Goal: Task Accomplishment & Management: Complete application form

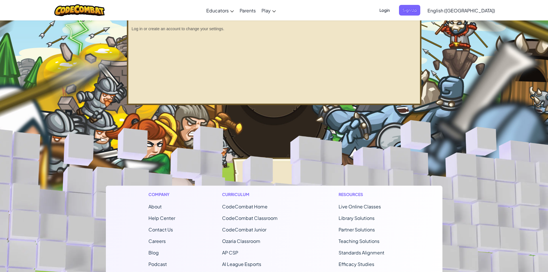
click at [393, 9] on span "Login" at bounding box center [384, 10] width 17 height 11
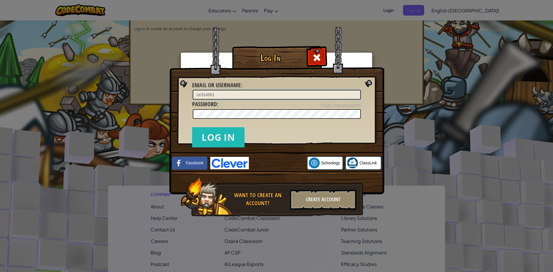
type input "ce314561"
drag, startPoint x: 320, startPoint y: 60, endPoint x: 322, endPoint y: 57, distance: 4.1
click at [320, 60] on span at bounding box center [316, 57] width 9 height 9
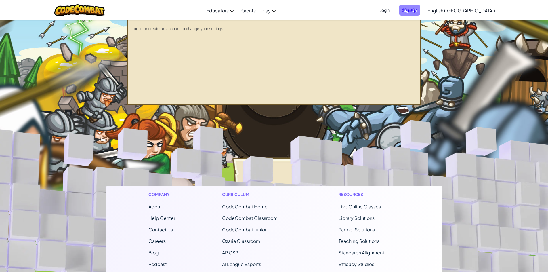
click at [421, 11] on span "Sign Up" at bounding box center [409, 10] width 21 height 11
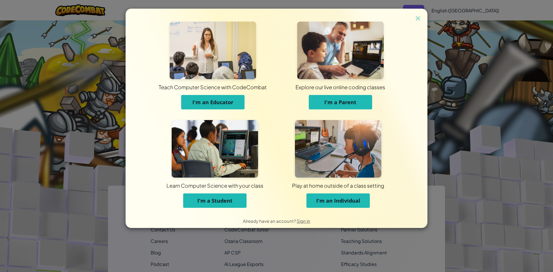
click at [228, 203] on span "I'm a Student" at bounding box center [214, 200] width 35 height 7
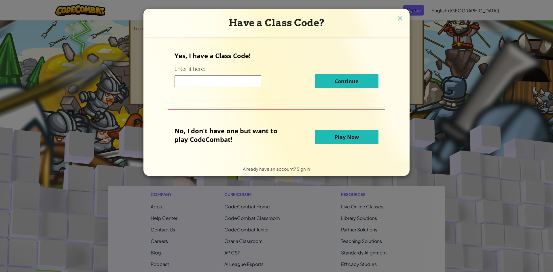
click at [239, 78] on input at bounding box center [217, 81] width 86 height 12
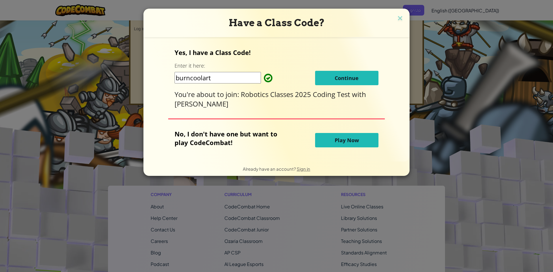
type input "burncoolart"
click at [324, 76] on button "Continue" at bounding box center [346, 78] width 63 height 14
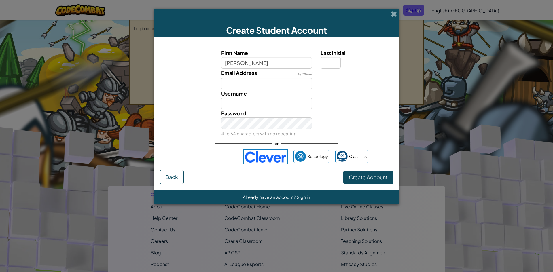
type input "[PERSON_NAME]"
click at [294, 78] on input "Email Address" at bounding box center [266, 84] width 91 height 12
click at [322, 63] on input "Last Initial" at bounding box center [330, 63] width 20 height 12
type input "c"
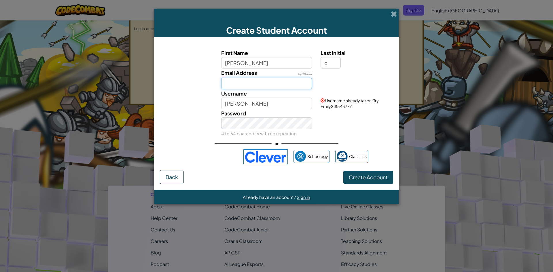
type input "EmilyC"
click at [272, 83] on input "Email Address" at bounding box center [266, 84] width 91 height 12
type input "ce314561"
click at [275, 82] on input "ce314561" at bounding box center [266, 84] width 91 height 12
type input "[EMAIL_ADDRESS][DOMAIN_NAME]"
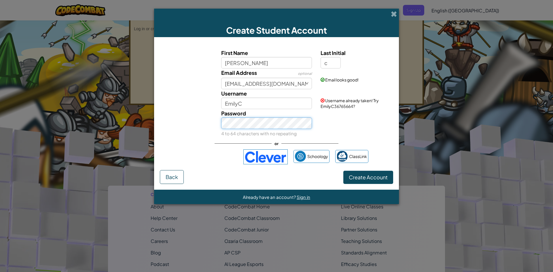
click at [343, 171] on button "Create Account" at bounding box center [368, 177] width 50 height 13
click at [360, 179] on button "Create Account" at bounding box center [368, 177] width 50 height 13
click at [360, 176] on button "Create Account" at bounding box center [368, 177] width 50 height 13
click at [277, 101] on input "EmilyC" at bounding box center [266, 104] width 91 height 12
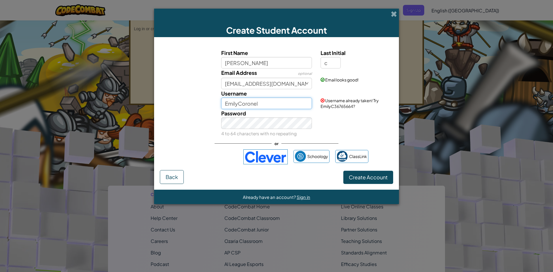
type input "EmilyCoronel"
click at [369, 176] on button "Create Account" at bounding box center [368, 177] width 50 height 13
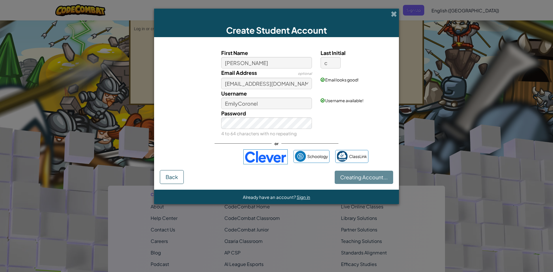
click at [369, 176] on div "Creating Account... Back" at bounding box center [276, 177] width 233 height 14
click at [365, 173] on div "Creating Account... Back" at bounding box center [276, 177] width 233 height 14
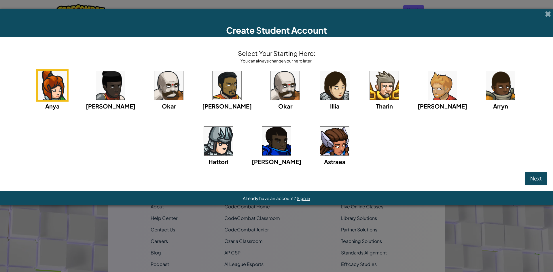
click at [320, 145] on img at bounding box center [334, 141] width 29 height 29
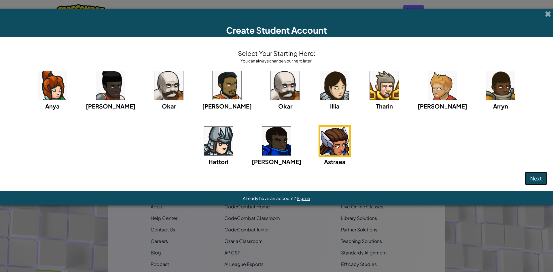
click at [529, 174] on button "Next" at bounding box center [535, 178] width 22 height 13
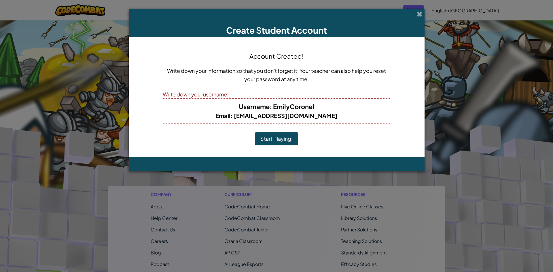
click at [271, 137] on button "Start Playing!" at bounding box center [276, 138] width 43 height 13
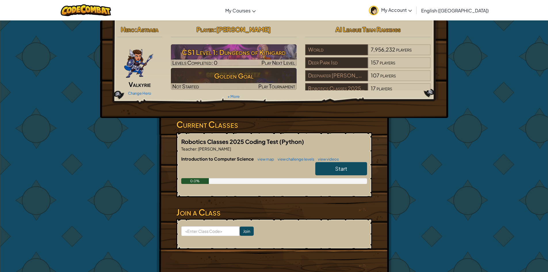
click at [338, 163] on link "Start" at bounding box center [341, 168] width 52 height 13
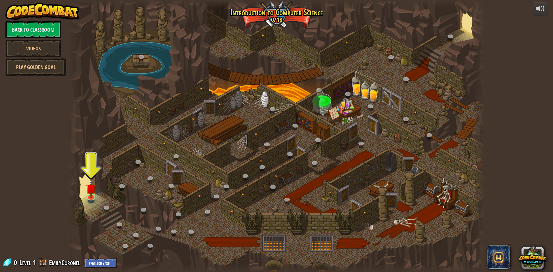
click at [372, 125] on div at bounding box center [276, 136] width 416 height 272
click at [88, 198] on link at bounding box center [91, 195] width 12 height 12
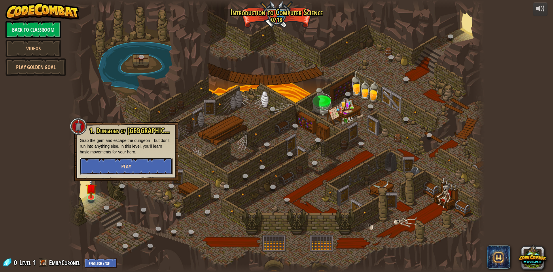
click at [96, 170] on button "Play" at bounding box center [126, 166] width 93 height 17
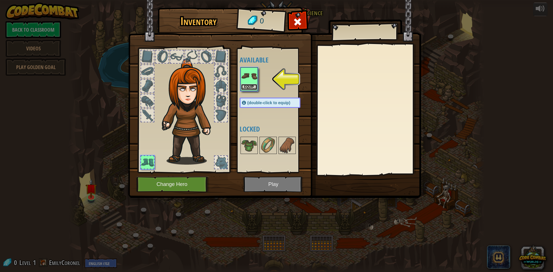
click at [242, 84] on button "Equip" at bounding box center [249, 87] width 16 height 6
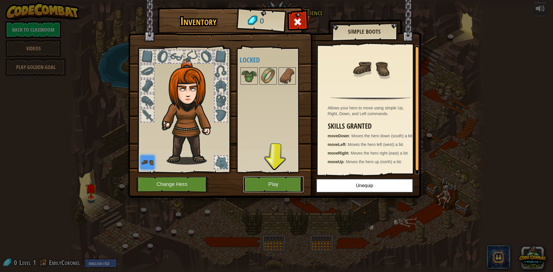
click at [264, 183] on button "Play" at bounding box center [273, 184] width 60 height 16
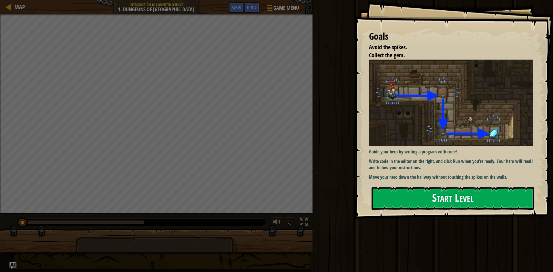
click at [396, 195] on button "Start Level" at bounding box center [452, 198] width 162 height 23
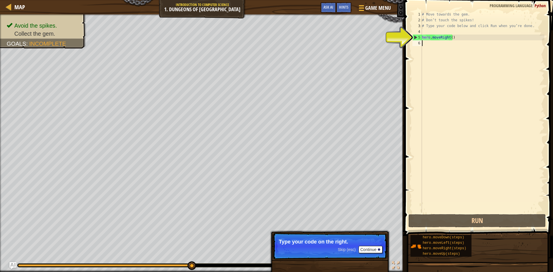
type textarea "hero.moveRight()"
drag, startPoint x: 447, startPoint y: 39, endPoint x: 450, endPoint y: 38, distance: 3.6
click at [450, 38] on div "# Move towards the gem. # Don’t touch the spikes! # Type your code below and cl…" at bounding box center [482, 118] width 123 height 213
type textarea "hero.moveRight()"
click at [450, 38] on div "# Move towards the gem. # Don’t touch the spikes! # Type your code below and cl…" at bounding box center [482, 112] width 123 height 201
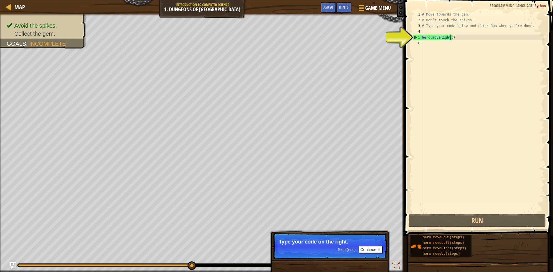
click at [459, 45] on div "# Move towards the gem. # Don’t touch the spikes! # Type your code below and cl…" at bounding box center [482, 118] width 123 height 213
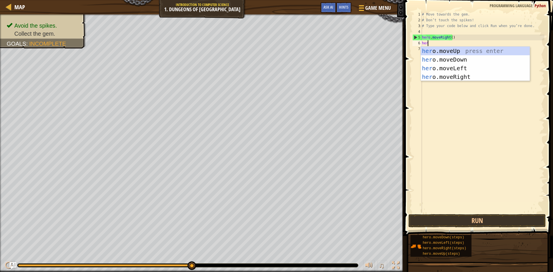
scroll to position [3, 0]
type textarea "hero."
click at [454, 58] on div "hero. moveUp press enter hero. moveDown press enter hero. moveLeft press enter …" at bounding box center [475, 73] width 109 height 52
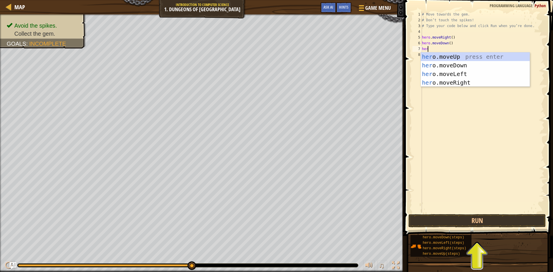
scroll to position [3, 0]
type textarea "hero."
click at [461, 78] on div "hero. moveUp press enter hero. moveDown press enter hero. moveLeft press enter …" at bounding box center [475, 78] width 109 height 52
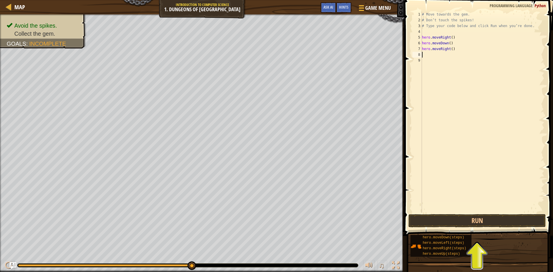
scroll to position [3, 0]
click at [468, 223] on button "Run" at bounding box center [476, 220] width 137 height 13
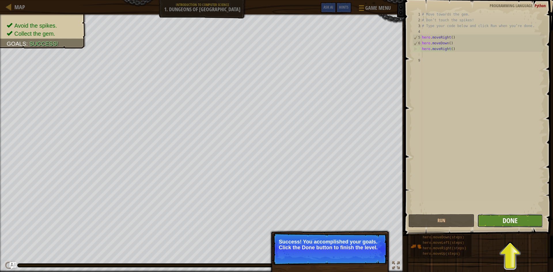
click at [503, 221] on span "Done" at bounding box center [509, 220] width 15 height 9
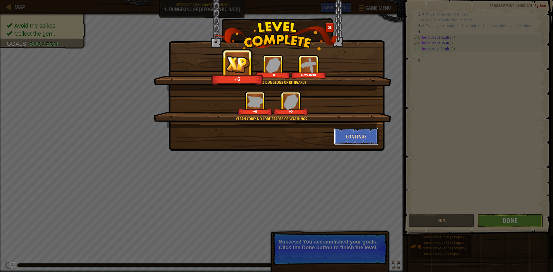
click at [356, 139] on button "Continue" at bounding box center [356, 136] width 45 height 17
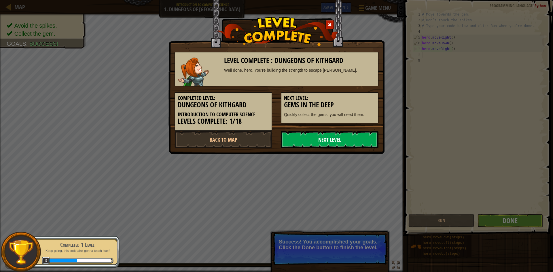
click at [327, 137] on link "Next Level" at bounding box center [330, 139] width 98 height 17
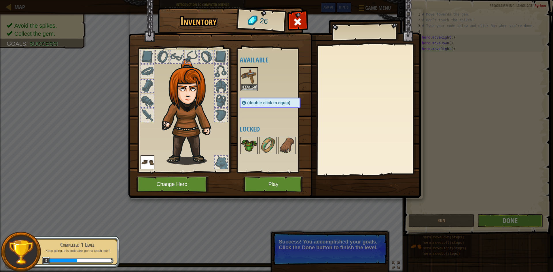
click at [248, 144] on img at bounding box center [249, 145] width 16 height 16
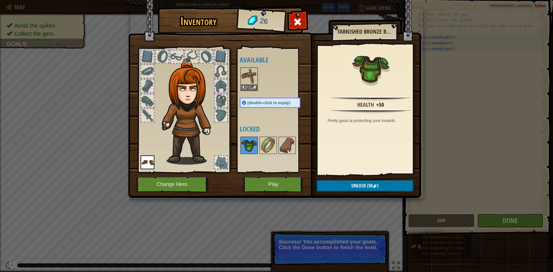
click at [253, 145] on img at bounding box center [249, 145] width 16 height 16
click at [262, 141] on img at bounding box center [268, 145] width 16 height 16
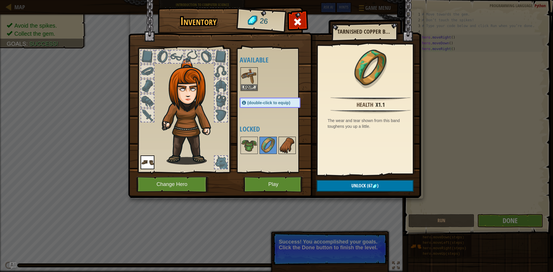
click at [289, 145] on img at bounding box center [287, 145] width 16 height 16
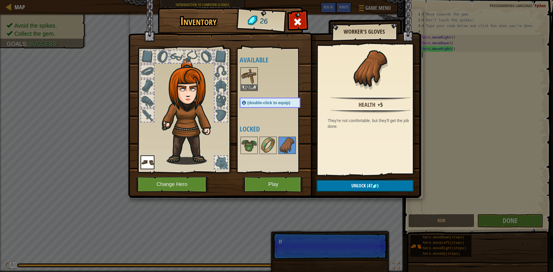
click at [436, 122] on div "Inventory 26 Available Equip Equip (double-click to equip) Locked Worker's Glov…" at bounding box center [276, 136] width 553 height 272
drag, startPoint x: 397, startPoint y: 130, endPoint x: 389, endPoint y: 134, distance: 9.0
click at [396, 130] on div "Health +5 They're not comfortable, but they'll get the job done." at bounding box center [370, 109] width 106 height 129
drag, startPoint x: 377, startPoint y: 146, endPoint x: 357, endPoint y: 166, distance: 27.5
click at [357, 166] on div "Health +5 They're not comfortable, but they'll get the job done." at bounding box center [370, 109] width 106 height 129
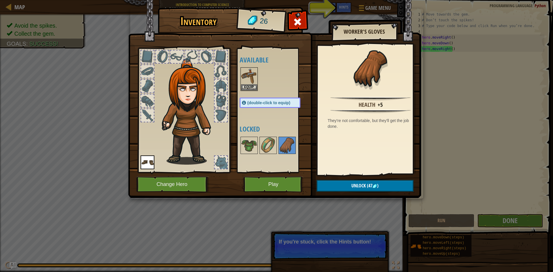
drag, startPoint x: 323, startPoint y: 191, endPoint x: 335, endPoint y: 193, distance: 12.0
click at [333, 193] on img at bounding box center [274, 93] width 293 height 209
click at [337, 192] on img at bounding box center [274, 93] width 293 height 209
click at [400, 147] on div "Health +5 They're not comfortable, but they'll get the job done." at bounding box center [370, 109] width 106 height 129
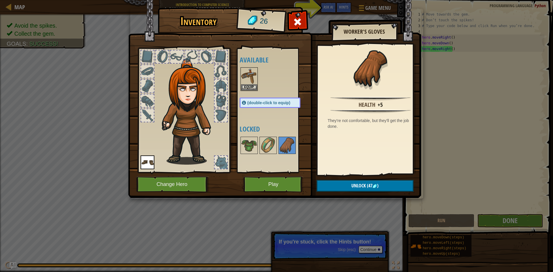
drag, startPoint x: 400, startPoint y: 146, endPoint x: 394, endPoint y: 144, distance: 5.6
click at [398, 146] on div "Health +5 They're not comfortable, but they'll get the job done." at bounding box center [370, 109] width 106 height 129
drag, startPoint x: 394, startPoint y: 144, endPoint x: 390, endPoint y: 138, distance: 7.4
click at [392, 142] on div "Health +5 They're not comfortable, but they'll get the job done." at bounding box center [370, 109] width 106 height 129
drag, startPoint x: 386, startPoint y: 137, endPoint x: 381, endPoint y: 132, distance: 6.5
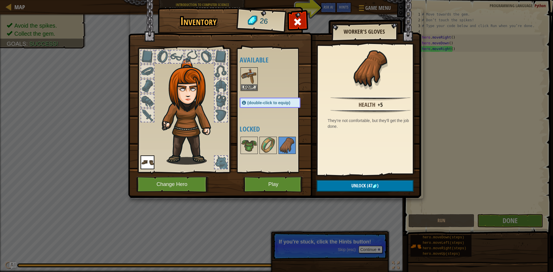
drag, startPoint x: 381, startPoint y: 132, endPoint x: 371, endPoint y: 131, distance: 10.4
drag, startPoint x: 371, startPoint y: 131, endPoint x: 372, endPoint y: 135, distance: 4.1
click at [371, 134] on div "Health +5 They're not comfortable, but they'll get the job done." at bounding box center [370, 109] width 106 height 129
drag, startPoint x: 450, startPoint y: 186, endPoint x: 449, endPoint y: 192, distance: 6.4
click at [449, 190] on div "Inventory 26 Available Equip Equip (double-click to equip) Locked Worker's Glov…" at bounding box center [276, 136] width 553 height 272
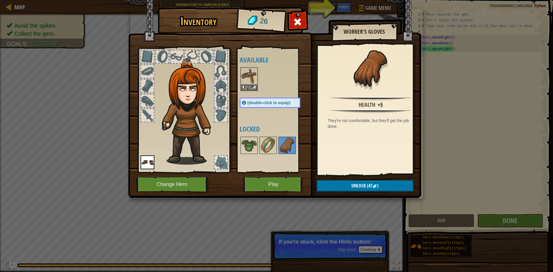
drag, startPoint x: 458, startPoint y: 211, endPoint x: 467, endPoint y: 226, distance: 17.1
click at [463, 220] on div "Inventory 26 Available Equip Equip (double-click to equip) Locked Worker's Glov…" at bounding box center [276, 136] width 553 height 272
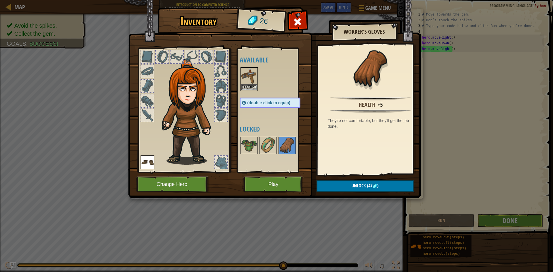
drag, startPoint x: 390, startPoint y: 213, endPoint x: 374, endPoint y: 151, distance: 64.0
click at [377, 154] on div "Inventory 26 Available Equip Equip (double-click to equip) Locked Worker's Glov…" at bounding box center [276, 136] width 553 height 272
click at [388, 161] on div "Health +5 They're not comfortable, but they'll get the job done." at bounding box center [370, 109] width 106 height 129
drag, startPoint x: 338, startPoint y: 211, endPoint x: 335, endPoint y: 207, distance: 4.4
click at [337, 209] on div "Inventory 26 Available Equip Equip (double-click to equip) Locked Worker's Glov…" at bounding box center [276, 136] width 553 height 272
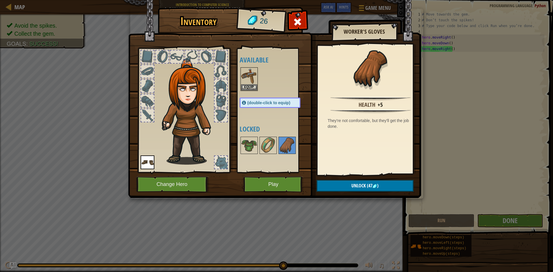
click at [335, 207] on div "Inventory 26 Available Equip Equip (double-click to equip) Locked Worker's Glov…" at bounding box center [276, 136] width 553 height 272
drag, startPoint x: 339, startPoint y: 206, endPoint x: 346, endPoint y: 208, distance: 7.2
click at [345, 207] on div "Inventory 26 Available Equip Equip (double-click to equip) Locked Worker's Glov…" at bounding box center [276, 136] width 553 height 272
click at [358, 160] on div "Health +5 They're not comfortable, but they'll get the job done." at bounding box center [370, 109] width 106 height 129
click at [357, 172] on div "Health +5 They're not comfortable, but they'll get the job done." at bounding box center [370, 109] width 106 height 129
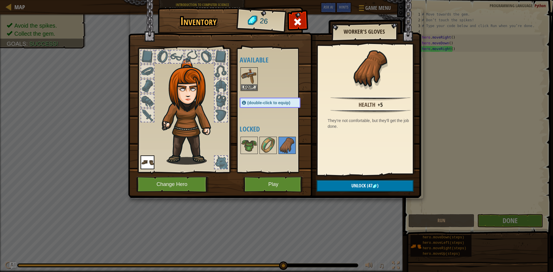
click at [372, 162] on div "Health +5 They're not comfortable, but they'll get the job done." at bounding box center [370, 109] width 106 height 129
click at [178, 182] on button "Change Hero" at bounding box center [172, 184] width 73 height 16
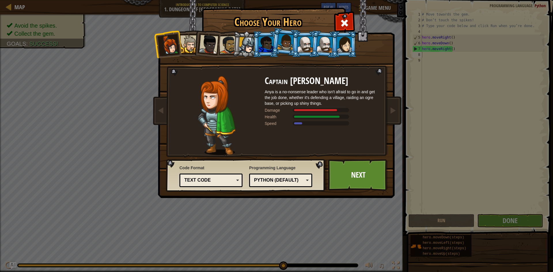
click at [346, 47] on div at bounding box center [344, 45] width 15 height 16
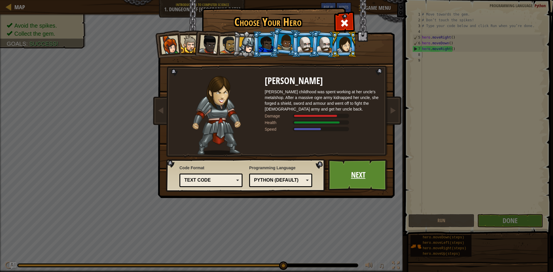
click at [339, 175] on link "Next" at bounding box center [358, 175] width 60 height 32
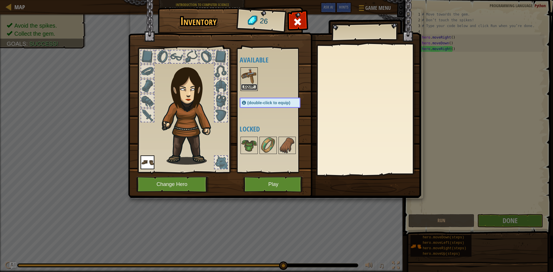
click at [246, 85] on button "Equip" at bounding box center [249, 87] width 16 height 6
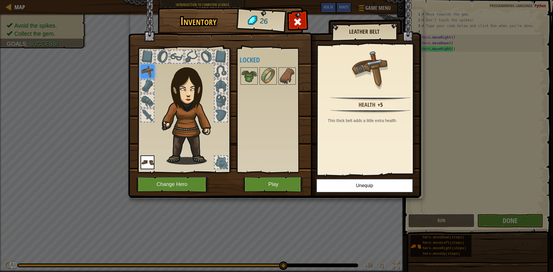
drag, startPoint x: 176, startPoint y: 56, endPoint x: 173, endPoint y: 56, distance: 2.9
click at [175, 56] on div at bounding box center [176, 56] width 13 height 13
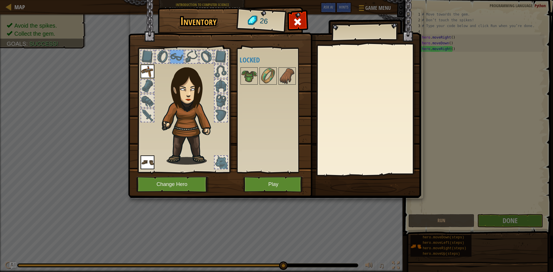
drag, startPoint x: 157, startPoint y: 56, endPoint x: 146, endPoint y: 55, distance: 10.7
click at [154, 56] on div at bounding box center [183, 109] width 95 height 130
click at [142, 54] on div at bounding box center [147, 56] width 13 height 13
click at [157, 57] on div at bounding box center [162, 56] width 13 height 13
click at [145, 88] on div at bounding box center [147, 86] width 13 height 13
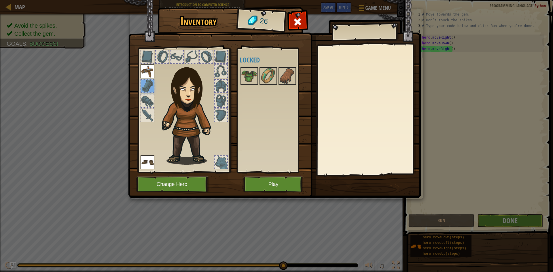
drag, startPoint x: 146, startPoint y: 97, endPoint x: 145, endPoint y: 105, distance: 7.8
click at [146, 98] on div at bounding box center [147, 100] width 13 height 13
drag, startPoint x: 145, startPoint y: 106, endPoint x: 199, endPoint y: 121, distance: 55.5
click at [159, 111] on div at bounding box center [183, 109] width 95 height 130
drag, startPoint x: 224, startPoint y: 115, endPoint x: 220, endPoint y: 102, distance: 12.6
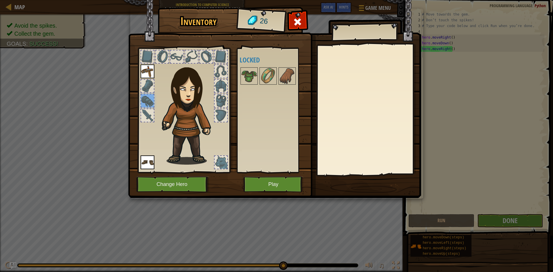
click at [224, 112] on div at bounding box center [220, 115] width 13 height 13
click at [218, 98] on div at bounding box center [220, 100] width 13 height 13
click at [221, 159] on div at bounding box center [220, 162] width 13 height 13
drag, startPoint x: 421, startPoint y: 147, endPoint x: 417, endPoint y: 149, distance: 4.2
click at [417, 148] on div "Inventory 26 Available Equip Equip (double-click to equip) Locked Equip Unequip…" at bounding box center [276, 104] width 293 height 190
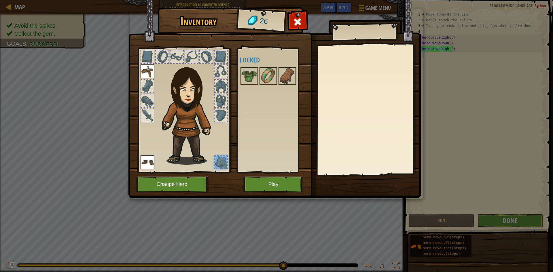
drag, startPoint x: 356, startPoint y: 167, endPoint x: 358, endPoint y: 165, distance: 3.3
click at [356, 167] on div at bounding box center [368, 109] width 102 height 129
click at [358, 163] on div at bounding box center [368, 109] width 102 height 129
drag, startPoint x: 358, startPoint y: 162, endPoint x: 377, endPoint y: 160, distance: 18.3
click at [366, 162] on div at bounding box center [368, 109] width 102 height 129
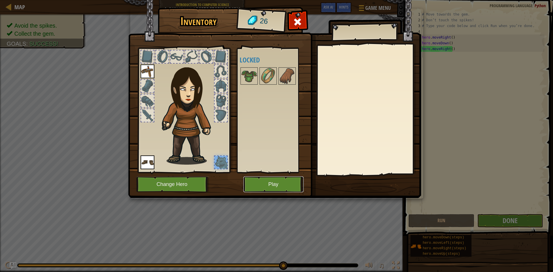
click at [293, 182] on button "Play" at bounding box center [273, 184] width 60 height 16
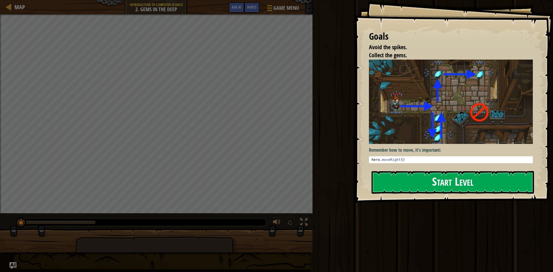
click at [394, 179] on button "Start Level" at bounding box center [452, 182] width 162 height 23
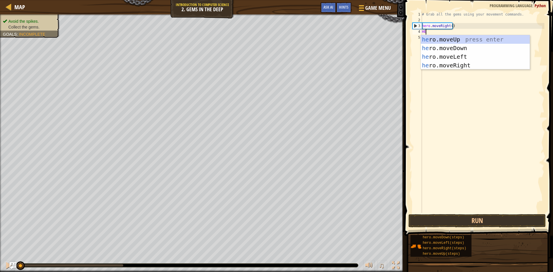
scroll to position [3, 0]
type textarea "HERO"
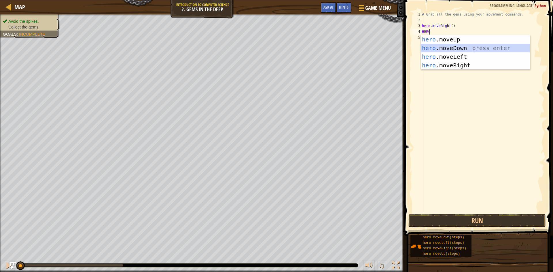
click at [456, 47] on div "hero .moveUp press enter hero .moveDown press enter hero .moveLeft press enter …" at bounding box center [475, 61] width 109 height 52
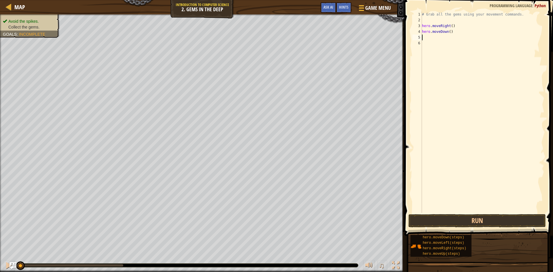
scroll to position [3, 0]
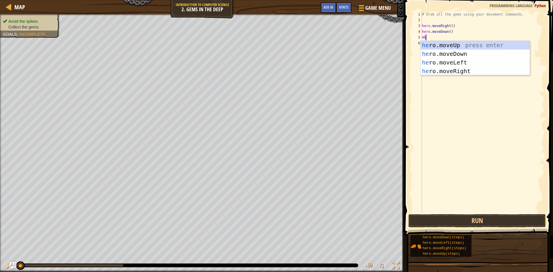
type textarea "HER"
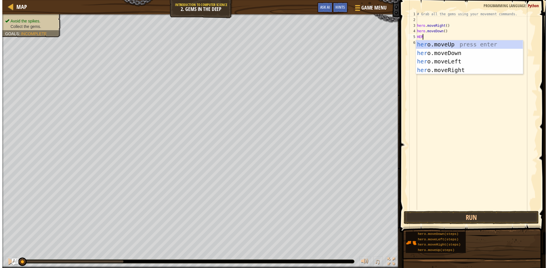
scroll to position [3, 0]
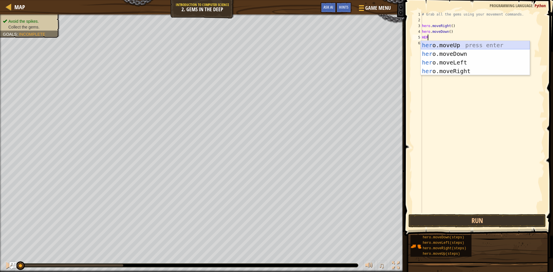
click at [466, 43] on div "her o.moveUp press enter her o.moveDown press enter her o.moveLeft press enter …" at bounding box center [475, 67] width 109 height 52
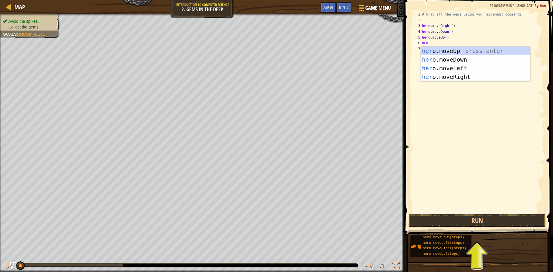
type textarea "HERO"
click at [451, 76] on div "hero .moveUp press enter hero .moveDown press enter hero .moveLeft press enter …" at bounding box center [475, 73] width 109 height 52
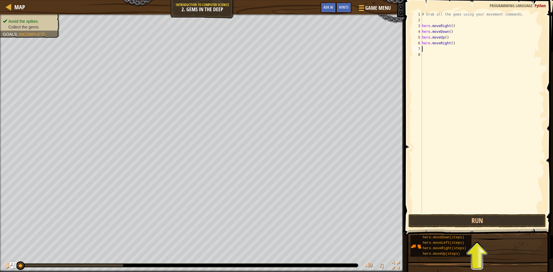
scroll to position [3, 0]
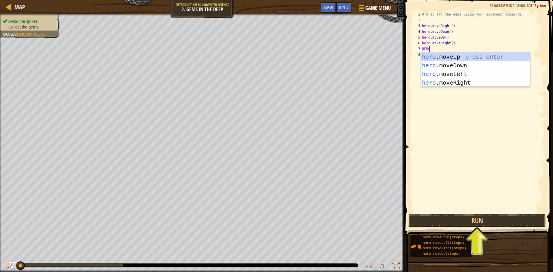
type textarea "HERO."
click at [453, 61] on div "hero. moveUp press enter hero. moveDown press enter hero. moveLeft press enter …" at bounding box center [475, 78] width 109 height 52
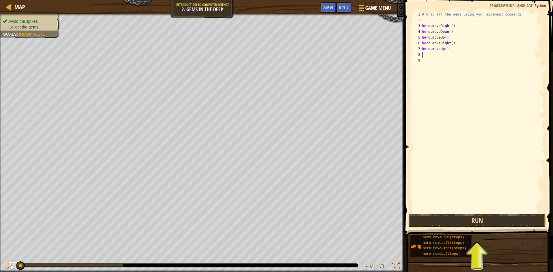
click at [443, 48] on div "# Grab all the gems using your movement commands. hero . moveRight ( ) hero . m…" at bounding box center [482, 118] width 123 height 213
click at [441, 48] on div "# Grab all the gems using your movement commands. hero . moveRight ( ) hero . m…" at bounding box center [482, 118] width 123 height 213
click at [444, 49] on div "# Grab all the gems using your movement commands. hero . moveRight ( ) hero . m…" at bounding box center [482, 118] width 123 height 213
drag, startPoint x: 428, startPoint y: 47, endPoint x: 423, endPoint y: 51, distance: 6.2
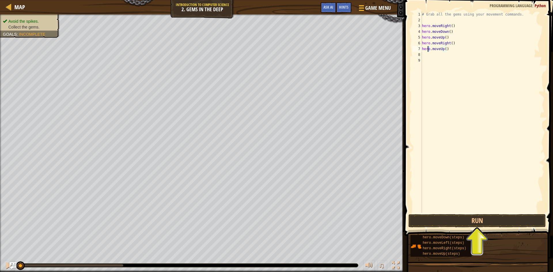
click at [426, 49] on div "# Grab all the gems using your movement commands. hero . moveRight ( ) hero . m…" at bounding box center [482, 118] width 123 height 213
click at [437, 48] on div "# Grab all the gems using your movement commands. hero . moveRight ( ) hero . m…" at bounding box center [482, 118] width 123 height 213
click at [438, 48] on div "# Grab all the gems using your movement commands. hero . moveRight ( ) hero . m…" at bounding box center [482, 118] width 123 height 213
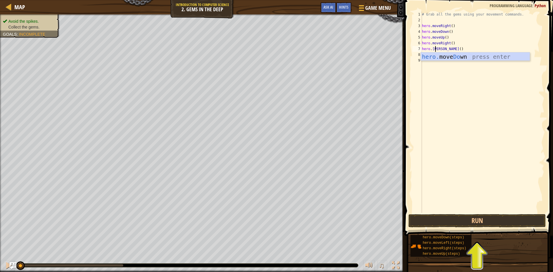
scroll to position [3, 1]
click at [460, 58] on div "hero. move Down press enter" at bounding box center [475, 65] width 109 height 26
click at [458, 223] on button "Run" at bounding box center [476, 220] width 137 height 13
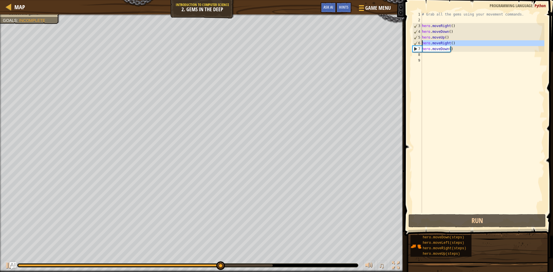
click at [418, 41] on div "6" at bounding box center [416, 43] width 9 height 6
click at [444, 43] on div "# Grab all the gems using your movement commands. hero . moveRight ( ) hero . m…" at bounding box center [482, 118] width 123 height 213
click at [447, 43] on div "# Grab all the gems using your movement commands. hero . moveRight ( ) hero . m…" at bounding box center [482, 118] width 123 height 213
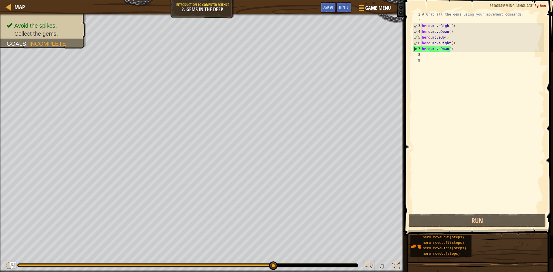
click at [448, 43] on div "# Grab all the gems using your movement commands. hero . moveRight ( ) hero . m…" at bounding box center [482, 118] width 123 height 213
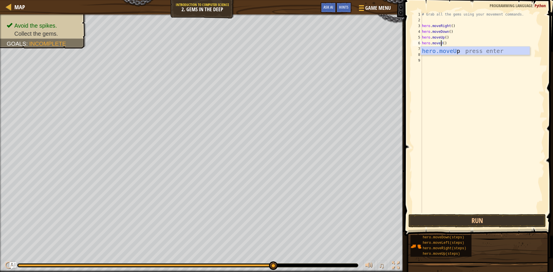
scroll to position [3, 2]
drag, startPoint x: 446, startPoint y: 48, endPoint x: 446, endPoint y: 51, distance: 3.2
click at [446, 51] on div "hero.moveUp press enter" at bounding box center [475, 60] width 109 height 26
click at [445, 50] on div "# Grab all the gems using your movement commands. hero . moveRight ( ) hero . m…" at bounding box center [482, 118] width 123 height 213
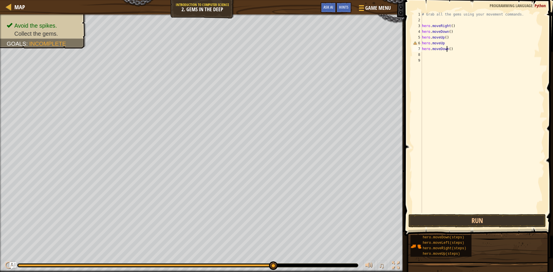
click at [447, 47] on div "# Grab all the gems using your movement commands. hero . moveRight ( ) hero . m…" at bounding box center [482, 118] width 123 height 213
click at [466, 54] on div "hero.moveRi ght press enter" at bounding box center [475, 65] width 109 height 26
type textarea "hero.moveRight"
click at [423, 54] on div "# Grab all the gems using your movement commands. hero . moveRight ( ) hero . m…" at bounding box center [482, 118] width 123 height 213
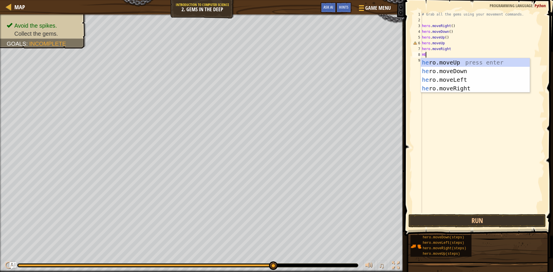
scroll to position [3, 0]
type textarea "HERO"
click at [429, 68] on div "hero .moveUp press enter hero .moveDown press enter hero .moveLeft press enter …" at bounding box center [475, 84] width 109 height 52
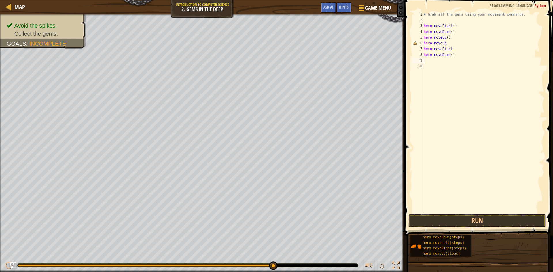
scroll to position [3, 0]
click at [444, 220] on button "Run" at bounding box center [476, 220] width 137 height 13
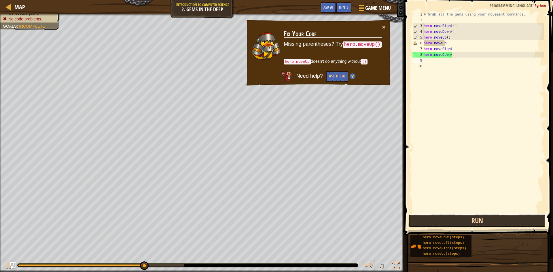
click at [474, 215] on button "Run" at bounding box center [476, 220] width 137 height 13
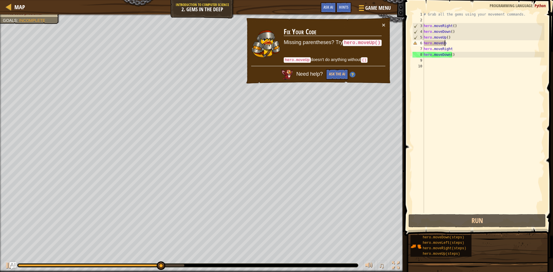
click at [469, 44] on div "# Grab all the gems using your movement commands. hero . moveRight ( ) hero . m…" at bounding box center [483, 118] width 122 height 213
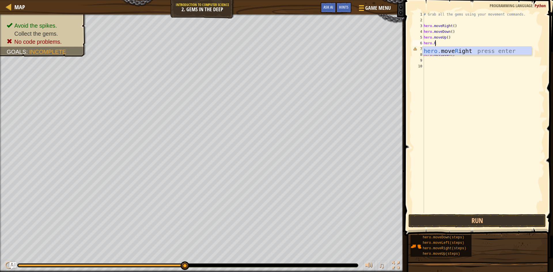
scroll to position [3, 1]
drag, startPoint x: 469, startPoint y: 56, endPoint x: 471, endPoint y: 54, distance: 3.1
click at [471, 54] on div "# Grab all the gems using your movement commands. hero . moveRight ( ) hero . m…" at bounding box center [483, 118] width 122 height 213
drag, startPoint x: 443, startPoint y: 39, endPoint x: 441, endPoint y: 43, distance: 4.5
click at [441, 43] on div "# Grab all the gems using your movement commands. hero . moveRight ( ) hero . m…" at bounding box center [483, 118] width 122 height 213
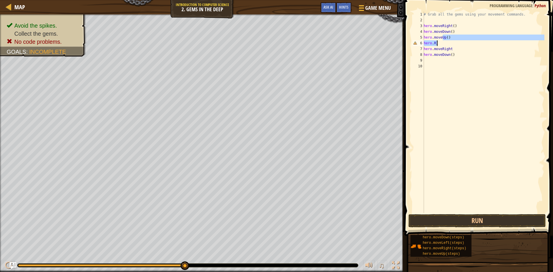
click at [441, 43] on div "# Grab all the gems using your movement commands. hero . moveRight ( ) hero . m…" at bounding box center [483, 112] width 122 height 201
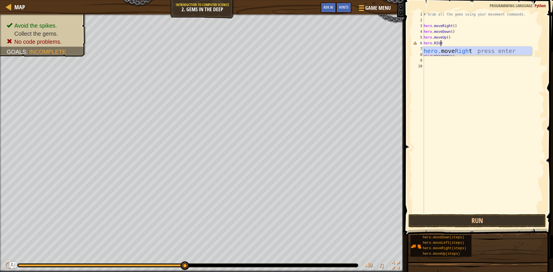
scroll to position [3, 1]
click at [479, 46] on div "# Grab all the gems using your movement commands. hero . moveRight ( ) hero . m…" at bounding box center [483, 118] width 122 height 213
click at [439, 42] on div "# Grab all the gems using your movement commands. hero . moveRight ( ) hero . m…" at bounding box center [483, 118] width 122 height 213
click at [445, 44] on div "# Grab all the gems using your movement commands. hero . moveRight ( ) hero . m…" at bounding box center [483, 118] width 122 height 213
type textarea "hero.RIGHT"
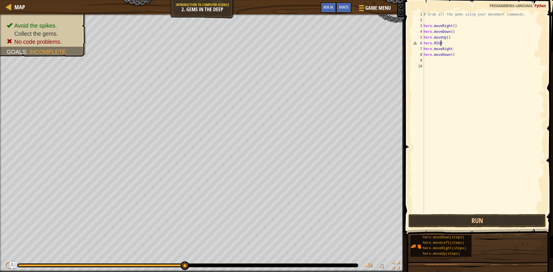
scroll to position [3, 1]
click at [446, 48] on div "hero. move Right press enter" at bounding box center [476, 60] width 109 height 26
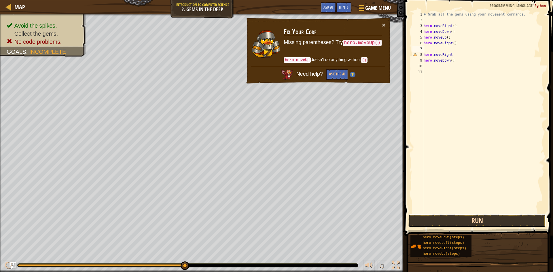
click at [488, 218] on button "Run" at bounding box center [476, 220] width 137 height 13
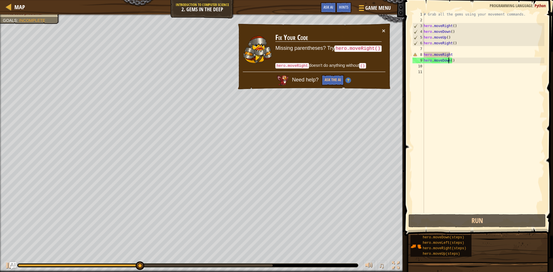
click at [448, 62] on div "# Grab all the gems using your movement commands. hero . moveRight ( ) hero . m…" at bounding box center [483, 118] width 122 height 213
click at [449, 54] on div "# Grab all the gems using your movement commands. hero . moveRight ( ) hero . m…" at bounding box center [483, 118] width 122 height 213
click at [451, 54] on div "# Grab all the gems using your movement commands. hero . moveRight ( ) hero . m…" at bounding box center [483, 118] width 122 height 213
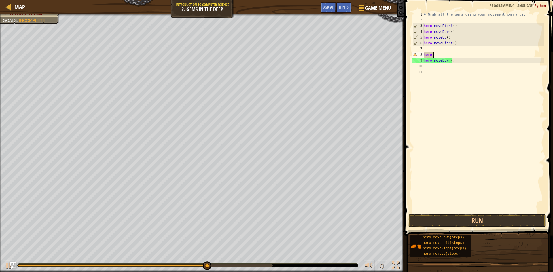
type textarea "h"
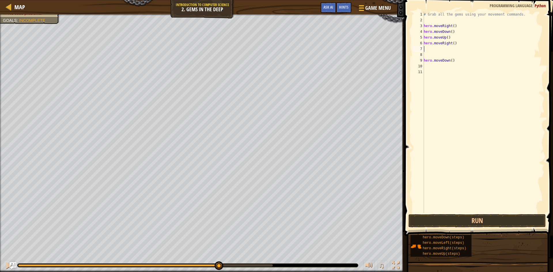
click at [423, 46] on div "1 2 3 4 5 6 7 8 9 10 11 # Grab all the gems using your movement commands. hero …" at bounding box center [477, 112] width 133 height 201
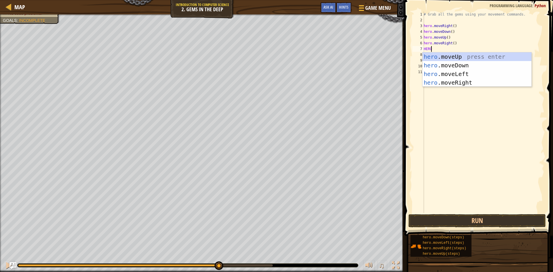
type textarea "HERO."
click at [441, 56] on div "hero. moveUp press enter hero. moveDown press enter hero. moveLeft press enter …" at bounding box center [476, 78] width 109 height 52
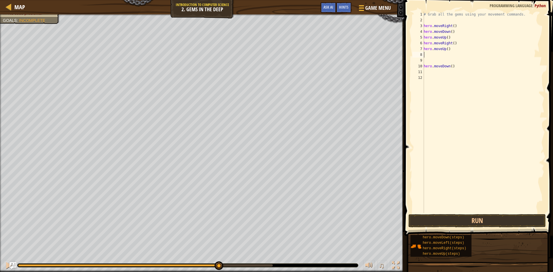
scroll to position [3, 0]
click at [450, 66] on div "# Grab all the gems using your movement commands. hero . moveRight ( ) hero . m…" at bounding box center [483, 118] width 122 height 213
type textarea ")"
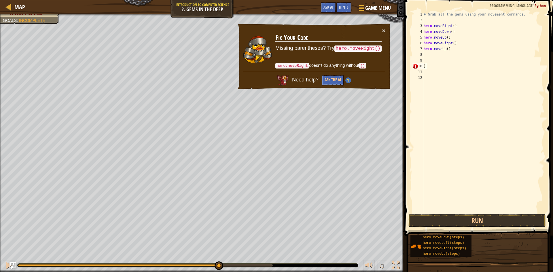
click at [425, 66] on div "# Grab all the gems using your movement commands. hero . moveRight ( ) hero . m…" at bounding box center [483, 118] width 122 height 213
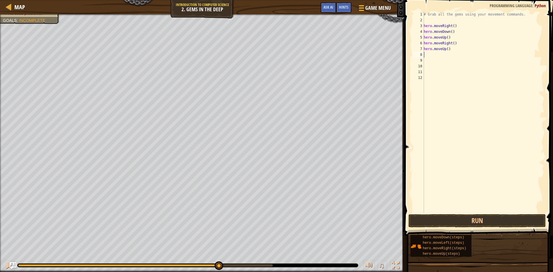
click at [425, 55] on div "# Grab all the gems using your movement commands. hero . moveRight ( ) hero . m…" at bounding box center [483, 118] width 122 height 213
click at [445, 219] on button "Run" at bounding box center [476, 220] width 137 height 13
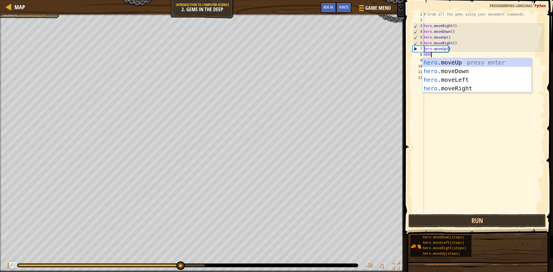
type textarea "HERO."
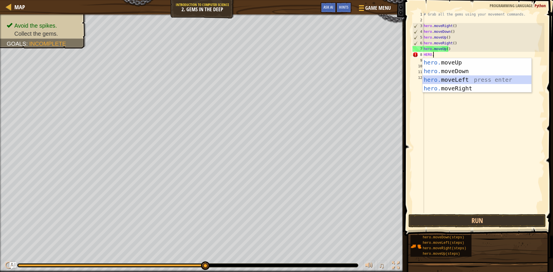
click at [455, 77] on div "hero. moveUp press enter hero. moveDown press enter hero. moveLeft press enter …" at bounding box center [476, 84] width 109 height 52
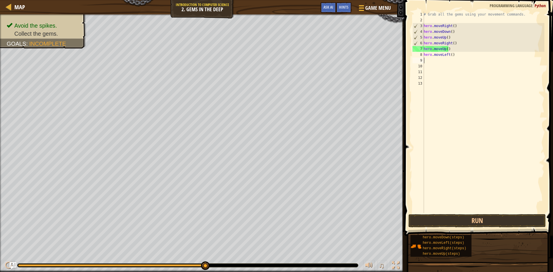
scroll to position [3, 0]
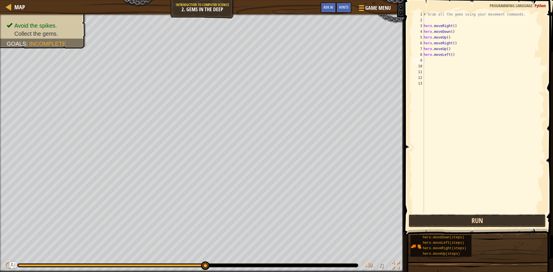
click at [450, 216] on button "Run" at bounding box center [476, 220] width 137 height 13
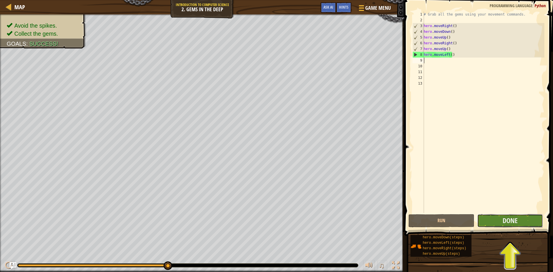
click at [514, 216] on button "Done" at bounding box center [510, 220] width 66 height 13
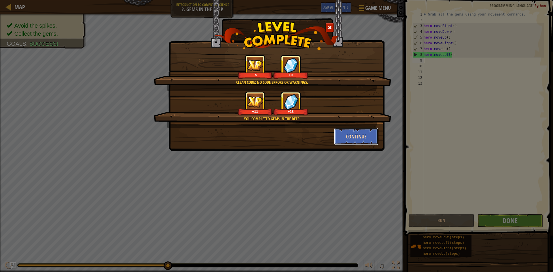
click at [353, 136] on button "Continue" at bounding box center [356, 136] width 45 height 17
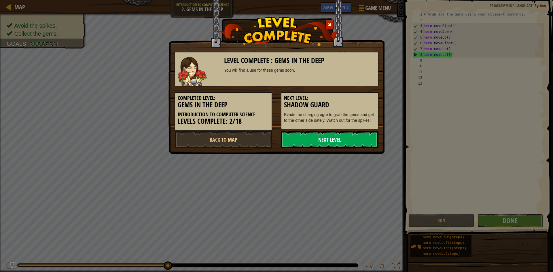
click at [355, 132] on link "Next Level" at bounding box center [330, 139] width 98 height 17
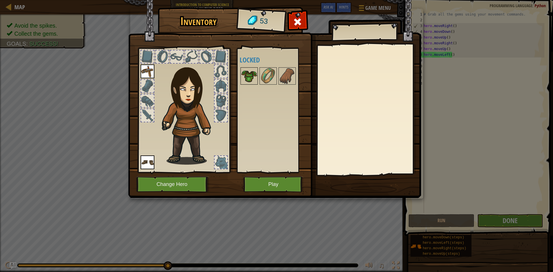
click at [254, 73] on img at bounding box center [249, 76] width 16 height 16
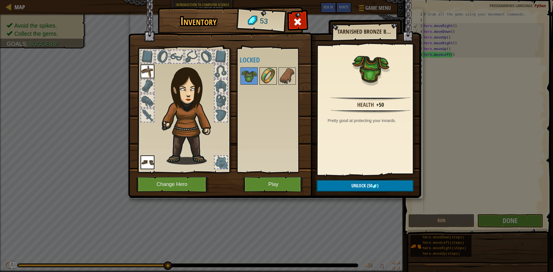
click at [265, 76] on img at bounding box center [268, 76] width 16 height 16
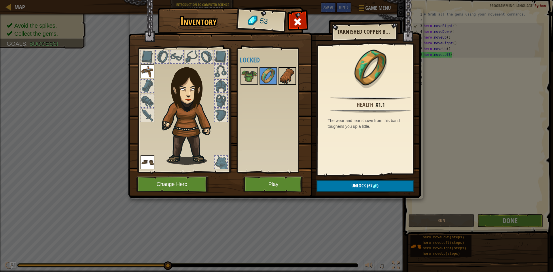
click at [280, 74] on img at bounding box center [287, 76] width 16 height 16
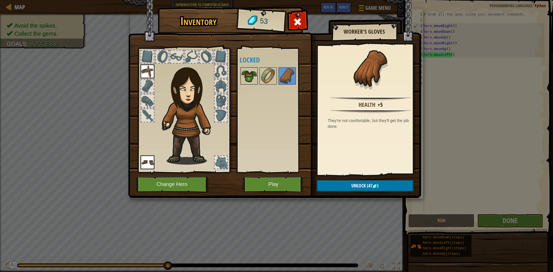
click at [251, 79] on img at bounding box center [249, 76] width 16 height 16
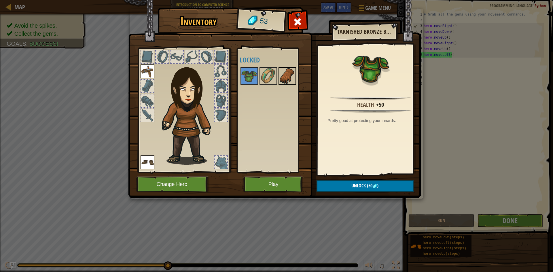
click at [285, 72] on img at bounding box center [287, 76] width 16 height 16
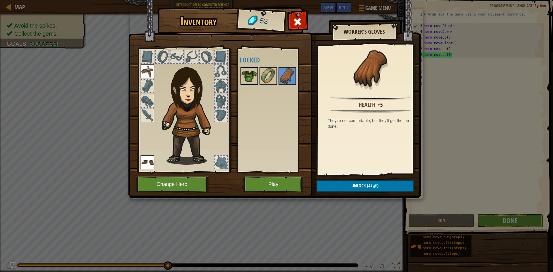
click at [247, 75] on img at bounding box center [249, 76] width 16 height 16
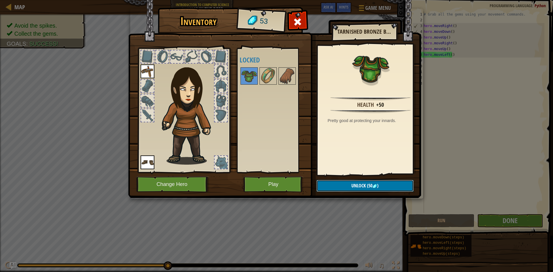
click at [343, 186] on button "Unlock (50 )" at bounding box center [364, 186] width 97 height 12
click at [345, 183] on button "Confirm" at bounding box center [364, 186] width 97 height 12
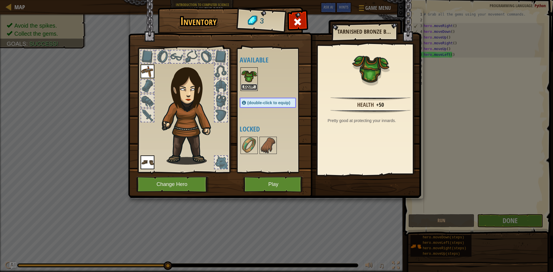
click at [250, 86] on button "Equip" at bounding box center [249, 87] width 16 height 6
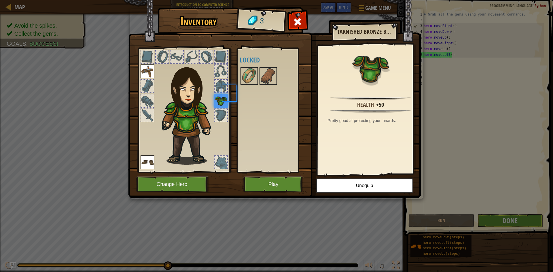
click at [249, 85] on div at bounding box center [273, 75] width 68 height 19
click at [225, 71] on div at bounding box center [220, 71] width 13 height 13
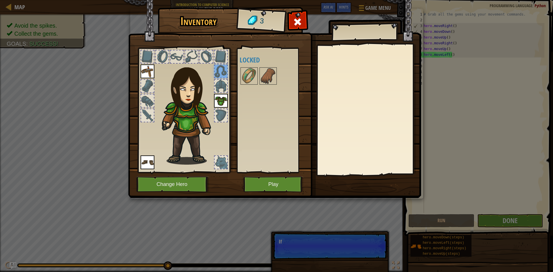
drag, startPoint x: 145, startPoint y: 70, endPoint x: 151, endPoint y: 68, distance: 5.9
click at [146, 69] on img at bounding box center [147, 71] width 14 height 14
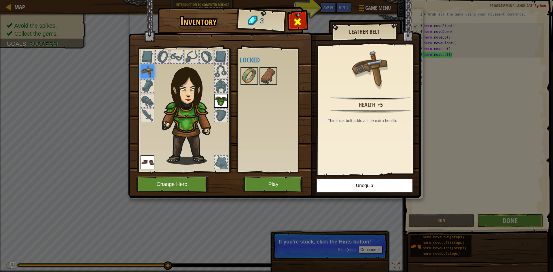
click at [303, 23] on div at bounding box center [297, 23] width 18 height 18
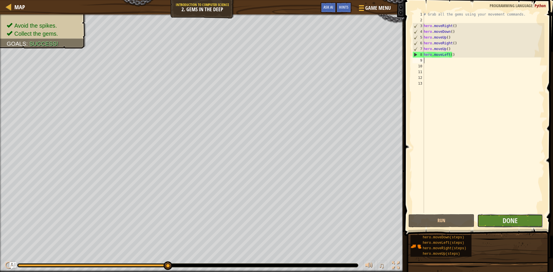
click at [499, 218] on button "Done" at bounding box center [510, 220] width 66 height 13
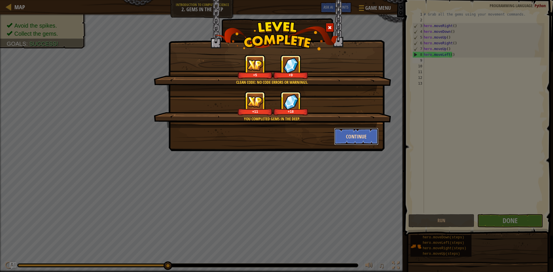
click at [365, 134] on button "Continue" at bounding box center [356, 136] width 45 height 17
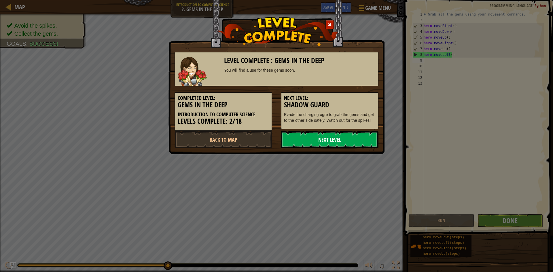
click at [364, 136] on link "Next Level" at bounding box center [330, 139] width 98 height 17
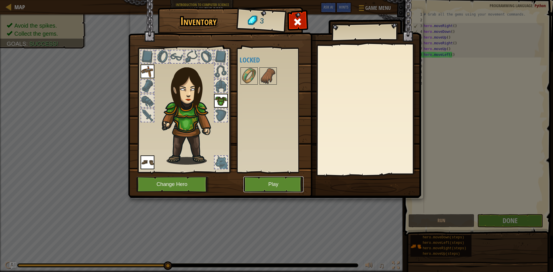
click at [286, 179] on button "Play" at bounding box center [273, 184] width 60 height 16
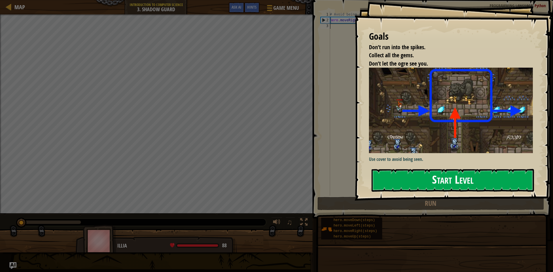
click at [399, 183] on button "Start Level" at bounding box center [452, 180] width 162 height 23
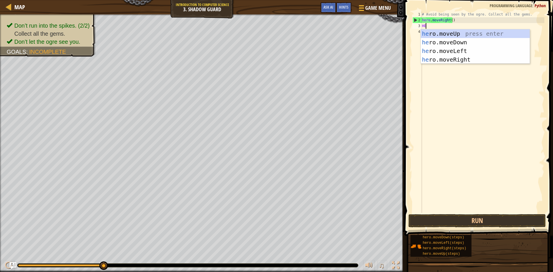
scroll to position [3, 0]
click at [453, 0] on body "Map Introduction to Computer Science 3. Shadow Guard Game Menu Done Hints Ask A…" at bounding box center [276, 0] width 553 height 0
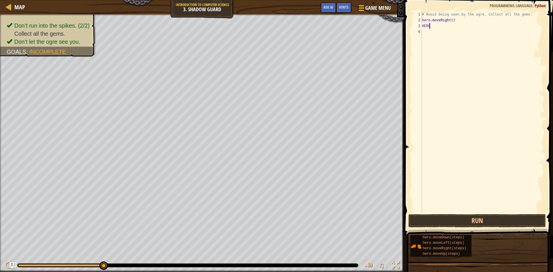
click at [430, 27] on div "# Avoid being seen by the ogre. Collect all the gems. hero . moveRight ( ) HERO" at bounding box center [482, 118] width 123 height 213
type textarea "HERO."
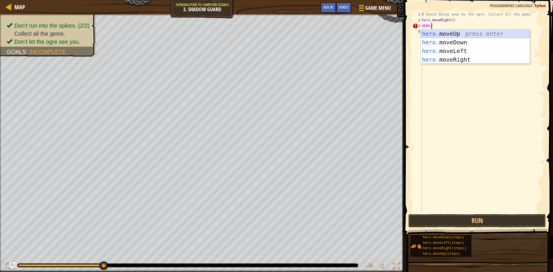
click at [444, 31] on div "hero. moveUp press enter hero. moveDown press enter hero. moveLeft press enter …" at bounding box center [475, 55] width 109 height 52
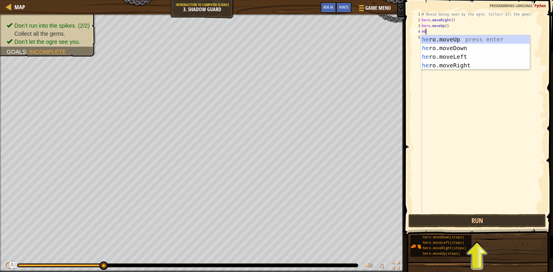
scroll to position [3, 0]
type textarea "HERO"
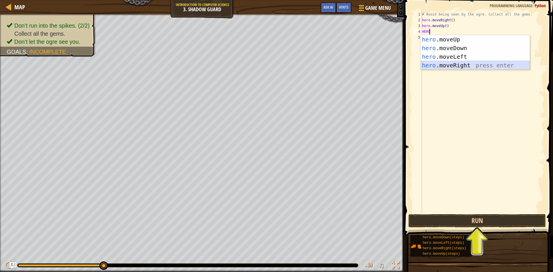
click at [453, 64] on div "hero .moveUp press enter hero .moveDown press enter hero .moveLeft press enter …" at bounding box center [475, 61] width 109 height 52
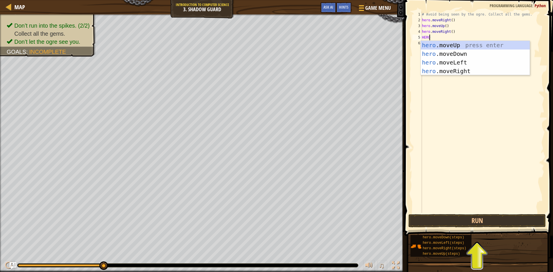
type textarea "HERO."
click at [446, 50] on div "hero. moveUp press enter hero. moveDown press enter hero. moveLeft press enter …" at bounding box center [475, 67] width 109 height 52
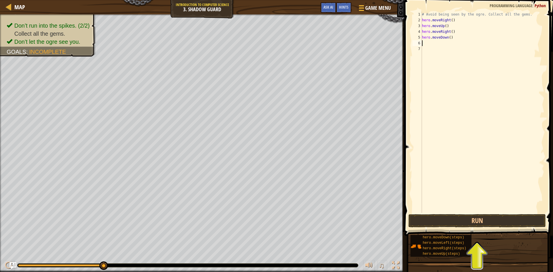
scroll to position [3, 0]
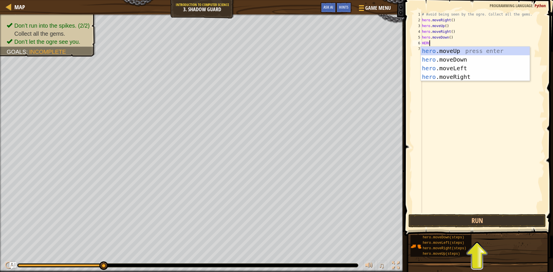
type textarea "HERO."
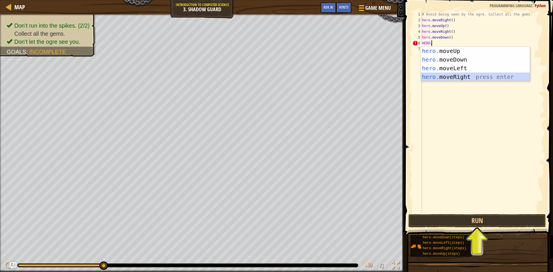
drag, startPoint x: 449, startPoint y: 73, endPoint x: 428, endPoint y: 87, distance: 25.0
click at [448, 73] on div "hero. moveUp press enter hero. moveDown press enter hero. moveLeft press enter …" at bounding box center [475, 73] width 109 height 52
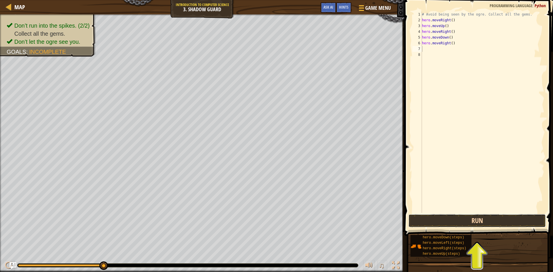
click at [464, 219] on button "Run" at bounding box center [476, 220] width 137 height 13
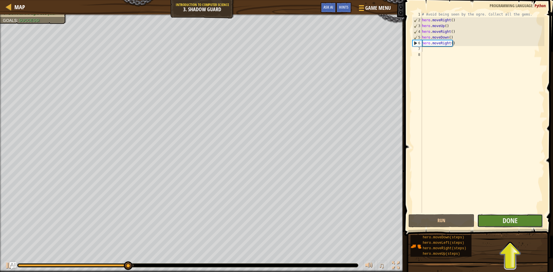
click at [498, 217] on button "Done" at bounding box center [510, 220] width 66 height 13
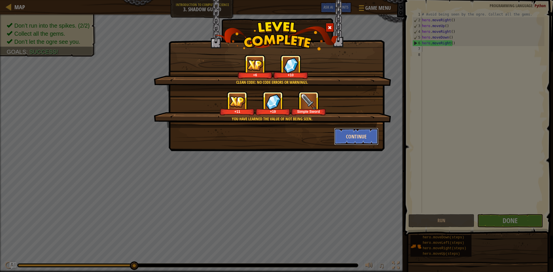
click at [366, 138] on button "Continue" at bounding box center [356, 136] width 45 height 17
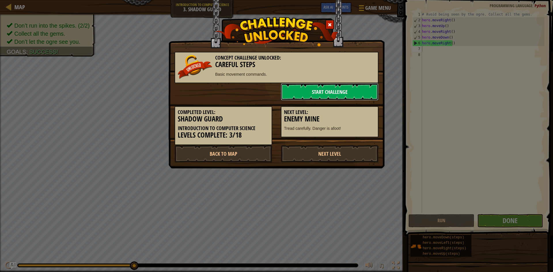
click at [319, 87] on link "Start Challenge" at bounding box center [330, 91] width 98 height 17
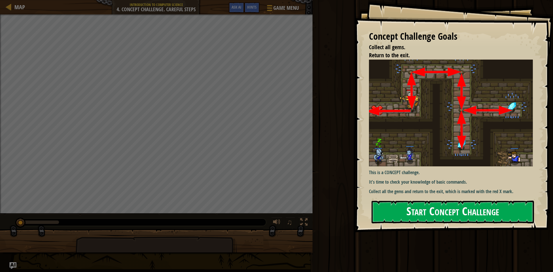
click at [456, 208] on button "Start Concept Challenge" at bounding box center [452, 212] width 162 height 23
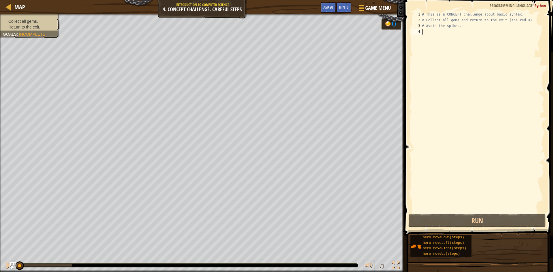
click at [427, 33] on div "# This is a CONCEPT challenge about basic syntax. # Collect all gems and return…" at bounding box center [482, 118] width 123 height 213
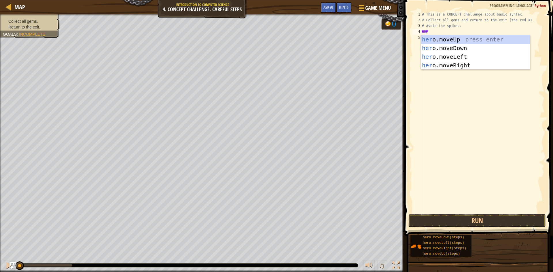
scroll to position [3, 0]
type textarea "HERO"
click at [451, 54] on div "hero .moveUp press enter hero .moveDown press enter hero .moveLeft press enter …" at bounding box center [475, 61] width 109 height 52
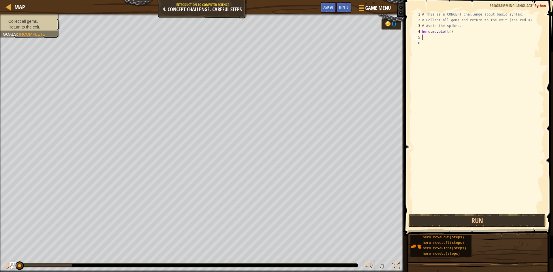
scroll to position [3, 0]
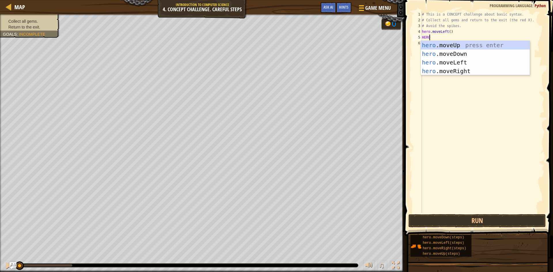
type textarea "HERO."
click at [456, 43] on div "hero. moveUp press enter hero. moveDown press enter hero. moveLeft press enter …" at bounding box center [475, 67] width 109 height 52
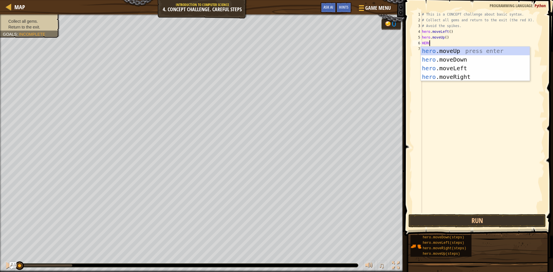
type textarea "HERO."
click at [452, 56] on div "hero. moveUp press enter hero. moveDown press enter hero. moveLeft press enter …" at bounding box center [475, 73] width 109 height 52
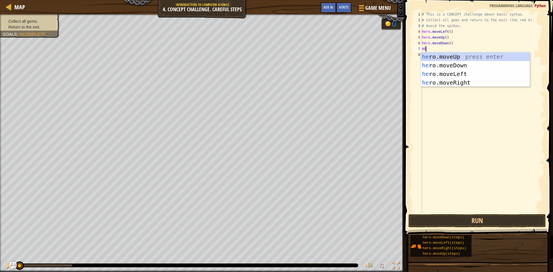
scroll to position [3, 0]
type textarea "[DOMAIN_NAME]"
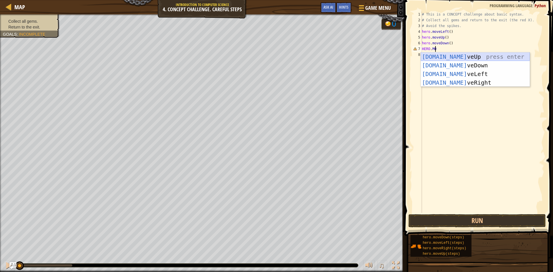
click at [448, 55] on div "[DOMAIN_NAME] veUp press enter [DOMAIN_NAME] veDown press enter [DOMAIN_NAME] v…" at bounding box center [475, 78] width 109 height 52
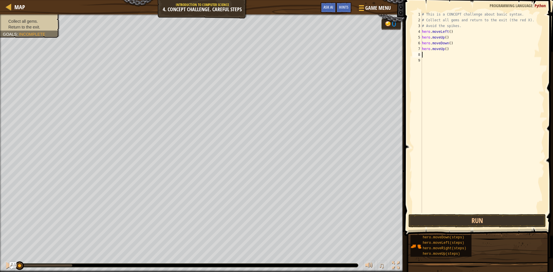
scroll to position [3, 0]
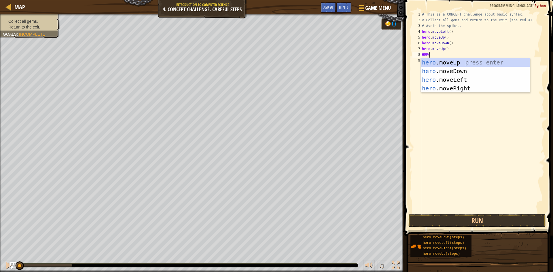
type textarea "HERO."
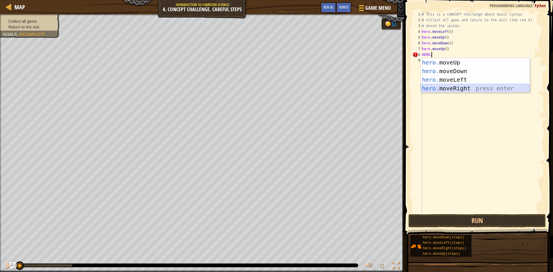
click at [470, 86] on div "hero. moveUp press enter hero. moveDown press enter hero. moveLeft press enter …" at bounding box center [475, 84] width 109 height 52
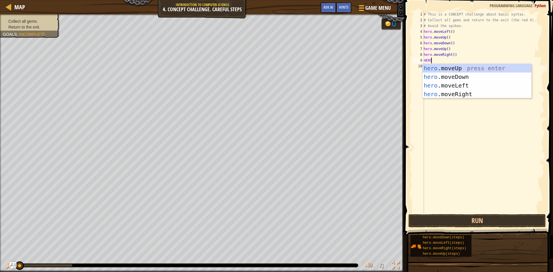
type textarea "HERO."
click at [449, 74] on div "hero. moveUp press enter hero. moveDown press enter hero. moveLeft press enter …" at bounding box center [476, 90] width 109 height 52
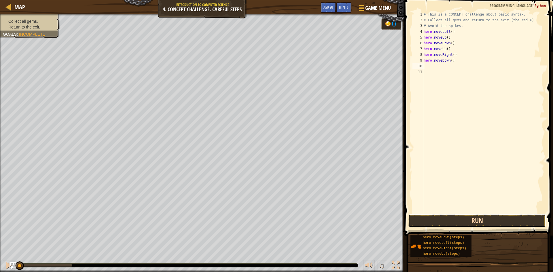
click at [459, 219] on button "Run" at bounding box center [476, 220] width 137 height 13
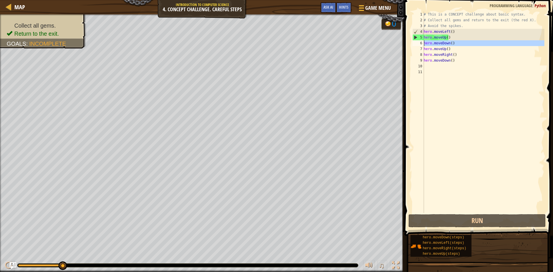
click at [422, 41] on div "6" at bounding box center [418, 43] width 12 height 6
click at [421, 41] on div "6" at bounding box center [418, 43] width 12 height 6
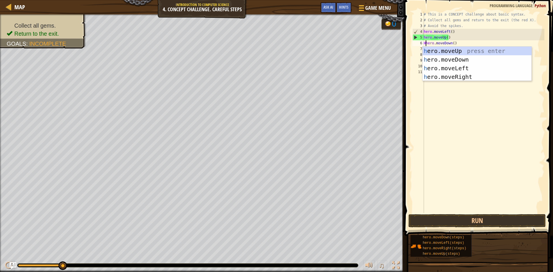
scroll to position [3, 1]
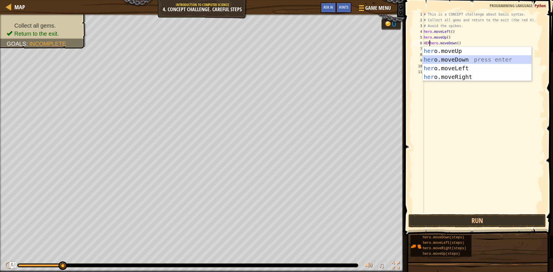
click at [446, 57] on div "her o.moveUp press enter her o.moveDown press enter her o.moveLeft press enter …" at bounding box center [476, 73] width 109 height 52
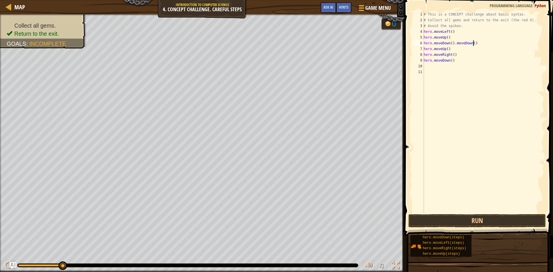
click at [472, 43] on div "# This is a CONCEPT challenge about basic syntax. # Collect all gems and return…" at bounding box center [483, 118] width 122 height 213
type textarea "hero.moveDowN"
click at [459, 50] on div "hero.moveDown press enter" at bounding box center [476, 60] width 109 height 26
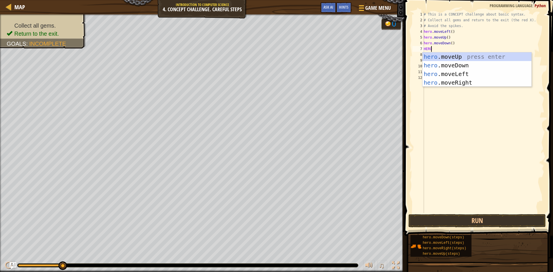
type textarea "HERO."
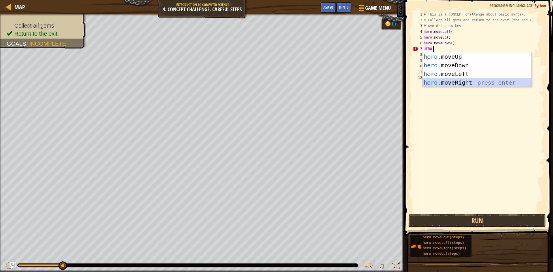
click at [483, 81] on div "hero. moveUp press enter hero. moveDown press enter hero. moveLeft press enter …" at bounding box center [476, 78] width 109 height 52
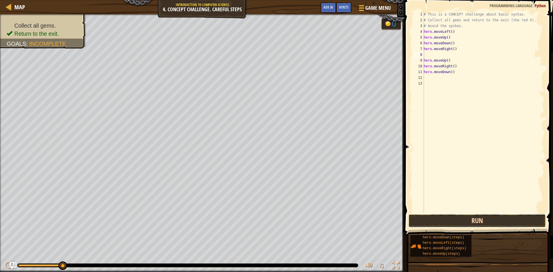
click at [478, 219] on button "Run" at bounding box center [476, 220] width 137 height 13
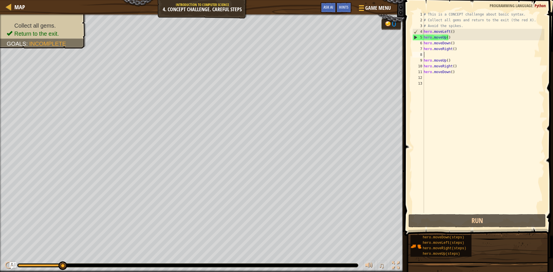
click at [414, 36] on div "5" at bounding box center [417, 38] width 11 height 6
type textarea "hero.moveUp()"
click at [448, 86] on div "# This is a CONCEPT challenge about basic syntax. # Collect all gems and return…" at bounding box center [483, 118] width 122 height 213
click at [463, 220] on button "Run" at bounding box center [476, 220] width 137 height 13
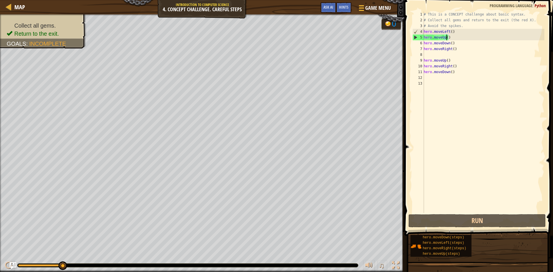
click at [446, 38] on div "# This is a CONCEPT challenge about basic syntax. # Collect all gems and return…" at bounding box center [483, 118] width 122 height 213
click at [448, 36] on div "# This is a CONCEPT challenge about basic syntax. # Collect all gems and return…" at bounding box center [483, 118] width 122 height 213
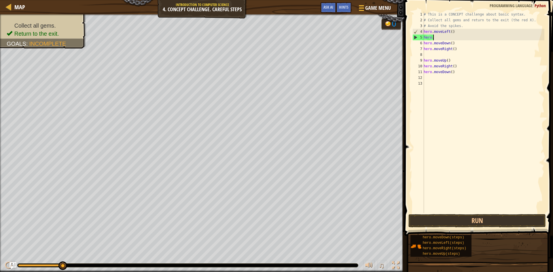
type textarea "h"
type textarea "hero.moveLeF"
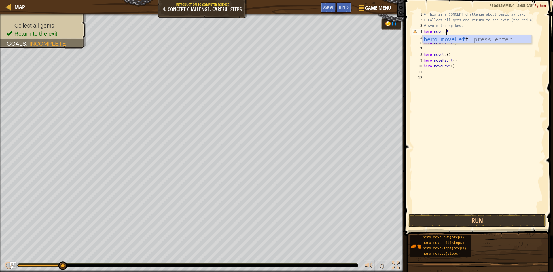
scroll to position [3, 2]
click at [459, 0] on body "Map Introduction to Computer Science 4. Concept Challenge. Careful Steps Game M…" at bounding box center [276, 0] width 553 height 0
click at [461, 37] on div "hero.moveLef t press enter" at bounding box center [476, 48] width 109 height 26
click at [420, 219] on button "Run" at bounding box center [476, 220] width 137 height 13
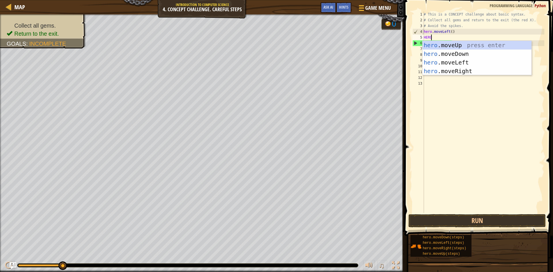
type textarea "HERO."
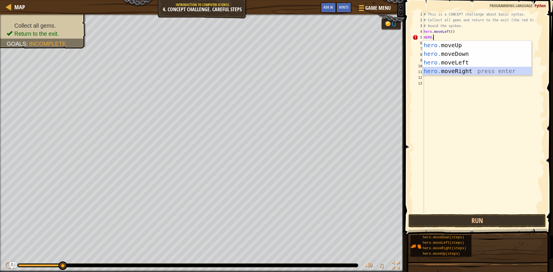
click at [448, 70] on div "hero. moveUp press enter hero. moveDown press enter hero. moveLeft press enter …" at bounding box center [476, 67] width 109 height 52
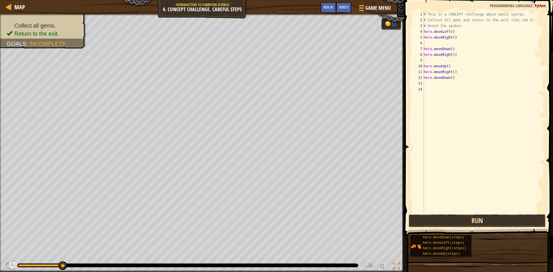
click at [472, 216] on button "Run" at bounding box center [476, 220] width 137 height 13
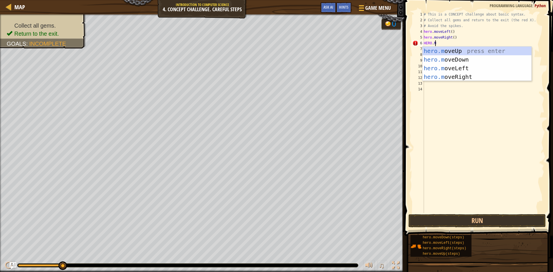
type textarea "[DOMAIN_NAME]"
click at [493, 50] on div "[DOMAIN_NAME] veUp press enter [DOMAIN_NAME] veDown press enter [DOMAIN_NAME] v…" at bounding box center [476, 73] width 109 height 52
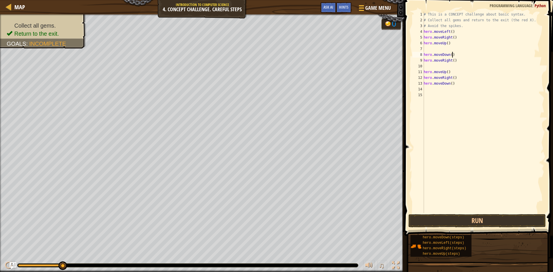
click at [451, 57] on div "# This is a CONCEPT challenge about basic syntax. # Collect all gems and return…" at bounding box center [483, 118] width 122 height 213
type textarea "hero.moveDown()"
click at [424, 48] on div "# This is a CONCEPT challenge about basic syntax. # Collect all gems and return…" at bounding box center [483, 118] width 122 height 213
click at [447, 49] on div "# This is a CONCEPT challenge about basic syntax. # Collect all gems and return…" at bounding box center [483, 118] width 122 height 213
click at [448, 48] on div "# This is a CONCEPT challenge about basic syntax. # Collect all gems and return…" at bounding box center [483, 118] width 122 height 213
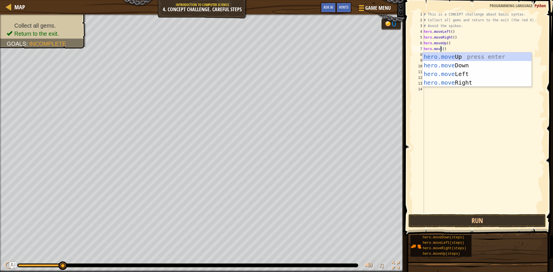
scroll to position [3, 1]
click at [495, 52] on div "hero.move Up press enter hero.move Down press enter hero.move Left press enter …" at bounding box center [476, 78] width 109 height 52
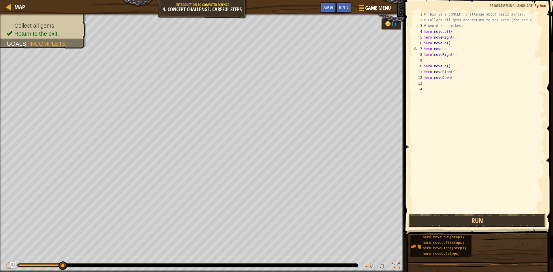
click at [423, 60] on div "9" at bounding box center [418, 61] width 12 height 6
type textarea "hero.moveUp()"
type textarea "hero.moveRight()"
drag, startPoint x: 437, startPoint y: 94, endPoint x: 439, endPoint y: 102, distance: 8.0
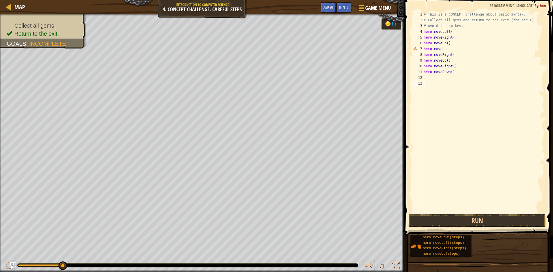
click at [439, 102] on div "# This is a CONCEPT challenge about basic syntax. # Collect all gems and return…" at bounding box center [483, 118] width 122 height 213
click at [445, 50] on div "# This is a CONCEPT challenge about basic syntax. # Collect all gems and return…" at bounding box center [483, 118] width 122 height 213
type textarea "h"
type textarea "hero.moveU"
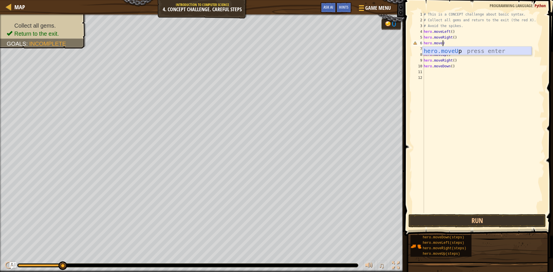
click at [469, 51] on div "hero.moveU p press enter" at bounding box center [476, 60] width 109 height 26
click at [421, 47] on div "7" at bounding box center [418, 49] width 12 height 6
type textarea "hero.moveRight()"
click at [444, 54] on div "# This is a CONCEPT challenge about basic syntax. # Collect all gems and return…" at bounding box center [483, 118] width 122 height 213
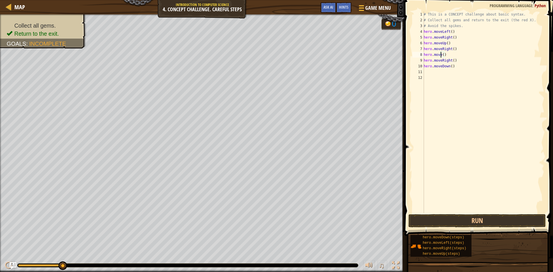
scroll to position [3, 2]
click at [450, 61] on div "hero.moveDo wn press enter" at bounding box center [476, 71] width 109 height 26
click at [449, 68] on div "# This is a CONCEPT challenge about basic syntax. # Collect all gems and return…" at bounding box center [483, 118] width 122 height 213
click at [459, 73] on div "hero.moveLeft press enter" at bounding box center [476, 83] width 109 height 26
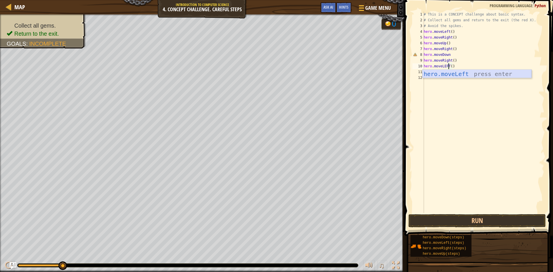
type textarea "hero.moveLeft"
click at [428, 71] on div "# This is a CONCEPT challenge about basic syntax. # Collect all gems and return…" at bounding box center [483, 118] width 122 height 213
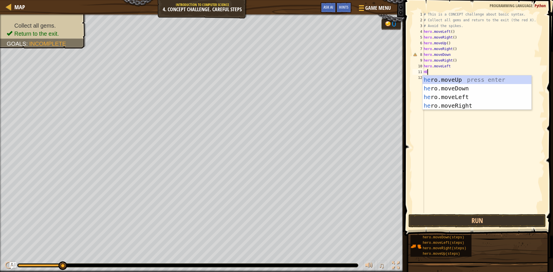
scroll to position [3, 0]
type textarea "HERO"
click at [472, 88] on div "hero .moveUp press enter hero .moveDown press enter hero .moveLeft press enter …" at bounding box center [476, 101] width 109 height 52
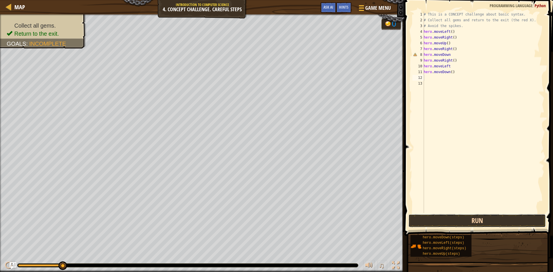
click at [460, 218] on button "Run" at bounding box center [476, 220] width 137 height 13
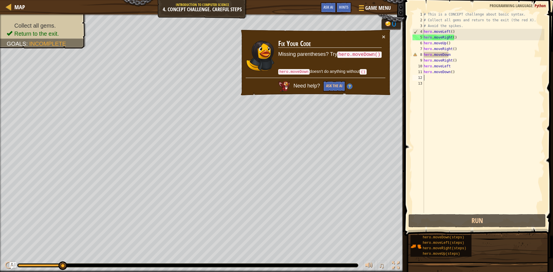
click at [455, 53] on div "# This is a CONCEPT challenge about basic syntax. # Collect all gems and return…" at bounding box center [483, 118] width 122 height 213
click at [455, 54] on div "# This is a CONCEPT challenge about basic syntax. # Collect all gems and return…" at bounding box center [483, 118] width 122 height 213
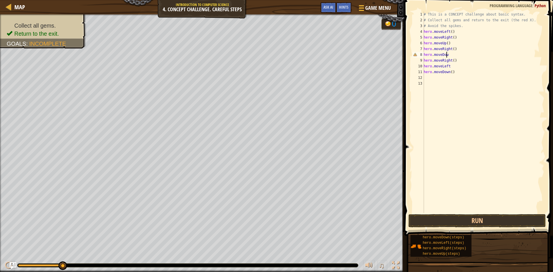
type textarea "hero.moveDowN"
click at [463, 60] on div "hero.moveDown press enter" at bounding box center [476, 71] width 109 height 26
click at [422, 57] on div "8" at bounding box center [418, 55] width 12 height 6
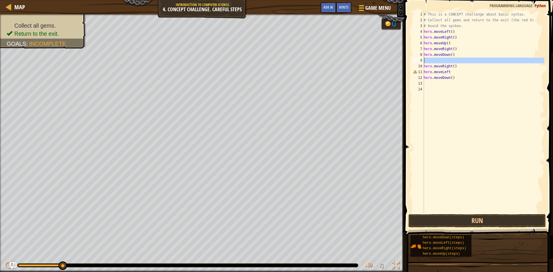
click at [422, 59] on div "9" at bounding box center [418, 61] width 12 height 6
type textarea "hero.moveRight()"
click at [448, 66] on div "# This is a CONCEPT challenge about basic syntax. # Collect all gems and return…" at bounding box center [483, 118] width 122 height 213
type textarea "hero.moveLeF"
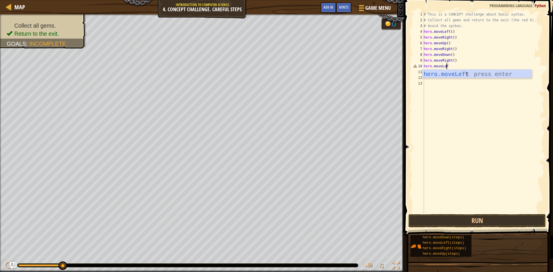
scroll to position [3, 2]
click at [471, 72] on div "hero.moveLef t press enter" at bounding box center [476, 83] width 109 height 26
drag, startPoint x: 473, startPoint y: 219, endPoint x: 474, endPoint y: 225, distance: 5.5
click at [474, 222] on button "Run" at bounding box center [476, 220] width 137 height 13
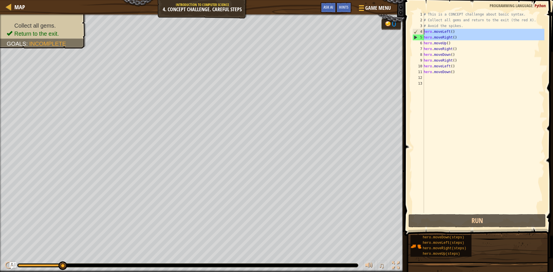
drag, startPoint x: 415, startPoint y: 36, endPoint x: 448, endPoint y: 37, distance: 32.2
click at [426, 34] on div "hero.moveLeft() 1 2 3 4 5 6 7 8 9 10 11 12 13 # This is a CONCEPT challenge abo…" at bounding box center [477, 112] width 133 height 201
click at [467, 45] on div "# This is a CONCEPT challenge about basic syntax. # Collect all gems and return…" at bounding box center [483, 118] width 122 height 213
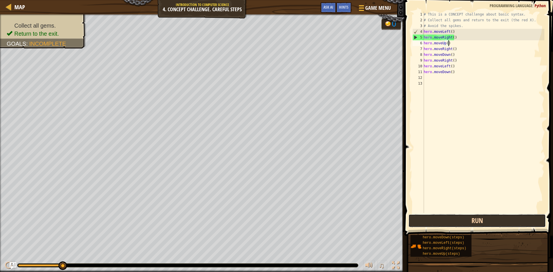
click at [484, 222] on button "Run" at bounding box center [476, 220] width 137 height 13
click at [484, 218] on button "Run" at bounding box center [476, 220] width 137 height 13
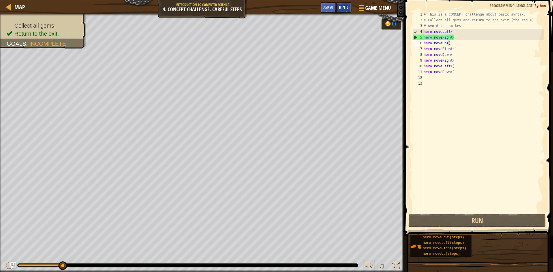
click at [347, 7] on span "Hints" at bounding box center [343, 6] width 9 height 5
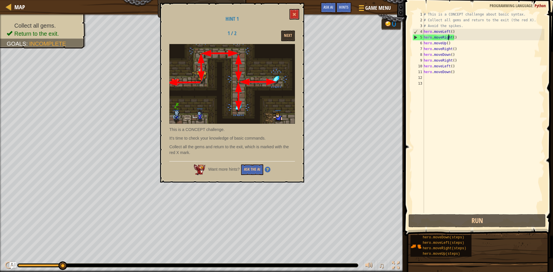
click at [448, 37] on div "# This is a CONCEPT challenge about basic syntax. # Collect all gems and return…" at bounding box center [483, 118] width 122 height 213
click at [450, 38] on div "# This is a CONCEPT challenge about basic syntax. # Collect all gems and return…" at bounding box center [483, 118] width 122 height 213
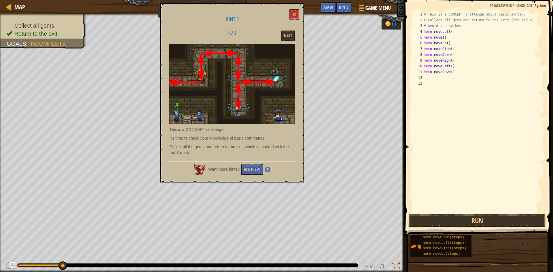
scroll to position [3, 2]
click at [449, 44] on div "hero.moveU p press enter" at bounding box center [476, 54] width 109 height 26
click at [444, 44] on div "# This is a CONCEPT challenge about basic syntax. # Collect all gems and return…" at bounding box center [483, 118] width 122 height 213
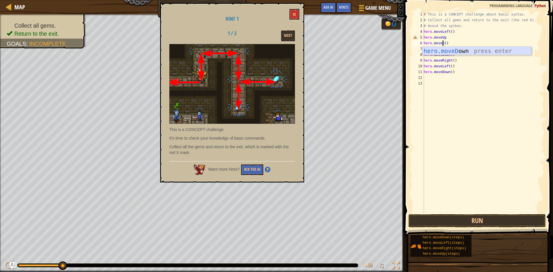
click at [475, 49] on div "hero.moveD own press enter" at bounding box center [476, 60] width 109 height 26
click at [434, 216] on button "Run" at bounding box center [476, 220] width 137 height 13
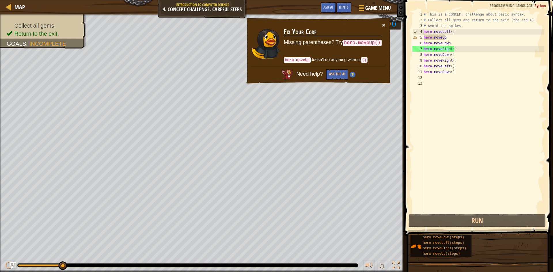
click at [383, 22] on button "×" at bounding box center [383, 25] width 3 height 6
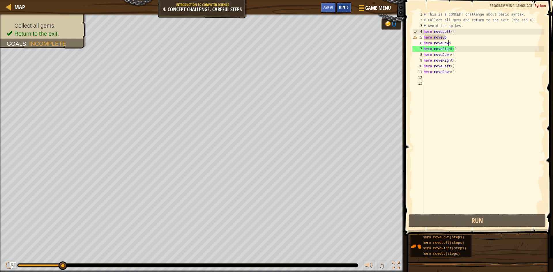
click at [345, 3] on div "Hints" at bounding box center [343, 7] width 15 height 11
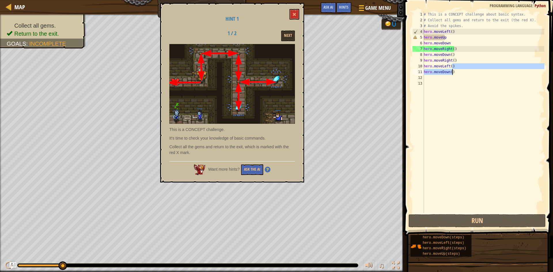
drag, startPoint x: 456, startPoint y: 69, endPoint x: 452, endPoint y: 76, distance: 8.1
click at [455, 73] on div "# This is a CONCEPT challenge about basic syntax. # Collect all gems and return…" at bounding box center [483, 118] width 122 height 213
type textarea "hero.moveLeft() hero.moveDown()"
click at [455, 76] on div "# This is a CONCEPT challenge about basic syntax. # Collect all gems and return…" at bounding box center [483, 118] width 122 height 213
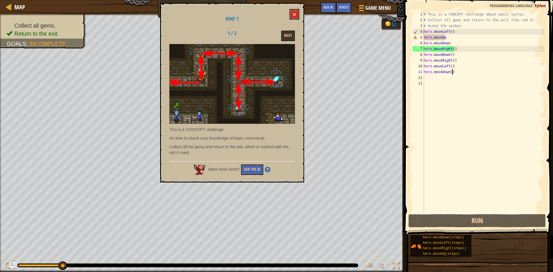
click at [455, 73] on div "# This is a CONCEPT challenge about basic syntax. # Collect all gems and return…" at bounding box center [483, 118] width 122 height 213
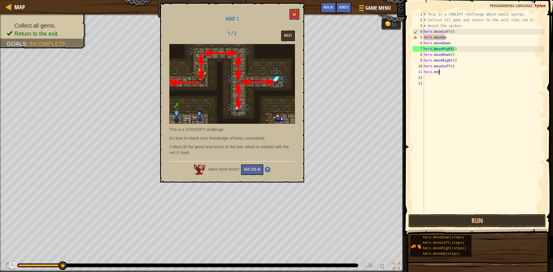
type textarea "h"
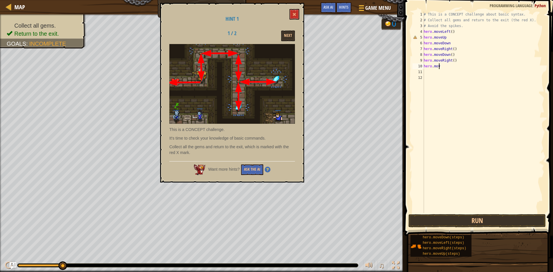
type textarea "h"
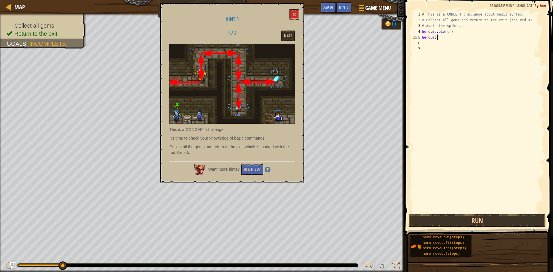
type textarea "h"
type textarea "# Avoid the spikes"
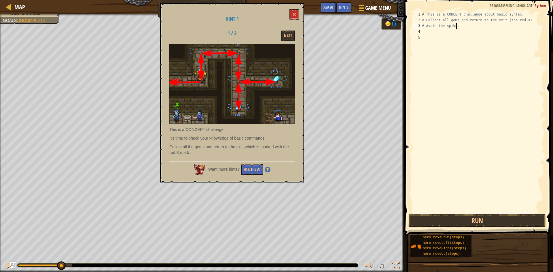
click at [422, 32] on div "# This is a CONCEPT challenge about basic syntax. # Collect all gems and return…" at bounding box center [482, 118] width 123 height 213
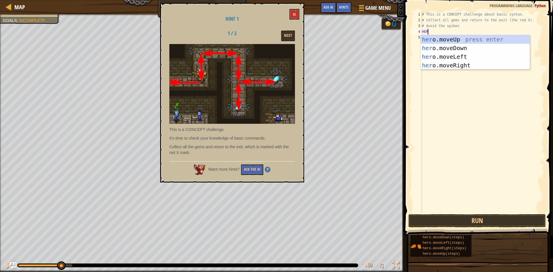
scroll to position [3, 0]
type textarea "HERO"
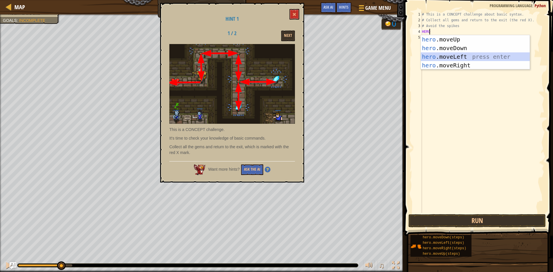
click at [465, 53] on div "hero .moveUp press enter hero .moveDown press enter hero .moveLeft press enter …" at bounding box center [475, 61] width 109 height 52
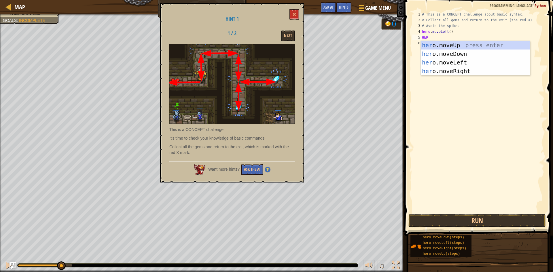
type textarea "HERO"
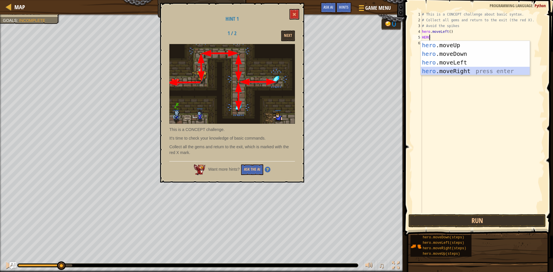
click at [460, 69] on div "hero .moveUp press enter hero .moveDown press enter hero .moveLeft press enter …" at bounding box center [475, 67] width 109 height 52
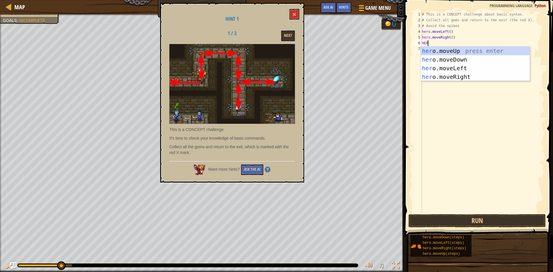
type textarea "HERO"
click at [456, 48] on div "hero .moveUp press enter hero .moveDown press enter hero .moveLeft press enter …" at bounding box center [475, 73] width 109 height 52
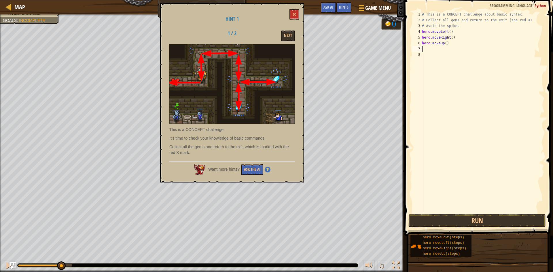
scroll to position [3, 0]
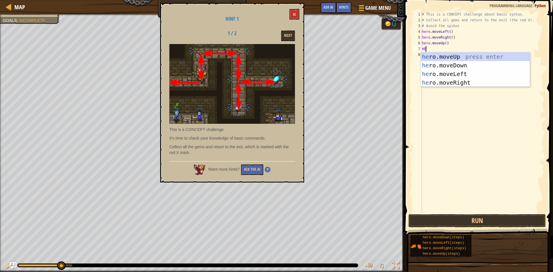
type textarea "HER"
click at [443, 65] on div "her o.moveUp press enter her o.moveDown press enter her o.moveLeft press enter …" at bounding box center [475, 78] width 109 height 52
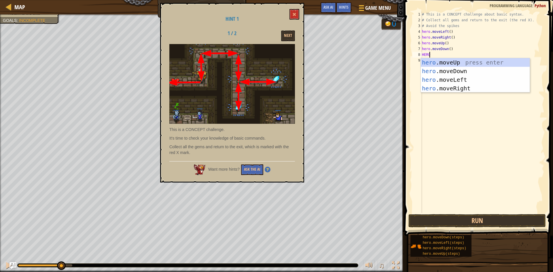
type textarea "HERO."
drag, startPoint x: 447, startPoint y: 58, endPoint x: 447, endPoint y: 62, distance: 4.4
click at [447, 62] on div "hero. moveUp press enter hero. moveDown press enter hero. moveLeft press enter …" at bounding box center [475, 84] width 109 height 52
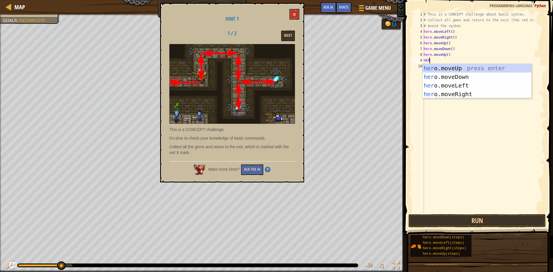
scroll to position [3, 0]
type textarea "HERO"
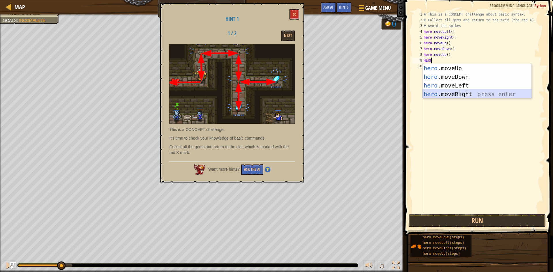
click at [457, 93] on div "hero .moveUp press enter hero .moveDown press enter hero .moveLeft press enter …" at bounding box center [476, 90] width 109 height 52
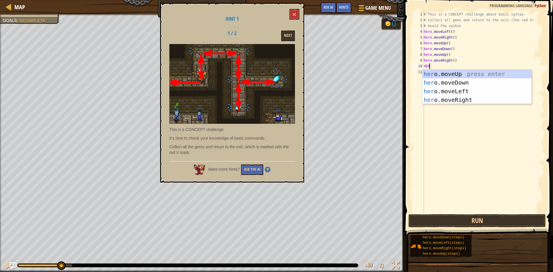
type textarea "HERO"
click at [448, 89] on div "hero .moveUp press enter hero .moveDown press enter hero .moveLeft press enter …" at bounding box center [476, 96] width 109 height 52
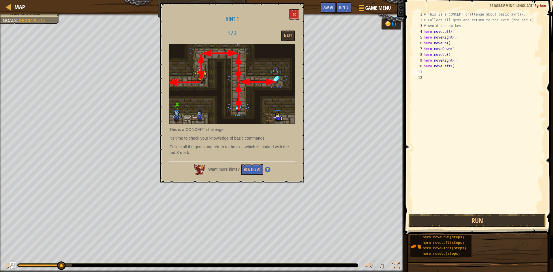
scroll to position [3, 0]
click at [451, 65] on div "# This is a CONCEPT challenge about basic syntax. # Collect all gems and return…" at bounding box center [483, 118] width 122 height 213
click at [455, 62] on div "# This is a CONCEPT challenge about basic syntax. # Collect all gems and return…" at bounding box center [483, 118] width 122 height 213
click at [452, 32] on div "# This is a CONCEPT challenge about basic syntax. # Collect all gems and return…" at bounding box center [483, 118] width 122 height 213
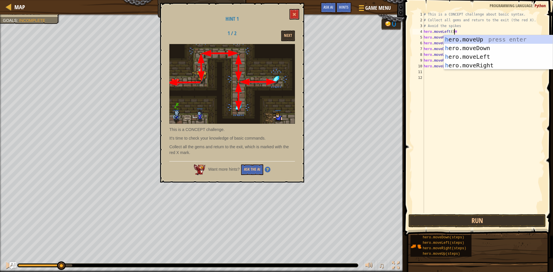
scroll to position [3, 2]
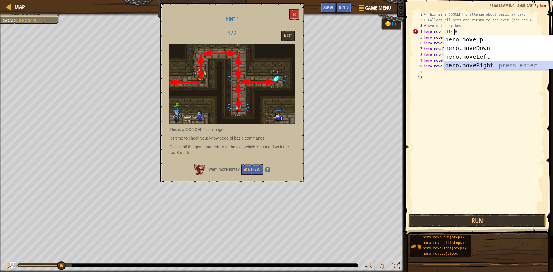
click at [482, 65] on div "h ero.moveUp press enter h ero.moveDown press enter h ero.moveLeft press enter …" at bounding box center [498, 61] width 109 height 52
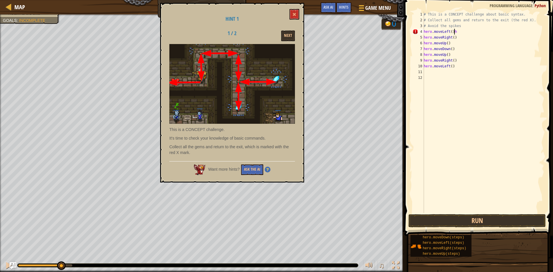
scroll to position [3, 2]
type textarea "hero.moveLeft()"
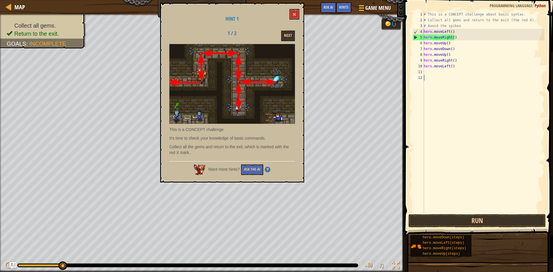
drag, startPoint x: 462, startPoint y: 101, endPoint x: 460, endPoint y: 105, distance: 3.9
click at [460, 105] on div "# This is a CONCEPT challenge about basic syntax. # Collect all gems and return…" at bounding box center [483, 118] width 122 height 213
click at [447, 225] on button "Run" at bounding box center [476, 220] width 137 height 13
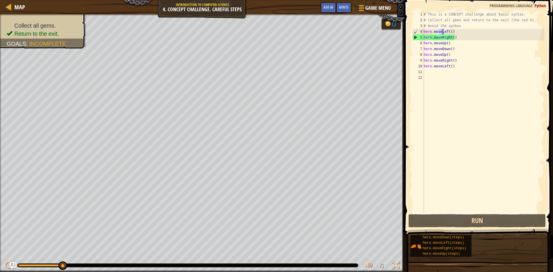
drag, startPoint x: 440, startPoint y: 32, endPoint x: 447, endPoint y: 32, distance: 7.5
click at [447, 32] on div "# This is a CONCEPT challenge about basic syntax. # Collect all gems and return…" at bounding box center [483, 118] width 122 height 213
click at [451, 32] on div "# This is a CONCEPT challenge about basic syntax. # Collect all gems and return…" at bounding box center [483, 118] width 122 height 213
click at [454, 32] on div "# This is a CONCEPT challenge about basic syntax. # Collect all gems and return…" at bounding box center [483, 112] width 122 height 201
drag, startPoint x: 453, startPoint y: 63, endPoint x: 454, endPoint y: 69, distance: 5.8
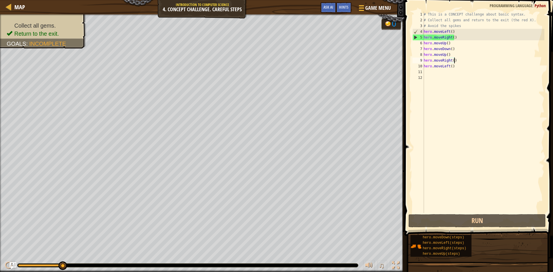
click at [453, 67] on div "# This is a CONCEPT challenge about basic syntax. # Collect all gems and return…" at bounding box center [483, 118] width 122 height 213
type textarea "hero.moveRight() hero.moveLeft()"
click at [454, 69] on div "# This is a CONCEPT challenge about basic syntax. # Collect all gems and return…" at bounding box center [483, 118] width 122 height 213
click at [455, 68] on div "# This is a CONCEPT challenge about basic syntax. # Collect all gems and return…" at bounding box center [483, 118] width 122 height 213
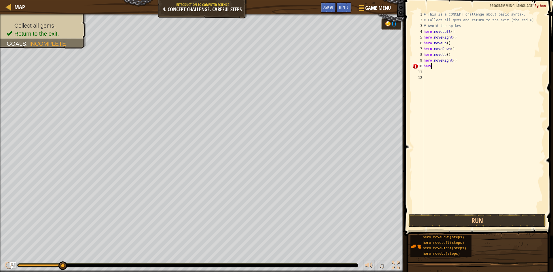
type textarea "h"
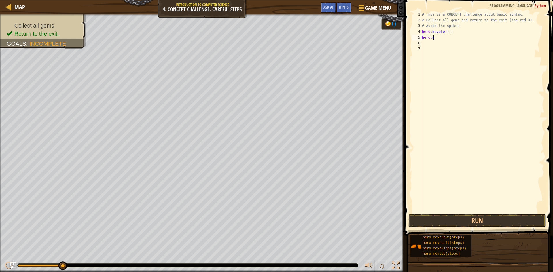
type textarea "h"
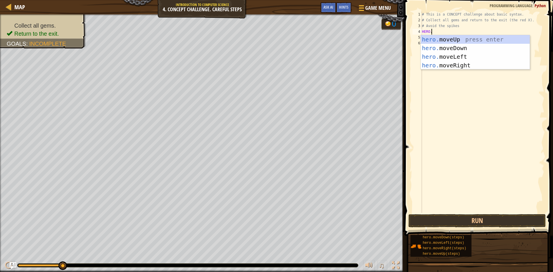
scroll to position [3, 1]
type textarea "[DOMAIN_NAME]"
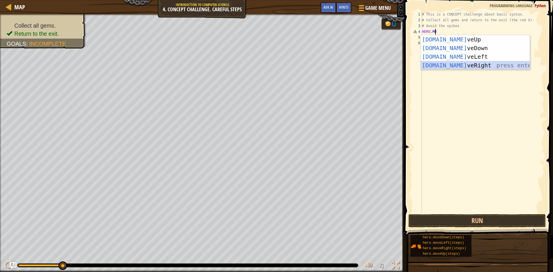
click at [460, 63] on div "[DOMAIN_NAME] veUp press enter [DOMAIN_NAME] veDown press enter [DOMAIN_NAME] v…" at bounding box center [475, 61] width 109 height 52
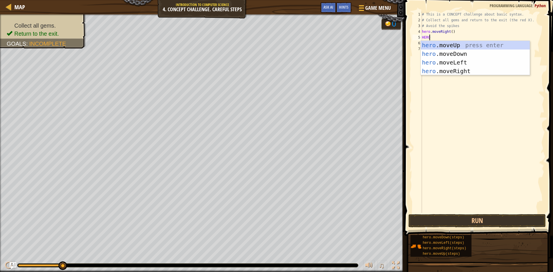
type textarea "HERO."
click at [455, 44] on div "hero. moveUp press enter hero. moveDown press enter hero. moveLeft press enter …" at bounding box center [475, 67] width 109 height 52
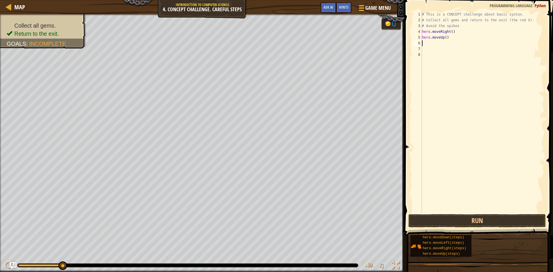
scroll to position [3, 0]
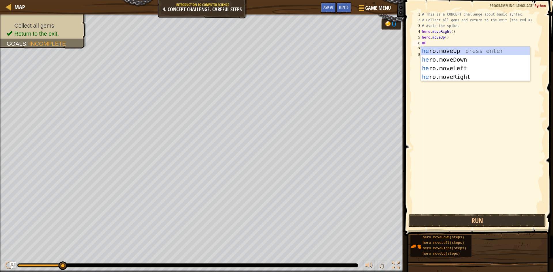
type textarea "HER"
click at [456, 76] on div "her o.moveUp press enter her o.moveDown press enter her o.moveLeft press enter …" at bounding box center [475, 73] width 109 height 52
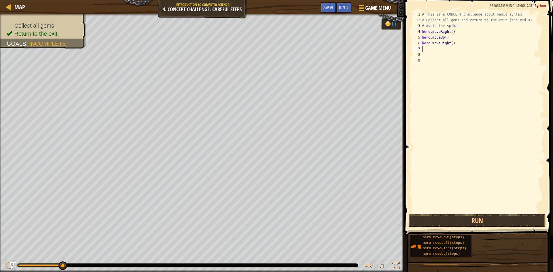
scroll to position [3, 0]
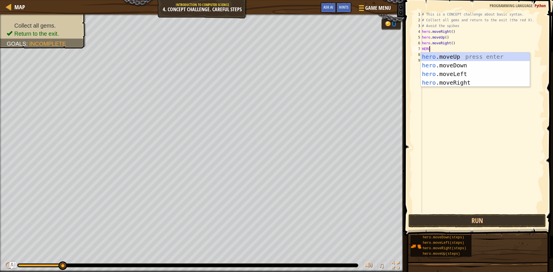
type textarea "HERO."
click at [465, 61] on div "hero. moveUp press enter hero. moveDown press enter hero. moveLeft press enter …" at bounding box center [475, 78] width 109 height 52
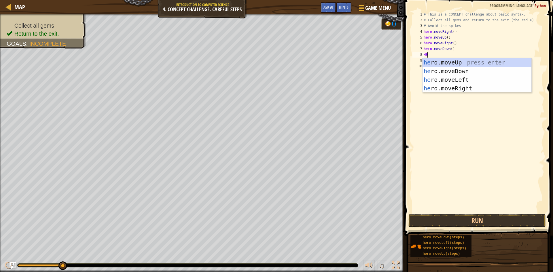
scroll to position [3, 0]
type textarea "HERO"
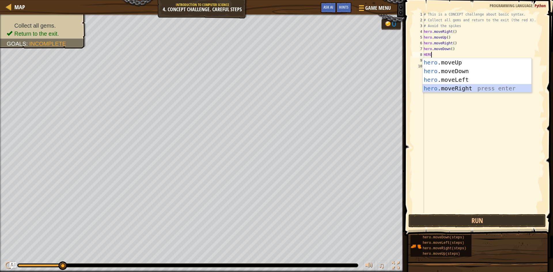
click at [463, 87] on div "hero .moveUp press enter hero .moveDown press enter hero .moveLeft press enter …" at bounding box center [476, 84] width 109 height 52
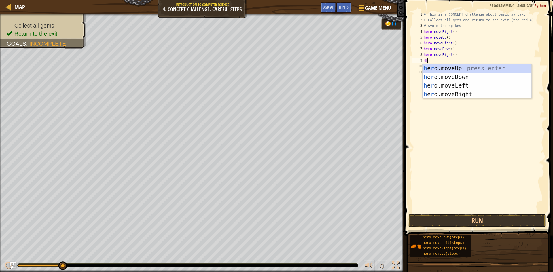
type textarea "HR"
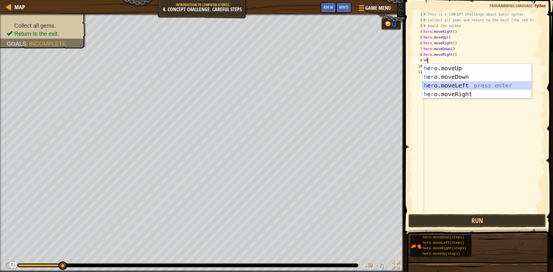
click at [449, 85] on div "h e r o.moveUp press enter h e r o.moveDown press enter h e r o.moveLeft press …" at bounding box center [476, 90] width 109 height 52
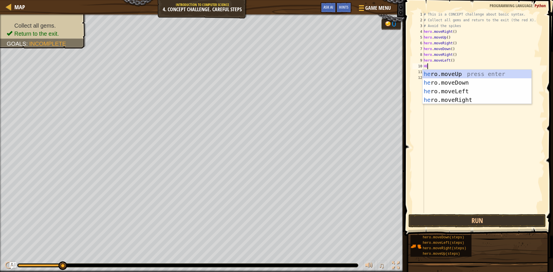
type textarea "HER"
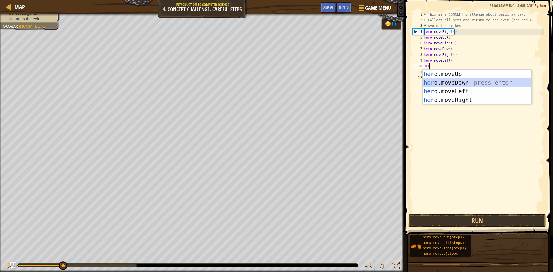
click at [456, 81] on div "her o.moveUp press enter her o.moveDown press enter her o.moveLeft press enter …" at bounding box center [476, 96] width 109 height 52
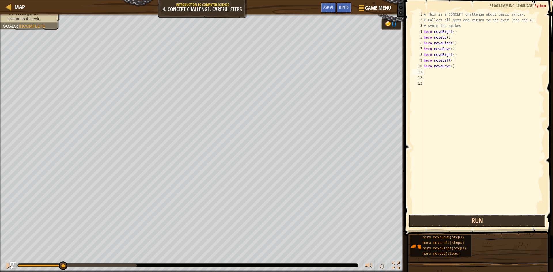
click at [474, 221] on button "Run" at bounding box center [476, 220] width 137 height 13
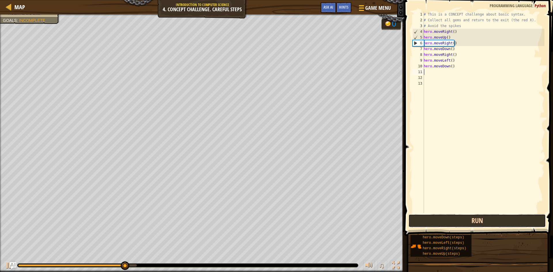
click at [468, 222] on button "Run" at bounding box center [476, 220] width 137 height 13
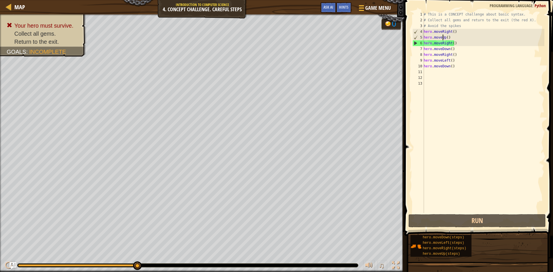
click at [443, 37] on div "# This is a CONCEPT challenge about basic syntax. # Collect all gems and return…" at bounding box center [483, 118] width 122 height 213
click at [444, 38] on div "# This is a CONCEPT challenge about basic syntax. # Collect all gems and return…" at bounding box center [483, 118] width 122 height 213
click at [449, 44] on div "# This is a CONCEPT challenge about basic syntax. # Collect all gems and return…" at bounding box center [483, 118] width 122 height 213
click at [425, 47] on div "# This is a CONCEPT challenge about basic syntax. # Collect all gems and return…" at bounding box center [483, 118] width 122 height 213
click at [422, 47] on div "7" at bounding box center [418, 49] width 12 height 6
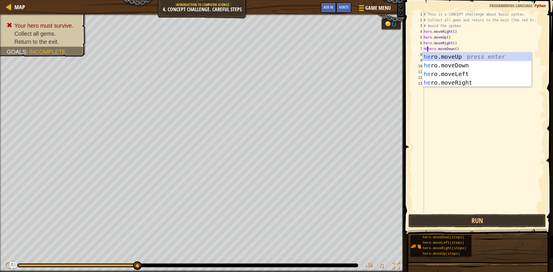
scroll to position [3, 1]
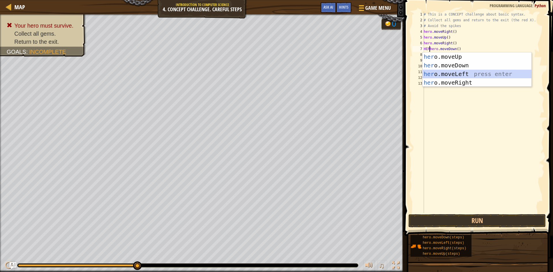
click at [450, 71] on div "her o.moveUp press enter her o.moveDown press enter her o.moveLeft press enter …" at bounding box center [476, 78] width 109 height 52
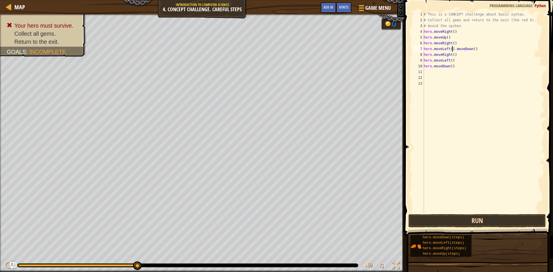
type textarea "hero.moveLeft().moveDown()"
click at [484, 219] on button "Run" at bounding box center [476, 220] width 137 height 13
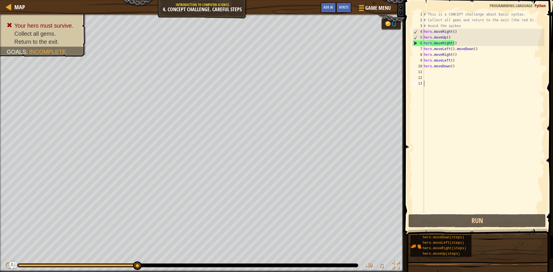
click at [471, 146] on div "# This is a CONCEPT challenge about basic syntax. # Collect all gems and return…" at bounding box center [483, 118] width 122 height 213
click at [449, 57] on div "# This is a CONCEPT challenge about basic syntax. # Collect all gems and return…" at bounding box center [483, 118] width 122 height 213
click at [423, 55] on div "8" at bounding box center [418, 55] width 12 height 6
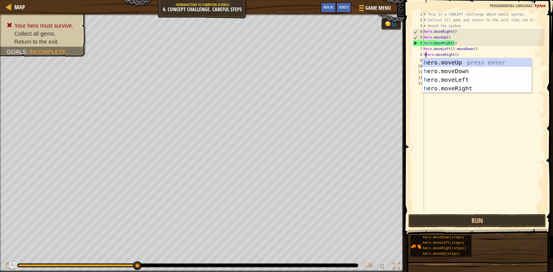
scroll to position [3, 1]
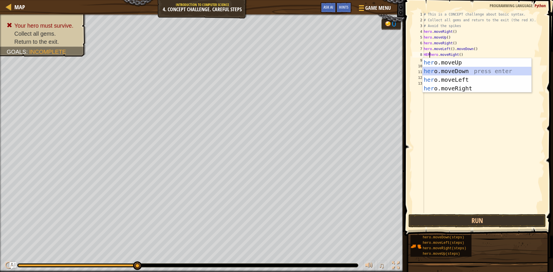
click at [457, 69] on div "her o.moveUp press enter her o.moveDown press enter her o.moveLeft press enter …" at bounding box center [476, 84] width 109 height 52
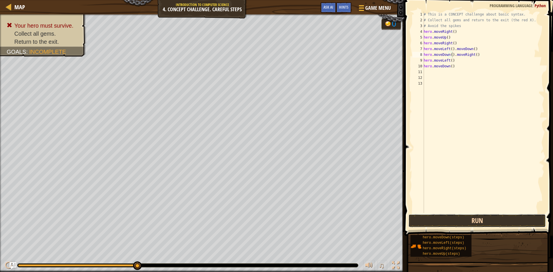
click at [421, 218] on button "Run" at bounding box center [476, 220] width 137 height 13
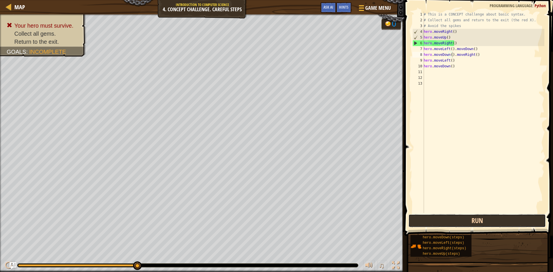
click at [494, 218] on button "Run" at bounding box center [476, 220] width 137 height 13
click at [442, 38] on div "# This is a CONCEPT challenge about basic syntax. # Collect all gems and return…" at bounding box center [483, 118] width 122 height 213
click at [443, 37] on div "# This is a CONCEPT challenge about basic syntax. # Collect all gems and return…" at bounding box center [483, 118] width 122 height 213
click at [444, 36] on div "# This is a CONCEPT challenge about basic syntax. # Collect all gems and return…" at bounding box center [483, 112] width 122 height 201
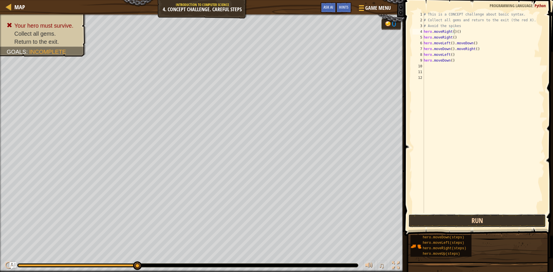
click at [484, 220] on button "Run" at bounding box center [476, 220] width 137 height 13
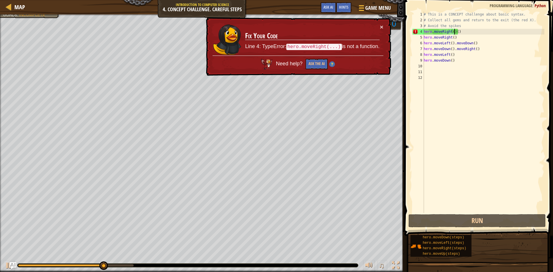
click at [467, 32] on div "# This is a CONCEPT challenge about basic syntax. # Collect all gems and return…" at bounding box center [483, 118] width 122 height 213
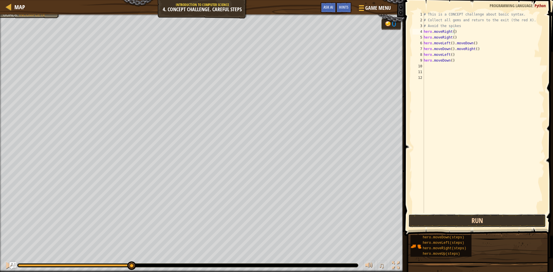
click at [465, 219] on button "Run" at bounding box center [476, 220] width 137 height 13
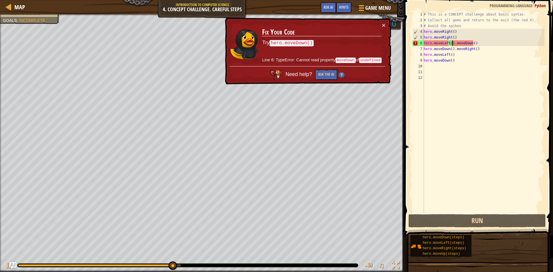
click at [452, 42] on div "# This is a CONCEPT challenge about basic syntax. # Collect all gems and return…" at bounding box center [483, 118] width 122 height 213
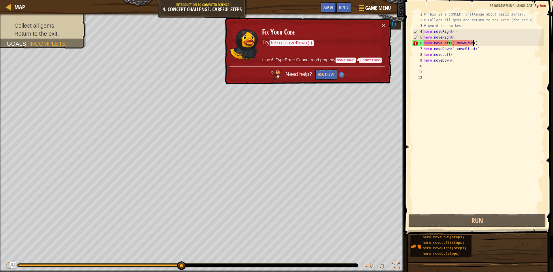
click at [476, 46] on div "# This is a CONCEPT challenge about basic syntax. # Collect all gems and return…" at bounding box center [483, 118] width 122 height 213
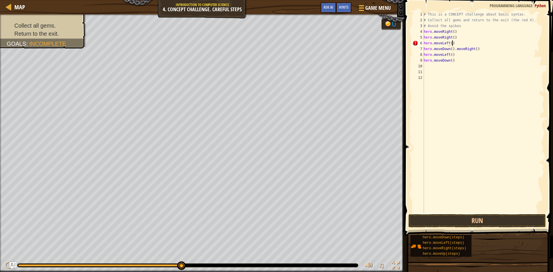
scroll to position [3, 2]
click at [476, 49] on div "# This is a CONCEPT challenge about basic syntax. # Collect all gems and return…" at bounding box center [483, 118] width 122 height 213
click at [432, 53] on div "# This is a CONCEPT challenge about basic syntax. # Collect all gems and return…" at bounding box center [483, 118] width 122 height 213
click at [459, 49] on div "# This is a CONCEPT challenge about basic syntax. # Collect all gems and return…" at bounding box center [483, 118] width 122 height 213
click at [448, 54] on div "# This is a CONCEPT challenge about basic syntax. # Collect all gems and return…" at bounding box center [483, 118] width 122 height 213
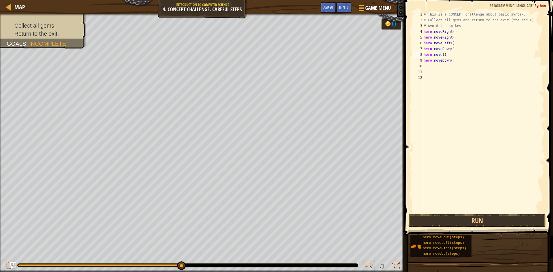
scroll to position [3, 2]
click at [463, 60] on div "hero.moveR ight press enter" at bounding box center [476, 71] width 109 height 26
click at [494, 220] on button "Run" at bounding box center [476, 220] width 137 height 13
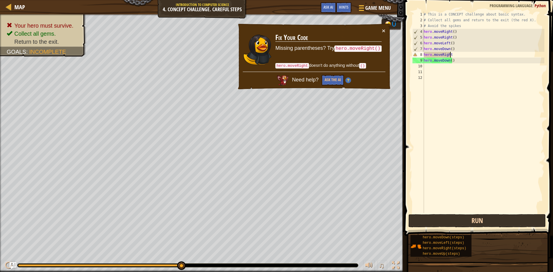
scroll to position [3, 2]
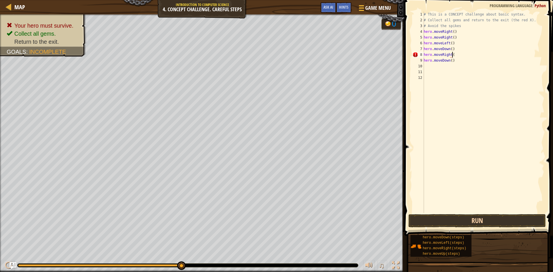
type textarea "hero.moveRight()"
click at [427, 65] on div "# This is a CONCEPT challenge about basic syntax. # Collect all gems and return…" at bounding box center [483, 118] width 122 height 213
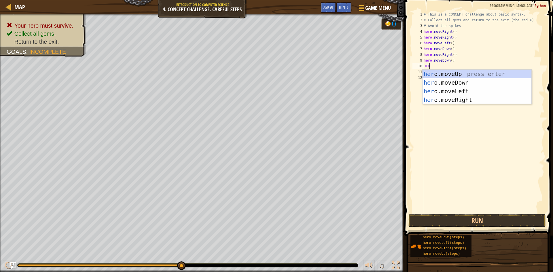
scroll to position [3, 0]
type textarea "HERO"
click at [470, 74] on div "hero .moveUp press enter hero .moveDown press enter hero .moveLeft press enter …" at bounding box center [476, 96] width 109 height 52
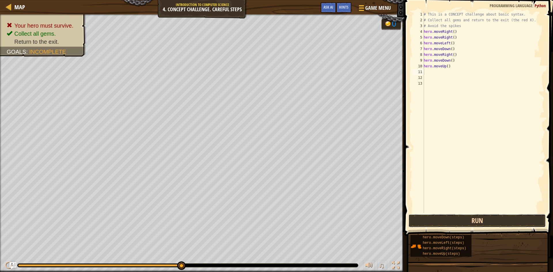
click at [480, 220] on button "Run" at bounding box center [476, 220] width 137 height 13
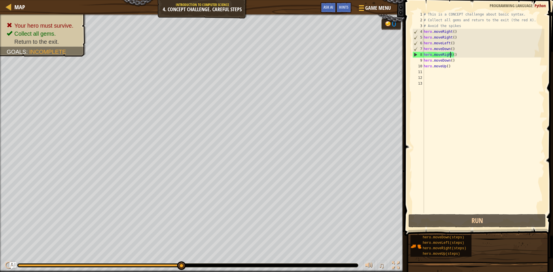
click at [449, 55] on div "# This is a CONCEPT challenge about basic syntax. # Collect all gems and return…" at bounding box center [483, 118] width 122 height 213
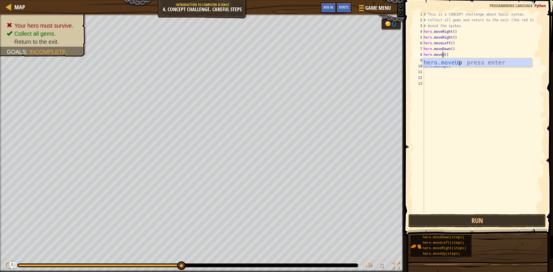
scroll to position [3, 2]
click at [450, 61] on div "hero.moveUp press enter" at bounding box center [476, 71] width 109 height 26
click at [448, 60] on div "# This is a CONCEPT challenge about basic syntax. # Collect all gems and return…" at bounding box center [483, 118] width 122 height 213
click at [465, 216] on button "Run" at bounding box center [476, 220] width 137 height 13
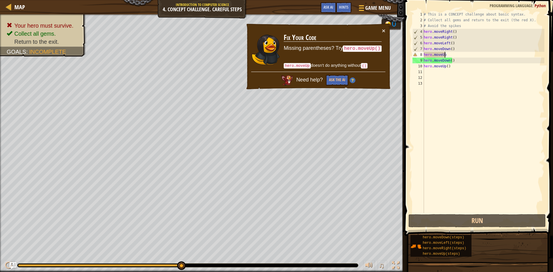
click at [445, 55] on div "# This is a CONCEPT challenge about basic syntax. # Collect all gems and return…" at bounding box center [483, 118] width 122 height 213
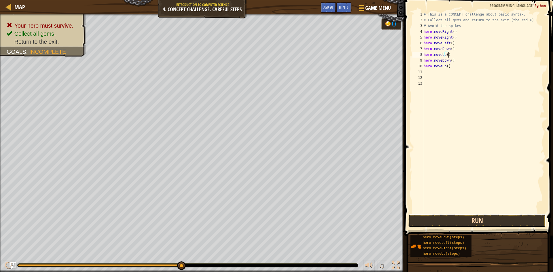
click at [477, 220] on button "Run" at bounding box center [476, 220] width 137 height 13
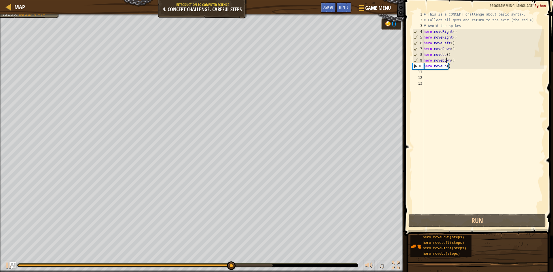
click at [446, 61] on div "# This is a CONCEPT challenge about basic syntax. # Collect all gems and return…" at bounding box center [483, 118] width 122 height 213
click at [448, 60] on div "# This is a CONCEPT challenge about basic syntax. # Collect all gems and return…" at bounding box center [483, 118] width 122 height 213
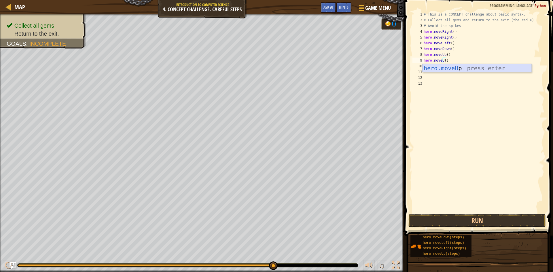
click at [455, 67] on div "hero.moveU p press enter" at bounding box center [476, 77] width 109 height 26
click at [443, 66] on div "# This is a CONCEPT challenge about basic syntax. # Collect all gems and return…" at bounding box center [483, 118] width 122 height 213
click at [445, 65] on div "# This is a CONCEPT challenge about basic syntax. # Collect all gems and return…" at bounding box center [483, 118] width 122 height 213
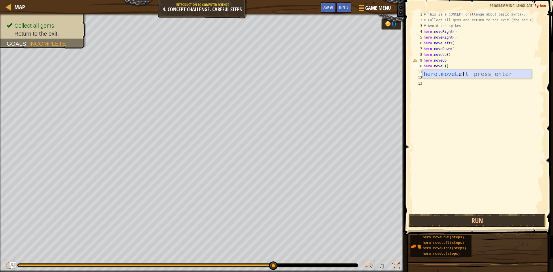
click at [452, 70] on div "hero.moveL eft press enter" at bounding box center [476, 83] width 109 height 26
type textarea "hero.moveLeft()"
drag, startPoint x: 437, startPoint y: 72, endPoint x: 438, endPoint y: 79, distance: 6.8
click at [438, 78] on div "# This is a CONCEPT challenge about basic syntax. # Collect all gems and return…" at bounding box center [483, 118] width 122 height 213
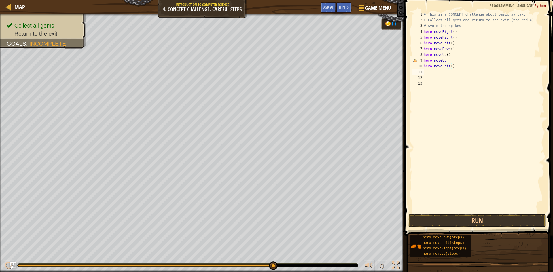
scroll to position [3, 0]
click at [429, 71] on div "# This is a CONCEPT challenge about basic syntax. # Collect all gems and return…" at bounding box center [483, 112] width 122 height 201
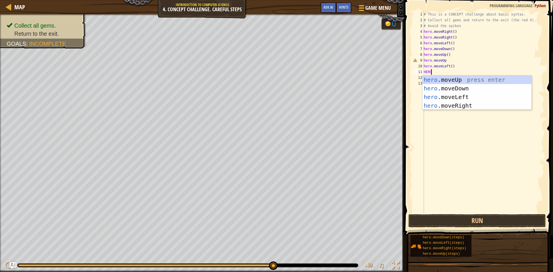
type textarea "HERO."
click at [485, 85] on div "hero. moveUp press enter hero. moveDown press enter hero. moveLeft press enter …" at bounding box center [476, 101] width 109 height 52
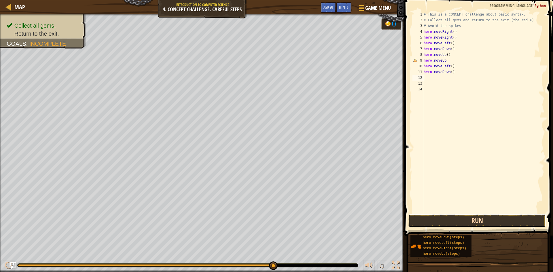
drag, startPoint x: 460, startPoint y: 218, endPoint x: 457, endPoint y: 216, distance: 4.3
click at [459, 218] on button "Run" at bounding box center [476, 220] width 137 height 13
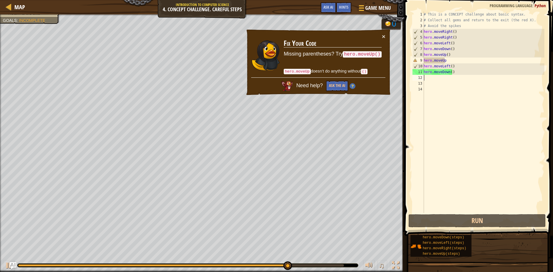
click at [445, 60] on div "# This is a CONCEPT challenge about basic syntax. # Collect all gems and return…" at bounding box center [483, 118] width 122 height 213
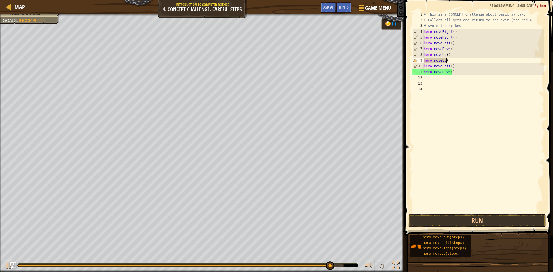
type textarea "hero.moveUp()"
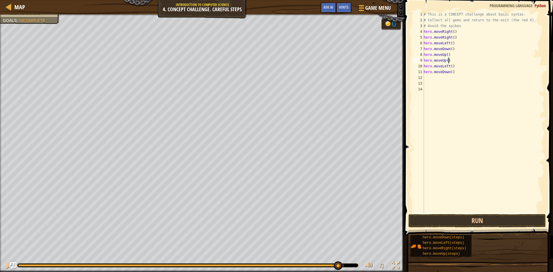
click at [447, 100] on div "# This is a CONCEPT challenge about basic syntax. # Collect all gems and return…" at bounding box center [483, 118] width 122 height 213
click at [429, 77] on div "# This is a CONCEPT challenge about basic syntax. # Collect all gems and return…" at bounding box center [483, 118] width 122 height 213
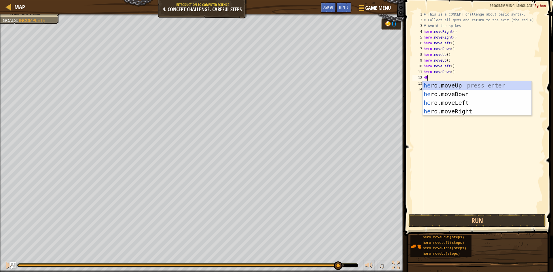
scroll to position [3, 0]
type textarea "HERO"
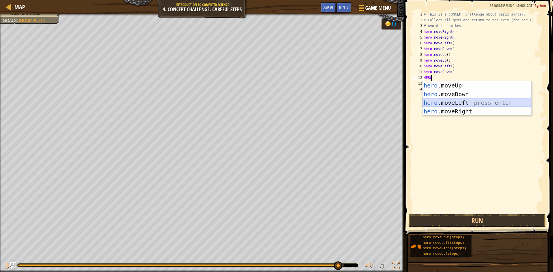
click at [449, 104] on div "hero .moveUp press enter hero .moveDown press enter hero .moveLeft press enter …" at bounding box center [476, 107] width 109 height 52
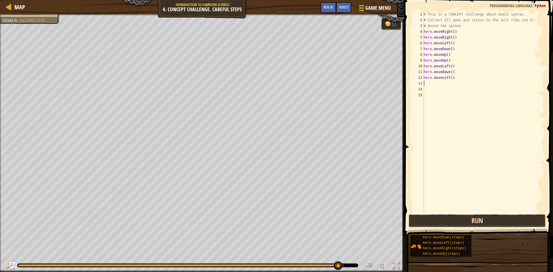
click at [449, 221] on button "Run" at bounding box center [476, 220] width 137 height 13
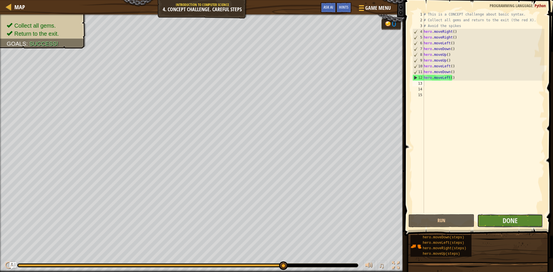
click at [489, 219] on button "Done" at bounding box center [510, 220] width 66 height 13
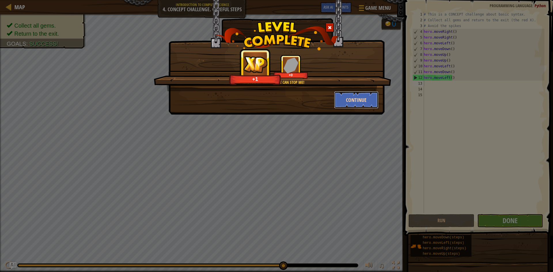
click at [358, 98] on button "Continue" at bounding box center [356, 99] width 45 height 17
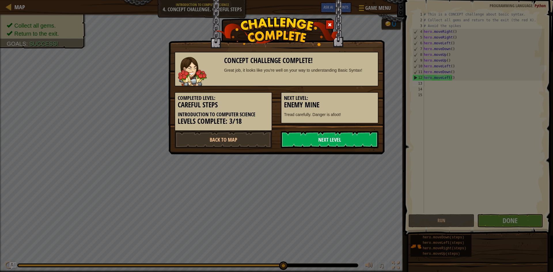
click at [348, 137] on link "Next Level" at bounding box center [330, 139] width 98 height 17
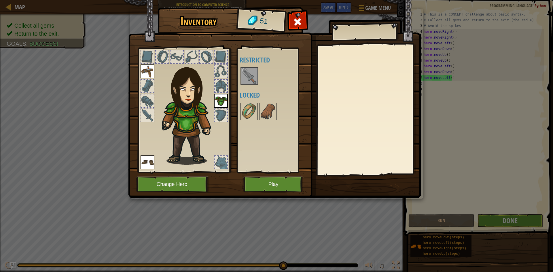
drag, startPoint x: 254, startPoint y: 73, endPoint x: 251, endPoint y: 74, distance: 3.6
click at [253, 74] on img at bounding box center [249, 76] width 16 height 16
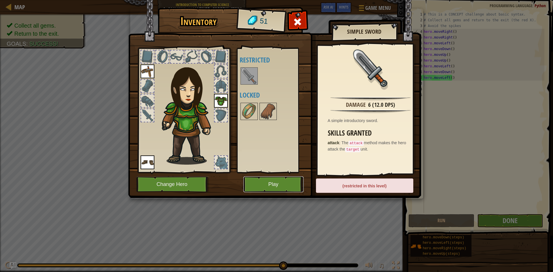
click at [293, 187] on button "Play" at bounding box center [273, 184] width 60 height 16
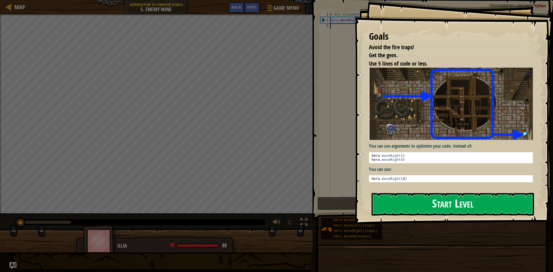
click at [480, 197] on button "Start Level" at bounding box center [452, 204] width 162 height 23
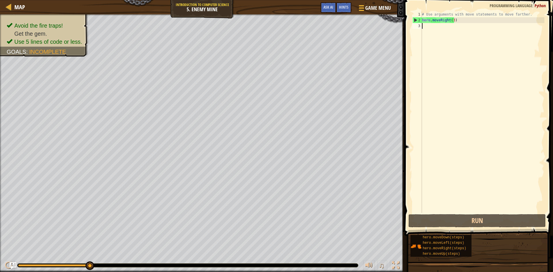
type textarea "H"
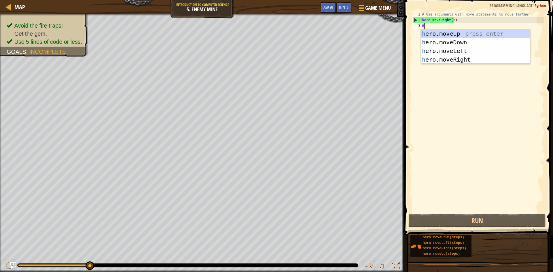
scroll to position [3, 0]
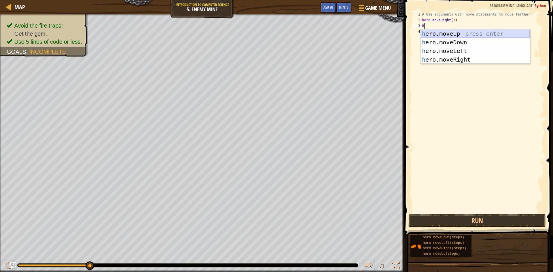
click at [448, 31] on div "h ero.moveUp press enter h ero.moveDown press enter h ero.moveLeft press enter …" at bounding box center [475, 55] width 109 height 52
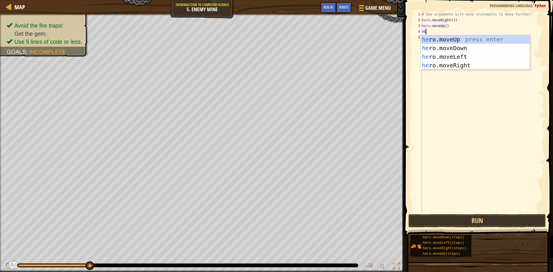
scroll to position [3, 0]
type textarea "HERO."
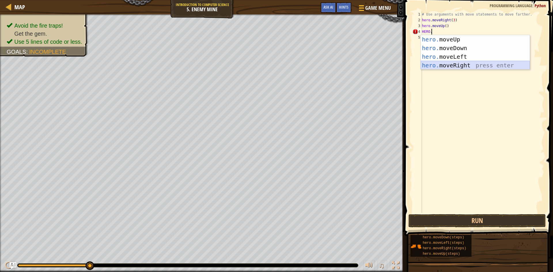
click at [454, 62] on div "hero. moveUp press enter hero. moveDown press enter hero. moveLeft press enter …" at bounding box center [475, 61] width 109 height 52
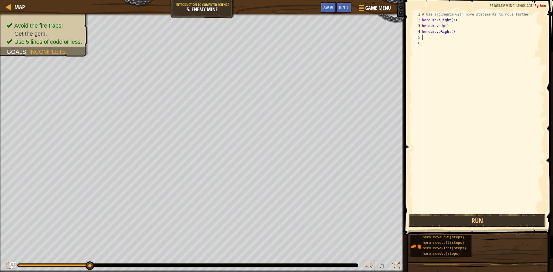
type textarea "H"
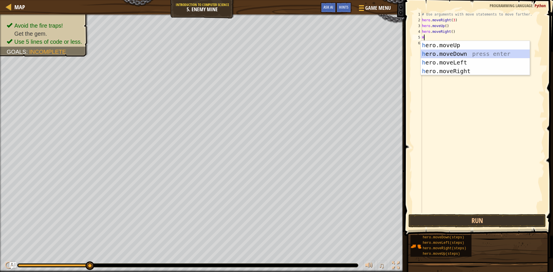
click at [458, 51] on div "h ero.moveUp press enter h ero.moveDown press enter h ero.moveLeft press enter …" at bounding box center [475, 67] width 109 height 52
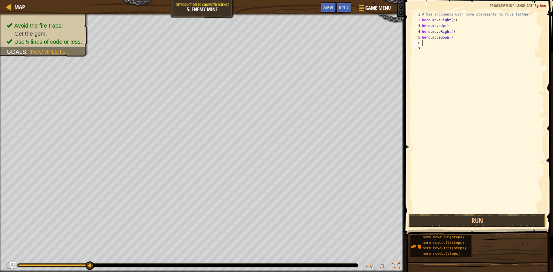
click at [449, 38] on div "# Use arguments with move statements to move farther. hero . moveRight ( 3 ) he…" at bounding box center [482, 118] width 123 height 213
type textarea "hero.moveDown(3)"
click at [421, 219] on button "Run" at bounding box center [476, 220] width 137 height 13
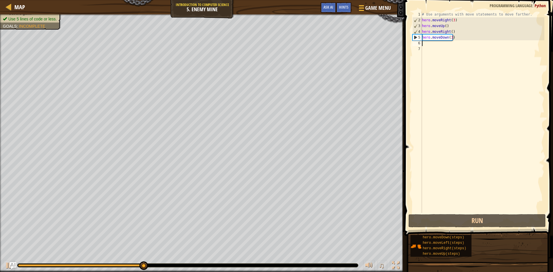
drag, startPoint x: 425, startPoint y: 41, endPoint x: 421, endPoint y: 42, distance: 3.5
click at [424, 42] on div "# Use arguments with move statements to move farther. hero . moveRight ( 3 ) he…" at bounding box center [482, 118] width 123 height 213
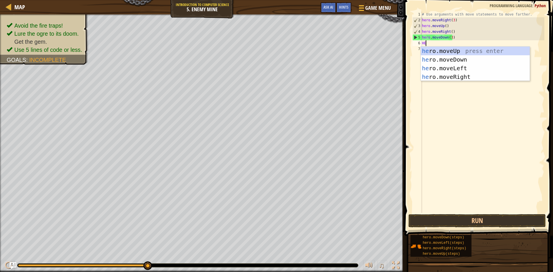
type textarea "HER"
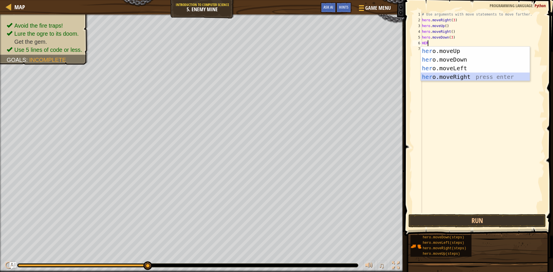
click at [444, 74] on div "her o.moveUp press enter her o.moveDown press enter her o.moveLeft press enter …" at bounding box center [475, 73] width 109 height 52
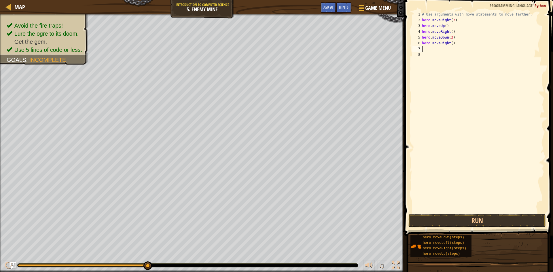
scroll to position [3, 0]
click at [450, 43] on div "# Use arguments with move statements to move farther. hero . moveRight ( 3 ) he…" at bounding box center [482, 118] width 123 height 213
type textarea "hero.moveRight(2)"
click at [479, 212] on div "# Use arguments with move statements to move farther. hero . moveRight ( 3 ) he…" at bounding box center [482, 118] width 123 height 213
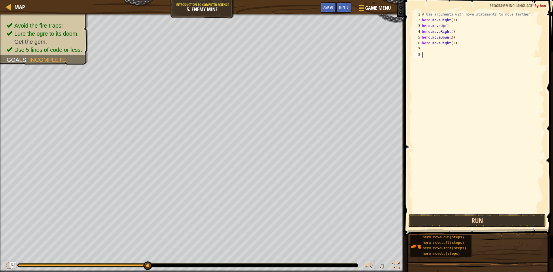
scroll to position [3, 0]
click at [482, 218] on button "Run" at bounding box center [476, 220] width 137 height 13
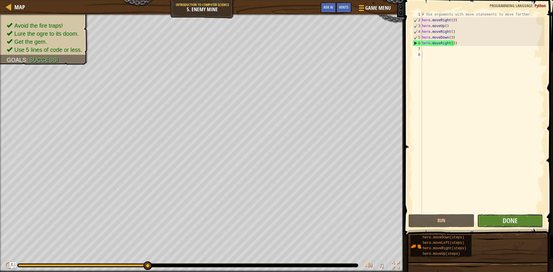
click at [526, 216] on button "Done" at bounding box center [510, 220] width 66 height 13
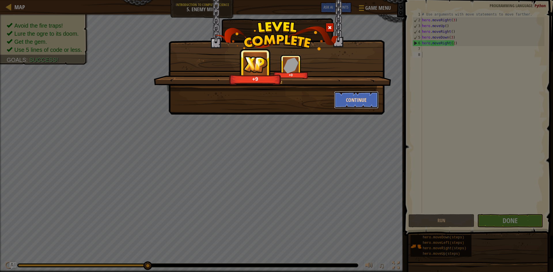
click at [363, 102] on button "Continue" at bounding box center [356, 99] width 45 height 17
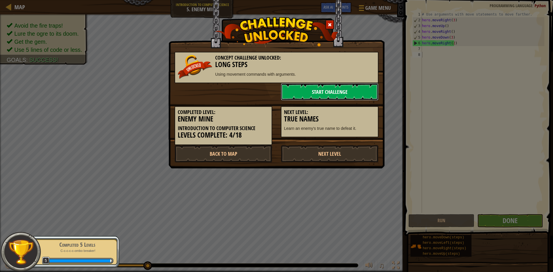
click at [341, 86] on link "Start Challenge" at bounding box center [330, 91] width 98 height 17
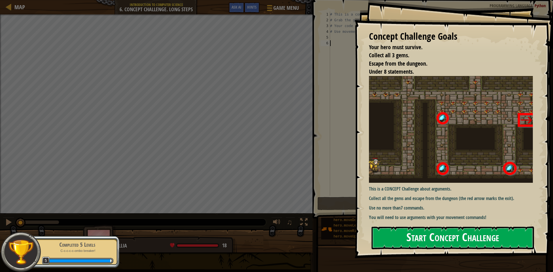
click at [396, 237] on button "Start Concept Challenge" at bounding box center [452, 238] width 162 height 23
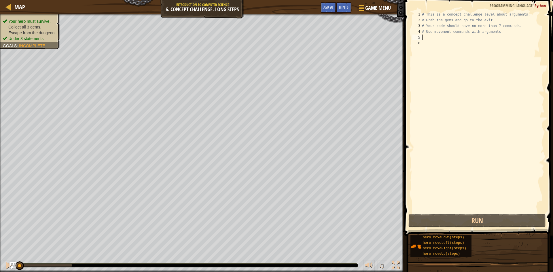
click at [428, 39] on div "# This is a concept challenge level about arguments. # Grab the gems and go to …" at bounding box center [482, 118] width 123 height 213
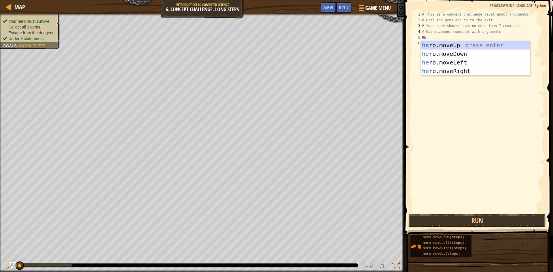
type textarea "HER"
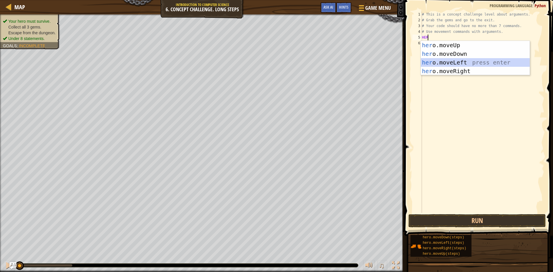
click at [448, 61] on div "her o.moveUp press enter her o.moveDown press enter her o.moveLeft press enter …" at bounding box center [475, 67] width 109 height 52
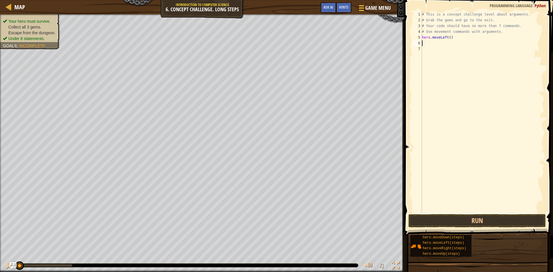
click at [446, 38] on div "# This is a concept challenge level about arguments. # Grab the gems and go to …" at bounding box center [482, 118] width 123 height 213
click at [458, 42] on div "hero.moveR ight press enter" at bounding box center [475, 54] width 109 height 26
type textarea "hero.moveRight"
click at [429, 39] on div "# This is a concept challenge level about arguments. # Grab the gems and go to …" at bounding box center [482, 118] width 123 height 213
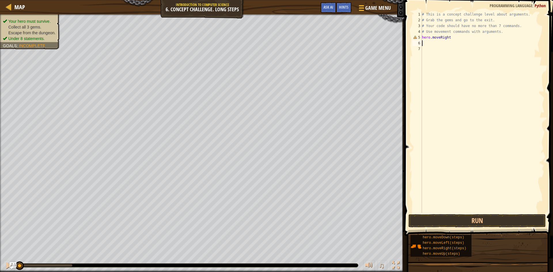
click at [427, 42] on div "# This is a concept challenge level about arguments. # Grab the gems and go to …" at bounding box center [482, 118] width 123 height 213
click at [450, 38] on div "# This is a concept challenge level about arguments. # Grab the gems and go to …" at bounding box center [482, 118] width 123 height 213
type textarea "hero.moveRight()"
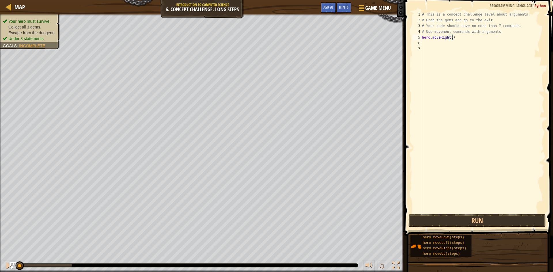
click at [454, 47] on div "# This is a concept challenge level about arguments. # Grab the gems and go to …" at bounding box center [482, 118] width 123 height 213
click at [428, 41] on div "# This is a concept challenge level about arguments. # Grab the gems and go to …" at bounding box center [482, 118] width 123 height 213
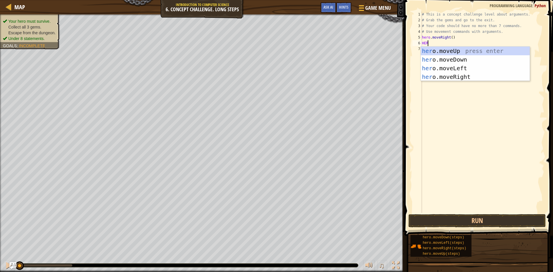
scroll to position [3, 0]
type textarea "HERO"
click at [451, 51] on div "hero .moveUp press enter hero .moveDown press enter hero .moveLeft press enter …" at bounding box center [475, 73] width 109 height 52
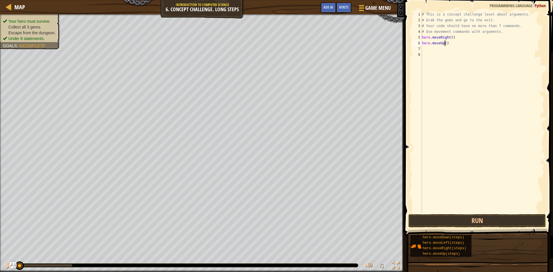
click at [444, 42] on div "# This is a concept challenge level about arguments. # Grab the gems and go to …" at bounding box center [482, 118] width 123 height 213
type textarea "hero.moveUp(3)"
click at [425, 50] on div "# This is a concept challenge level about arguments. # Grab the gems and go to …" at bounding box center [482, 118] width 123 height 213
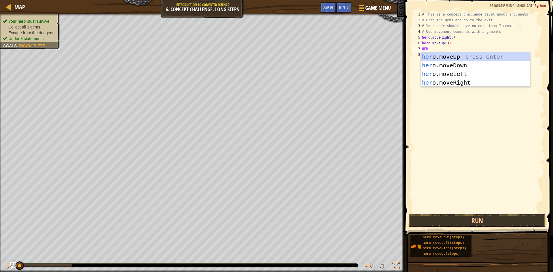
scroll to position [3, 0]
type textarea "HERO"
click at [457, 80] on div "hero .moveUp press enter hero .moveDown press enter hero .moveLeft press enter …" at bounding box center [475, 78] width 109 height 52
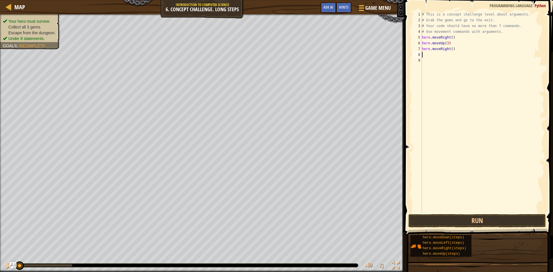
scroll to position [3, 0]
click at [450, 49] on div "# This is a concept challenge level about arguments. # Grab the gems and go to …" at bounding box center [482, 118] width 123 height 213
type textarea "hero.moveRight(2)"
click at [434, 54] on div "# This is a concept challenge level about arguments. # Grab the gems and go to …" at bounding box center [482, 118] width 123 height 213
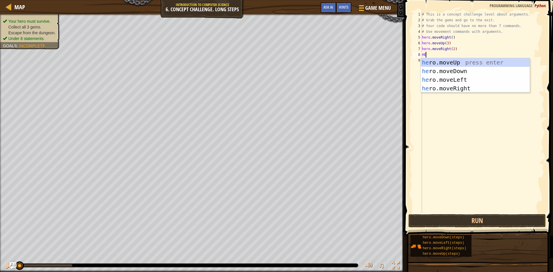
scroll to position [3, 0]
type textarea "HERO"
click at [470, 69] on div "hero .moveUp press enter hero .moveDown press enter hero .moveLeft press enter …" at bounding box center [475, 84] width 109 height 52
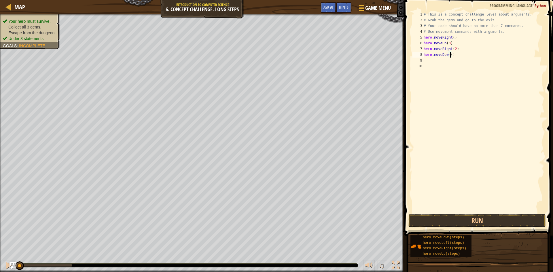
click at [450, 54] on div "# This is a concept challenge level about arguments. # Grab the gems and go to …" at bounding box center [483, 118] width 122 height 213
type textarea "hero.moveDown(3)"
click at [428, 60] on div "# This is a concept challenge level about arguments. # Grab the gems and go to …" at bounding box center [483, 118] width 122 height 213
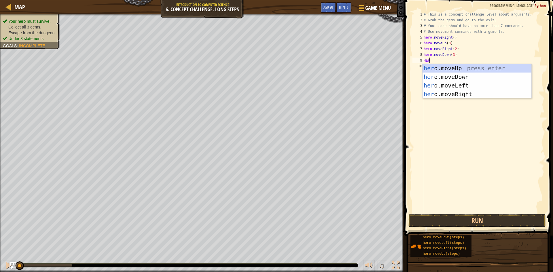
scroll to position [3, 0]
type textarea "HERO."
click at [457, 84] on div "hero. moveUp press enter hero. moveDown press enter hero. moveLeft press enter …" at bounding box center [476, 90] width 109 height 52
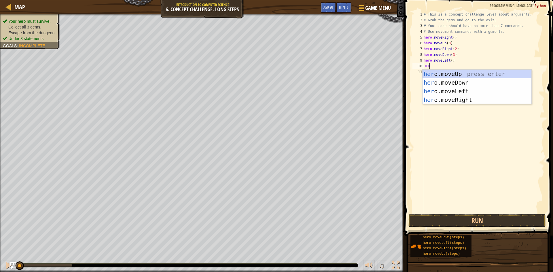
scroll to position [3, 0]
type textarea "HERO"
click at [461, 71] on div "hero .moveUp press enter hero .moveDown press enter hero .moveLeft press enter …" at bounding box center [476, 96] width 109 height 52
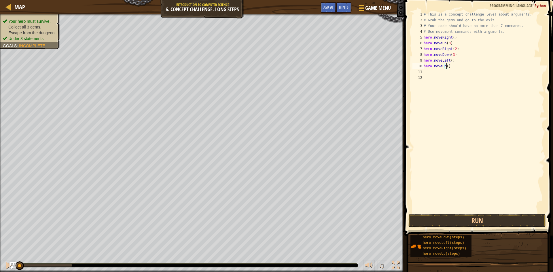
click at [446, 66] on div "# This is a concept challenge level about arguments. # Grab the gems and go to …" at bounding box center [483, 118] width 122 height 213
type textarea "hero.moveUp(2)"
click at [429, 74] on div "# This is a concept challenge level about arguments. # Grab the gems and go to …" at bounding box center [483, 118] width 122 height 213
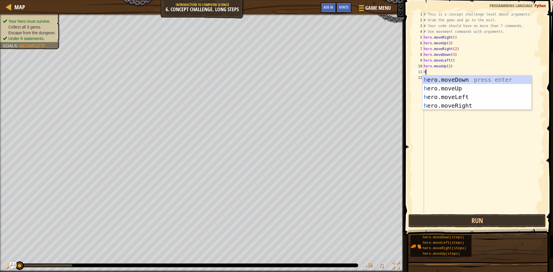
type textarea "HE"
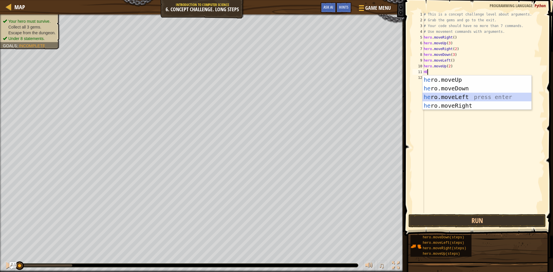
click at [488, 95] on div "he ro.moveUp press enter he ro.moveDown press enter he ro.moveLeft press enter …" at bounding box center [476, 101] width 109 height 52
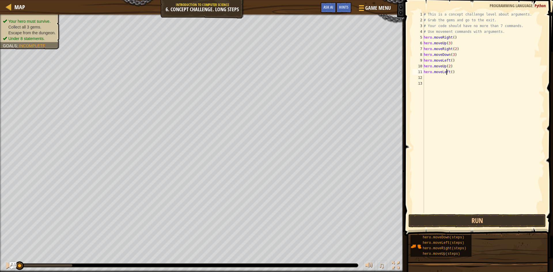
click at [446, 71] on div "# This is a concept challenge level about arguments. # Grab the gems and go to …" at bounding box center [483, 118] width 122 height 213
click at [448, 70] on div "# This is a concept challenge level about arguments. # Grab the gems and go to …" at bounding box center [483, 118] width 122 height 213
click at [463, 80] on div "hero.moveR ight press enter" at bounding box center [476, 88] width 109 height 26
type textarea "hero.moveRight()"
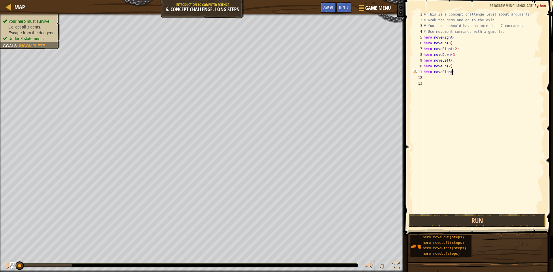
scroll to position [3, 2]
click at [449, 81] on div "# This is a concept challenge level about arguments. # Grab the gems and go to …" at bounding box center [483, 118] width 122 height 213
click at [452, 72] on div "# This is a concept challenge level about arguments. # Grab the gems and go to …" at bounding box center [483, 118] width 122 height 213
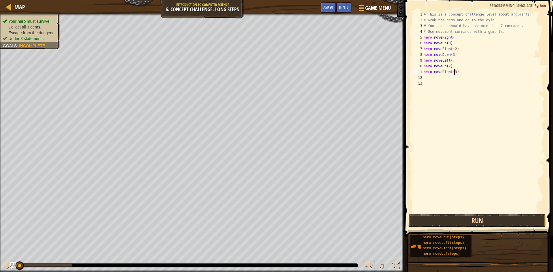
type textarea "hero.moveRight(3)"
click at [445, 220] on button "Run" at bounding box center [476, 220] width 137 height 13
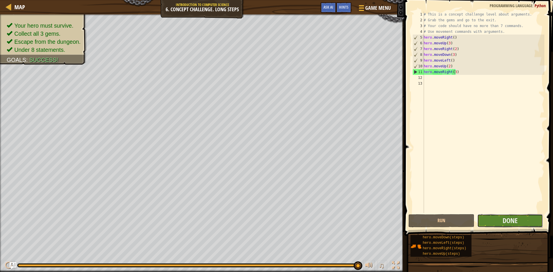
click at [499, 222] on button "Done" at bounding box center [510, 220] width 66 height 13
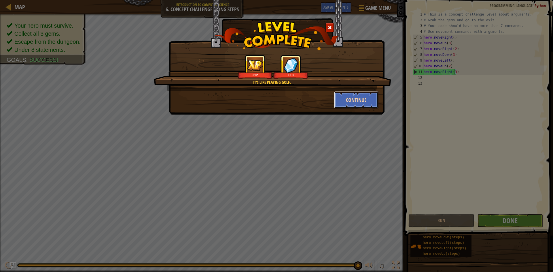
click at [365, 95] on button "Continue" at bounding box center [356, 99] width 45 height 17
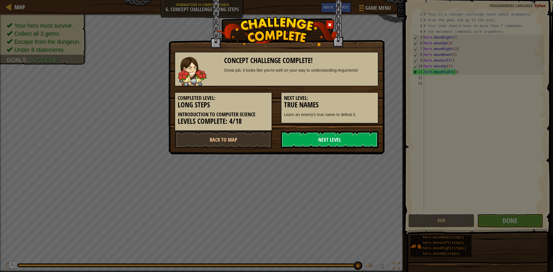
click at [313, 132] on link "Next Level" at bounding box center [330, 139] width 98 height 17
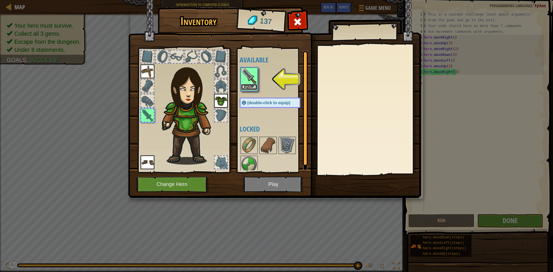
click at [248, 86] on button "Equip" at bounding box center [249, 87] width 16 height 6
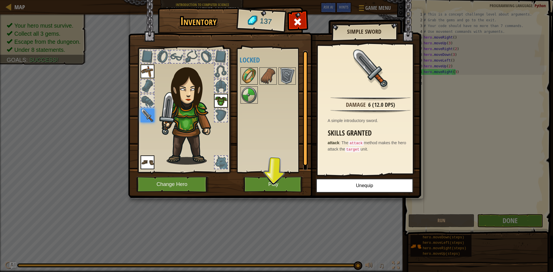
click at [251, 71] on img at bounding box center [249, 76] width 16 height 16
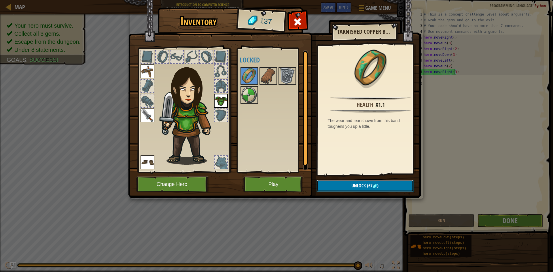
click at [350, 185] on button "Unlock (67 )" at bounding box center [364, 186] width 97 height 12
click at [351, 184] on button "Confirm" at bounding box center [364, 186] width 97 height 12
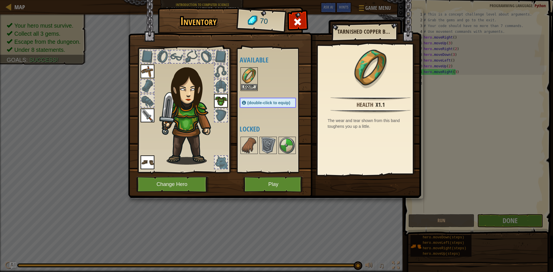
click at [247, 81] on img at bounding box center [249, 76] width 16 height 16
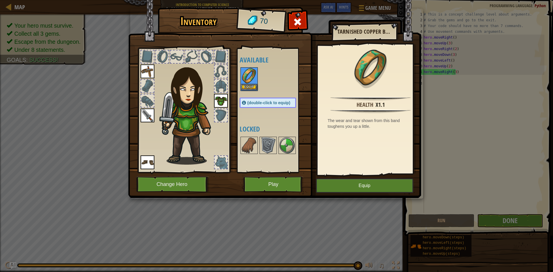
click at [246, 84] on div "Equip" at bounding box center [248, 79] width 17 height 24
click at [332, 190] on button "Equip" at bounding box center [364, 185] width 97 height 14
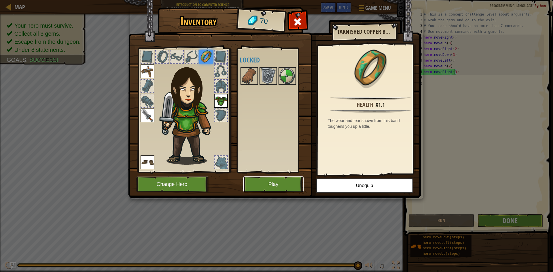
click at [290, 178] on button "Play" at bounding box center [273, 184] width 60 height 16
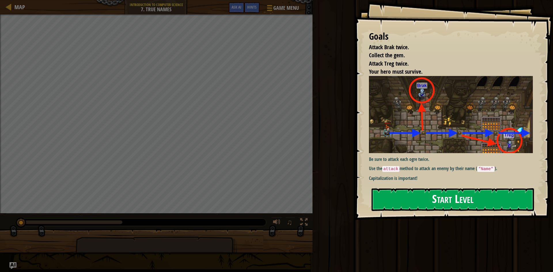
click at [411, 205] on button "Start Level" at bounding box center [452, 199] width 162 height 23
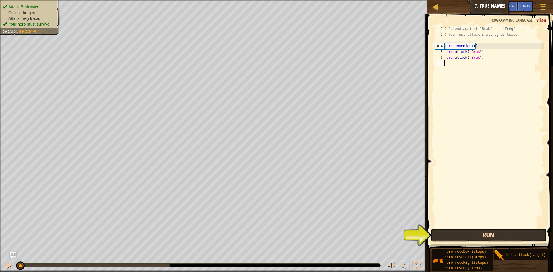
click at [516, 232] on button "Run" at bounding box center [488, 235] width 115 height 13
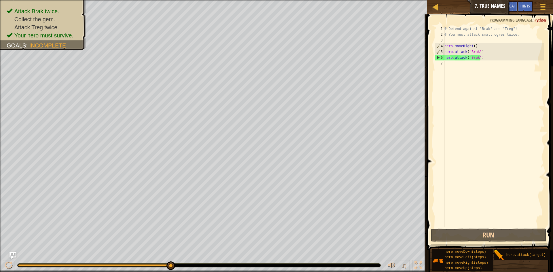
click at [476, 57] on div "# Defend against "Brak" and "Treg"! # You must attack small ogres twice. hero .…" at bounding box center [493, 132] width 101 height 213
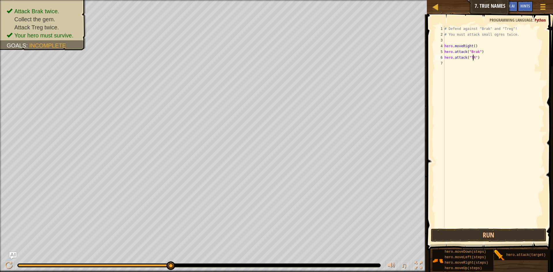
scroll to position [3, 3]
type textarea "hero.attack("TREG")"
click at [467, 66] on div "# Defend against "Brak" and "Treg"! # You must attack small ogres twice. hero .…" at bounding box center [493, 132] width 101 height 213
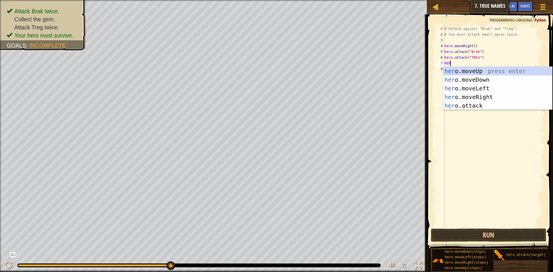
scroll to position [3, 0]
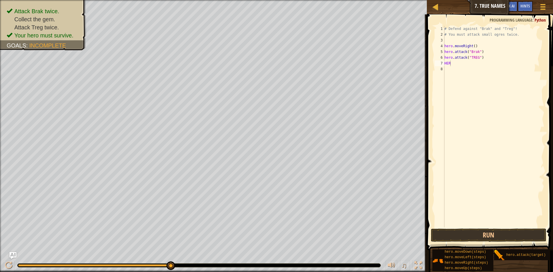
click at [469, 0] on body "Map Introduction to Computer Science 7. True Names Game Menu Done Hints Ask AI …" at bounding box center [276, 0] width 553 height 0
click at [454, 61] on div "# Defend against "Brak" and "Treg"! # You must attack small ogres twice. hero .…" at bounding box center [493, 132] width 101 height 213
type textarea "HERO"
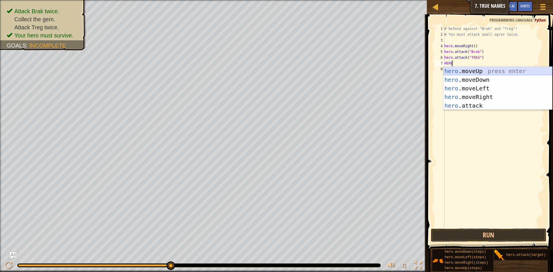
click at [467, 67] on div "hero .moveUp press enter hero .moveDown press enter hero .moveLeft press enter …" at bounding box center [497, 97] width 109 height 60
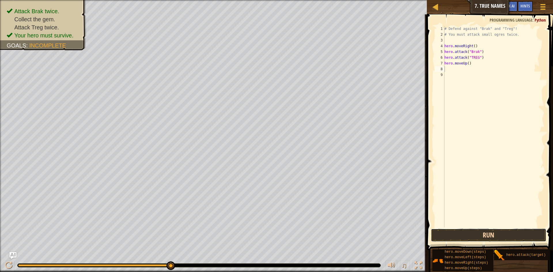
click at [505, 231] on button "Run" at bounding box center [488, 235] width 115 height 13
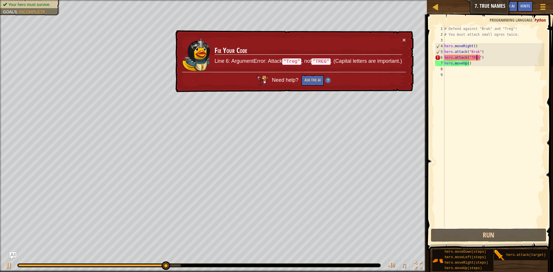
click at [477, 58] on div "# Defend against "Brak" and "Treg"! # You must attack small ogres twice. hero .…" at bounding box center [493, 132] width 101 height 213
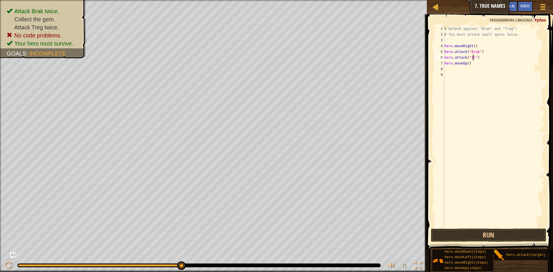
scroll to position [3, 3]
click at [485, 235] on button "Run" at bounding box center [488, 235] width 115 height 13
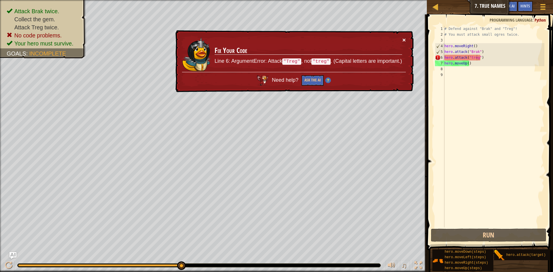
click at [405, 39] on button "×" at bounding box center [403, 40] width 3 height 6
click at [473, 59] on div "# Defend against "Brak" and "Treg"! # You must attack small ogres twice. hero .…" at bounding box center [493, 132] width 101 height 213
click at [470, 58] on div "# Defend against "Brak" and "Treg"! # You must attack small ogres twice. hero .…" at bounding box center [493, 132] width 101 height 213
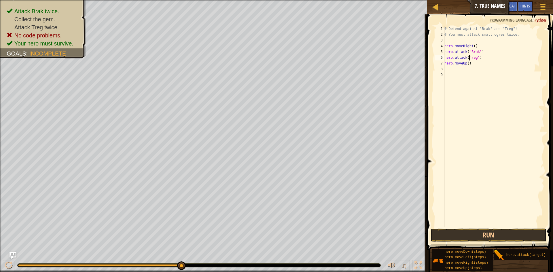
scroll to position [3, 2]
click at [506, 236] on button "Run" at bounding box center [488, 235] width 115 height 13
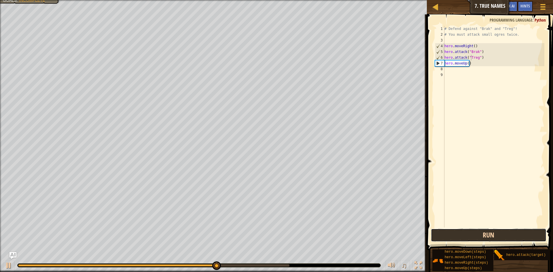
click at [465, 236] on button "Run" at bounding box center [488, 235] width 115 height 13
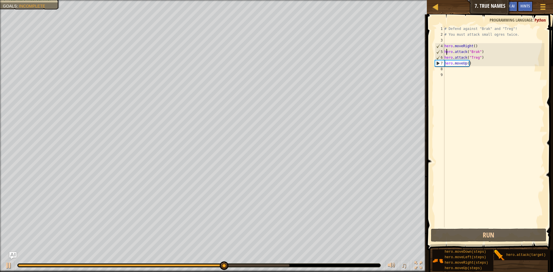
click at [445, 54] on div "# Defend against "Brak" and "Treg"! # You must attack small ogres twice. hero .…" at bounding box center [493, 132] width 101 height 213
drag, startPoint x: 444, startPoint y: 57, endPoint x: 442, endPoint y: 53, distance: 4.0
click at [444, 57] on div "hero.attack("Brak") 1 2 3 4 5 6 7 8 9 # Defend against "Brak" and "Treg"! # You…" at bounding box center [489, 126] width 111 height 201
click at [441, 53] on div "5" at bounding box center [439, 52] width 9 height 6
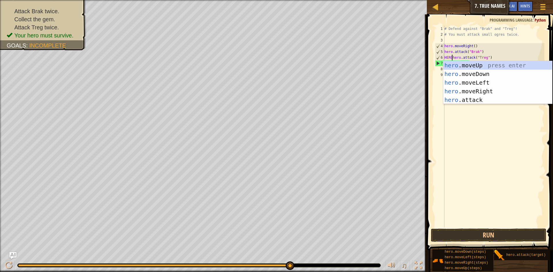
scroll to position [3, 1]
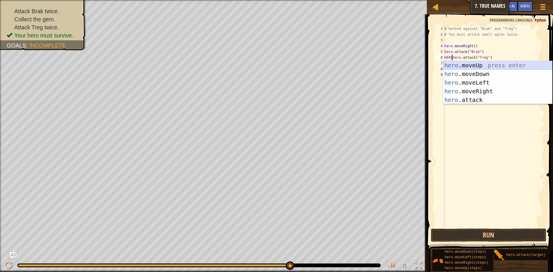
click at [456, 62] on div "hero .moveUp press enter hero .moveDown press enter hero .moveLeft press enter …" at bounding box center [497, 91] width 109 height 60
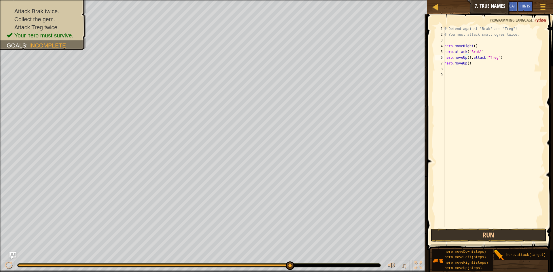
drag, startPoint x: 508, startPoint y: 60, endPoint x: 499, endPoint y: 60, distance: 9.5
click at [506, 60] on div "# Defend against "Brak" and "Treg"! # You must attack small ogres twice. hero .…" at bounding box center [493, 132] width 101 height 213
type textarea "hero.moveUp().attack("Treg") hero.moveUp()"
drag, startPoint x: 472, startPoint y: 68, endPoint x: 472, endPoint y: 64, distance: 3.5
click at [473, 68] on div "# Defend against "Brak" and "Treg"! # You must attack small ogres twice. hero .…" at bounding box center [493, 132] width 101 height 213
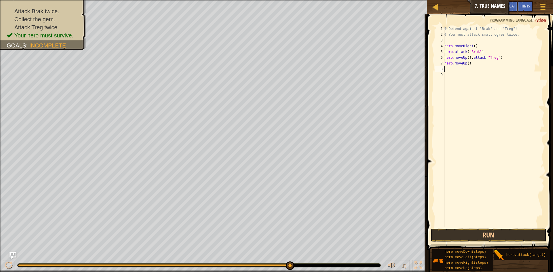
scroll to position [3, 0]
click at [469, 64] on div "# Defend against "Brak" and "Treg"! # You must attack small ogres twice. hero .…" at bounding box center [493, 132] width 101 height 213
click at [501, 58] on div "# Defend against "Brak" and "Treg"! # You must attack small ogres twice. hero .…" at bounding box center [493, 132] width 101 height 213
type textarea "hero.moveUp()"
click at [474, 72] on div "# Defend against "Brak" and "Treg"! # You must attack small ogres twice. hero .…" at bounding box center [493, 132] width 101 height 213
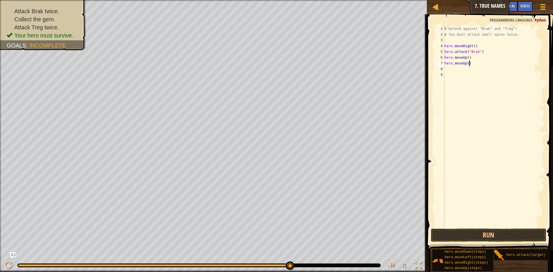
click at [469, 65] on div "# Defend against "Brak" and "Treg"! # You must attack small ogres twice. hero .…" at bounding box center [493, 132] width 101 height 213
click at [487, 70] on div "hero.att ack press enter" at bounding box center [497, 80] width 109 height 26
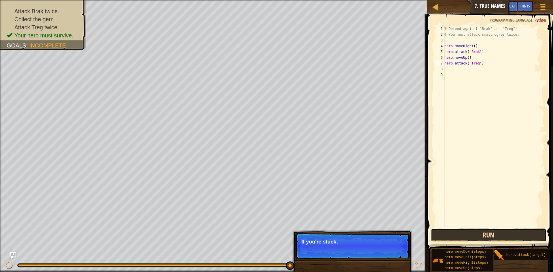
click at [465, 237] on button "Run" at bounding box center [488, 235] width 115 height 13
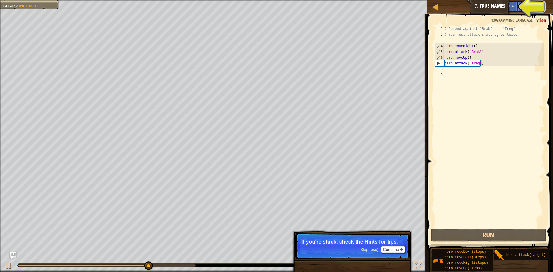
click at [391, 245] on p "Skip (esc) Continue If you're stuck, check the Hints for tips." at bounding box center [352, 246] width 114 height 26
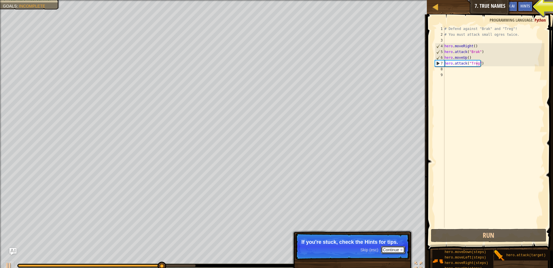
click at [391, 247] on button "Continue" at bounding box center [393, 249] width 24 height 7
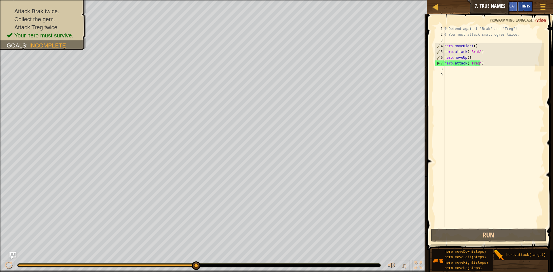
click at [525, 4] on span "Hints" at bounding box center [524, 5] width 9 height 5
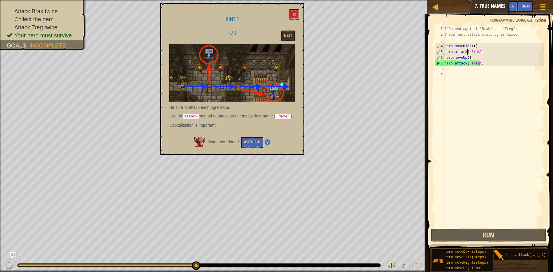
click at [467, 53] on div "# Defend against "Brak" and "Treg"! # You must attack small ogres twice. hero .…" at bounding box center [493, 132] width 101 height 213
click at [485, 54] on div "# Defend against "Brak" and "Treg"! # You must attack small ogres twice. hero .…" at bounding box center [493, 132] width 101 height 213
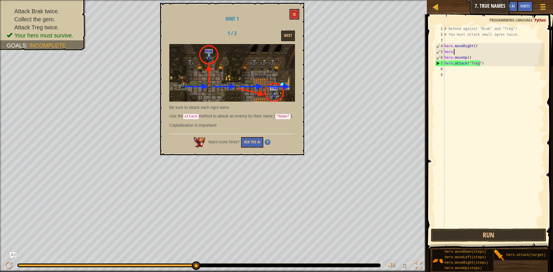
scroll to position [3, 0]
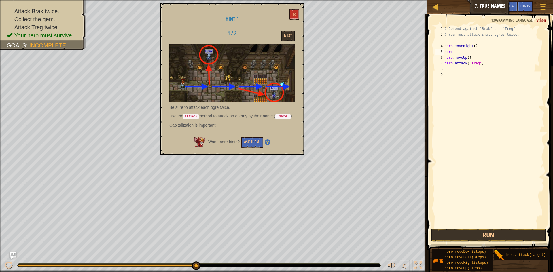
type textarea "hero."
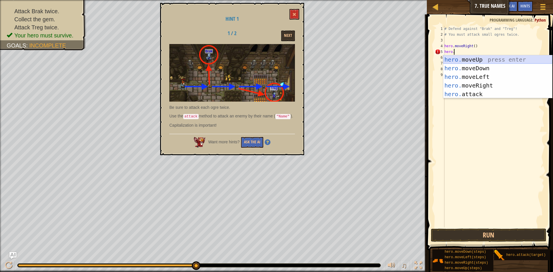
click at [497, 57] on div "hero. moveUp press enter hero. moveDown press enter hero. moveLeft press enter …" at bounding box center [497, 85] width 109 height 60
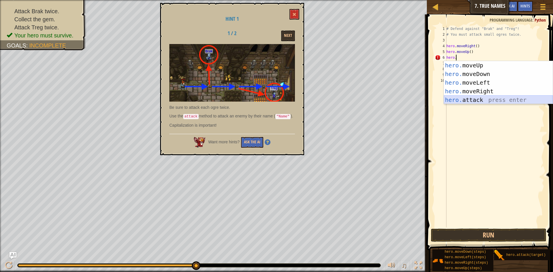
click at [480, 101] on div "hero. moveUp press enter hero. moveDown press enter hero. moveLeft press enter …" at bounding box center [498, 91] width 109 height 60
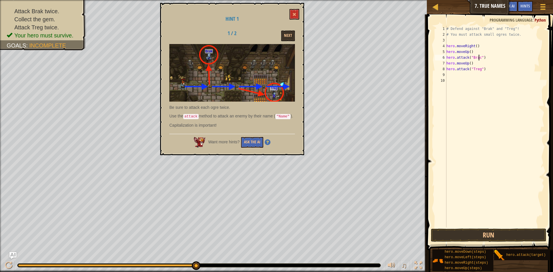
scroll to position [3, 3]
click at [466, 50] on div "# Defend against "Brak" and "Treg"! # You must attack small ogres twice. hero .…" at bounding box center [494, 132] width 99 height 213
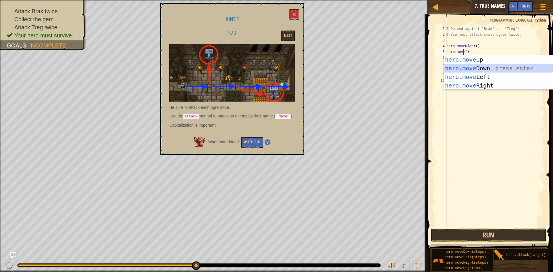
click at [476, 66] on div "hero.move Up press enter hero.move Down press enter hero.move Left press enter …" at bounding box center [498, 81] width 109 height 52
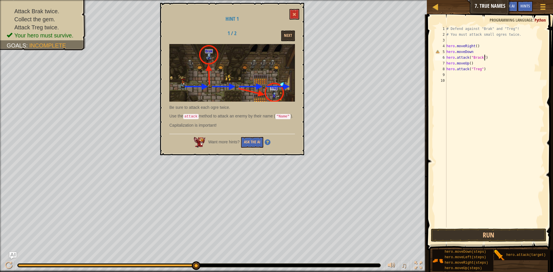
click at [489, 60] on div "# Defend against "Brak" and "Treg"! # You must attack small ogres twice. hero .…" at bounding box center [494, 132] width 99 height 213
type textarea "hero.attack("[PERSON_NAME]""
click at [453, 39] on div "# Defend against "Brak" and "Treg"! # You must attack small ogres twice. hero .…" at bounding box center [494, 132] width 99 height 213
click at [471, 54] on div "# Defend against "Brak" and "Treg"! # You must attack small ogres twice. hero .…" at bounding box center [494, 132] width 99 height 213
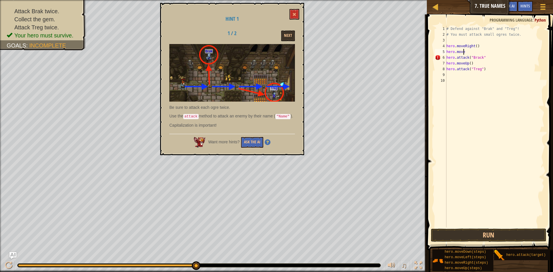
scroll to position [3, 1]
type textarea "hero.moveu"
click at [504, 57] on div "hero.moveU p press enter" at bounding box center [498, 68] width 109 height 26
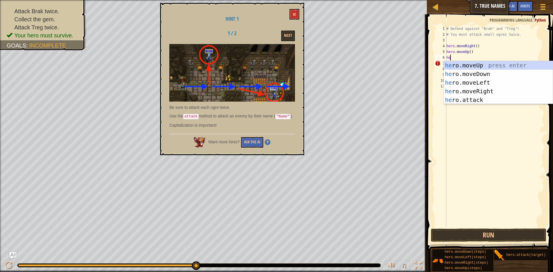
type textarea "her"
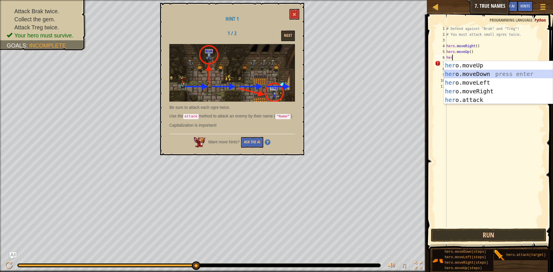
click at [505, 72] on div "her o.moveUp press enter her o.moveDown press enter her o.moveLeft press enter …" at bounding box center [498, 91] width 109 height 60
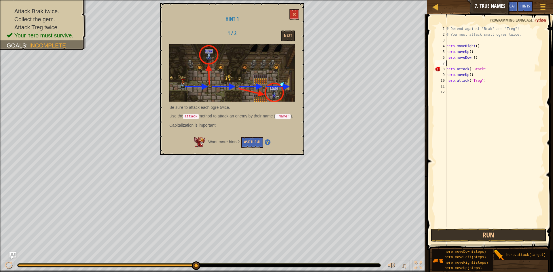
scroll to position [3, 0]
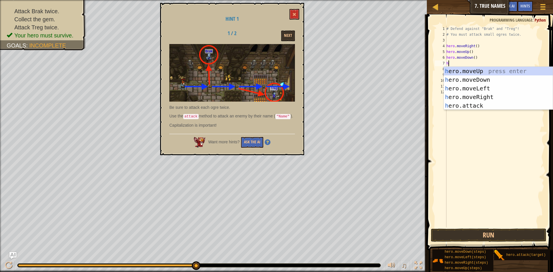
type textarea "he"
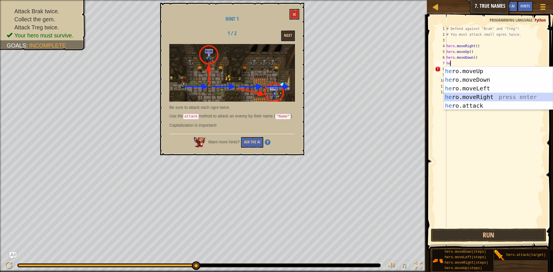
click at [497, 96] on div "he ro.moveUp press enter he ro.moveDown press enter he ro.moveLeft press enter …" at bounding box center [498, 97] width 109 height 60
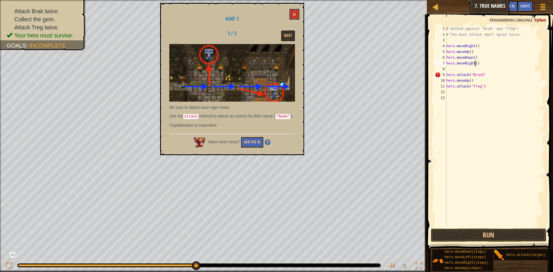
click at [475, 64] on div "# Defend against "Brak" and "Treg"! # You must attack small ogres twice. hero .…" at bounding box center [494, 132] width 99 height 213
click at [484, 89] on div "# Defend against "Brak" and "Treg"! # You must attack small ogres twice. hero .…" at bounding box center [494, 132] width 99 height 213
type textarea "h"
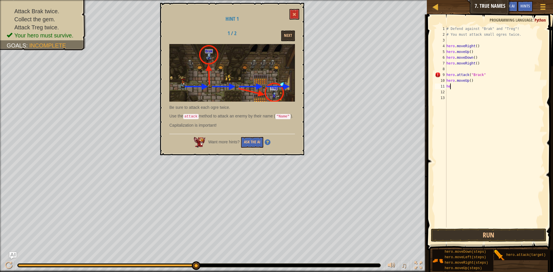
scroll to position [3, 0]
type textarea "h"
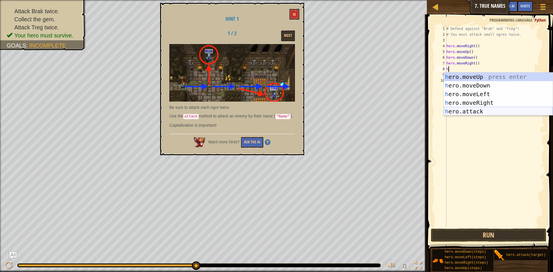
click at [496, 110] on div "h ero.moveUp press enter h ero.moveDown press enter h ero.moveLeft press enter …" at bounding box center [498, 103] width 109 height 60
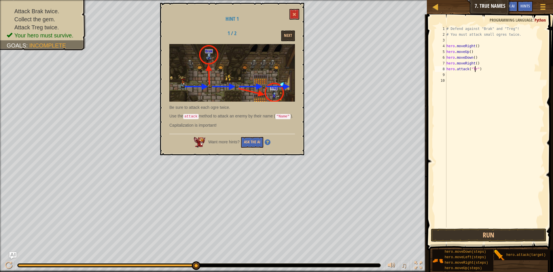
scroll to position [3, 3]
type textarea "hero.attack("Treg")"
click at [462, 77] on div "# Defend against "Brak" and "Treg"! # You must attack small ogres twice. hero .…" at bounding box center [494, 132] width 99 height 213
click at [479, 229] on button "Run" at bounding box center [488, 235] width 115 height 13
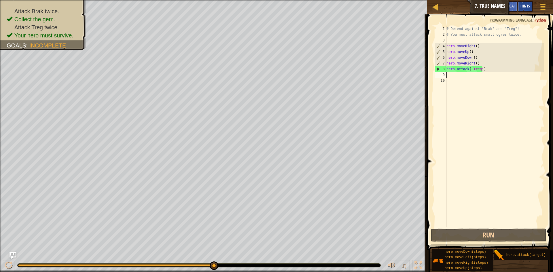
click at [529, 6] on span "Hints" at bounding box center [524, 5] width 9 height 5
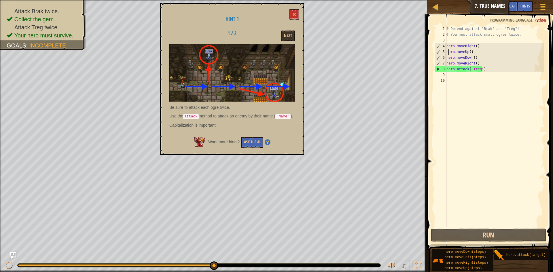
click at [447, 54] on div "# Defend against "Brak" and "Treg"! # You must attack small ogres twice. hero .…" at bounding box center [494, 132] width 99 height 213
click at [446, 58] on div "# Defend against "Brak" and "Treg"! # You must attack small ogres twice. hero .…" at bounding box center [494, 132] width 99 height 213
click at [465, 56] on div "# Defend against "Brak" and "Treg"! # You must attack small ogres twice. hero .…" at bounding box center [494, 132] width 99 height 213
click at [470, 57] on div "# Defend against "Brak" and "Treg"! # You must attack small ogres twice. hero .…" at bounding box center [494, 132] width 99 height 213
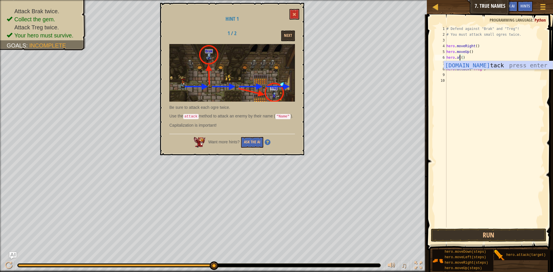
scroll to position [3, 1]
click at [480, 64] on div "hero.att ack press enter" at bounding box center [498, 74] width 109 height 26
click at [296, 10] on button at bounding box center [294, 14] width 10 height 11
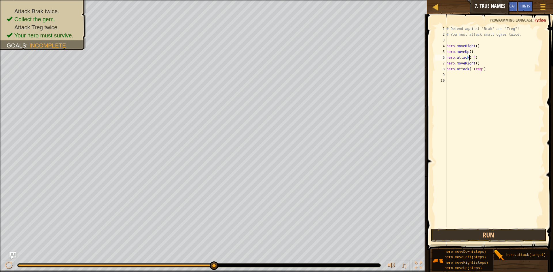
click at [469, 59] on div "# Defend against "Brak" and "Treg"! # You must attack small ogres twice. hero .…" at bounding box center [494, 132] width 99 height 213
click at [471, 57] on div "# Defend against "Brak" and "Treg"! # You must attack small ogres twice. hero .…" at bounding box center [494, 132] width 99 height 213
click at [496, 237] on button "Run" at bounding box center [488, 235] width 115 height 13
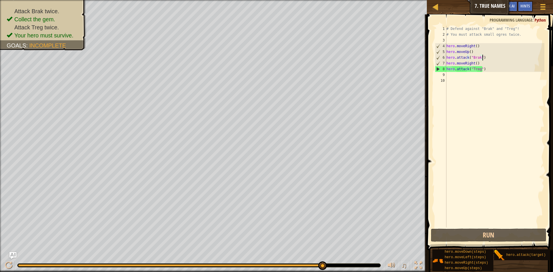
click at [482, 58] on div "# Defend against "Brak" and "Treg"! # You must attack small ogres twice. hero .…" at bounding box center [494, 132] width 99 height 213
click at [470, 64] on div "# Defend against "Brak" and "Treg"! # You must attack small ogres twice. hero .…" at bounding box center [494, 132] width 99 height 213
click at [471, 63] on div "# Defend against "Brak" and "Treg"! # You must attack small ogres twice. hero .…" at bounding box center [494, 132] width 99 height 213
click at [473, 63] on div "# Defend against "Brak" and "Treg"! # You must attack small ogres twice. hero .…" at bounding box center [494, 126] width 99 height 201
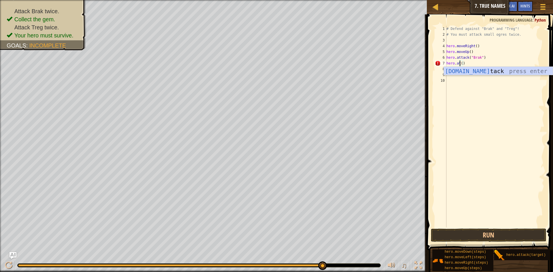
scroll to position [3, 1]
click at [480, 69] on div "hero.att ack press enter" at bounding box center [498, 80] width 109 height 26
click at [480, 68] on div "# Defend against "Brak" and "Treg"! # You must attack small ogres twice. hero .…" at bounding box center [494, 132] width 99 height 213
click at [485, 71] on div "# Defend against "Brak" and "Treg"! # You must attack small ogres twice. hero .…" at bounding box center [494, 132] width 99 height 213
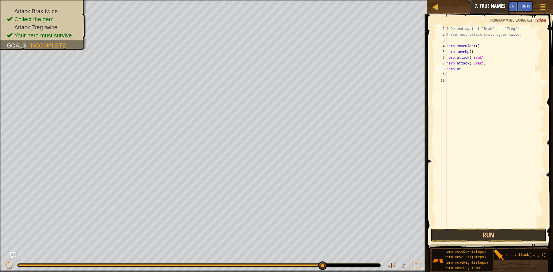
scroll to position [3, 1]
click at [530, 3] on div "Hints" at bounding box center [524, 6] width 15 height 11
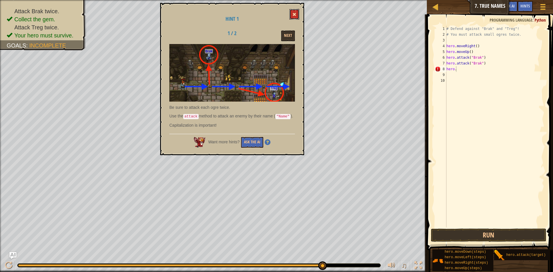
click at [296, 11] on button at bounding box center [294, 14] width 10 height 11
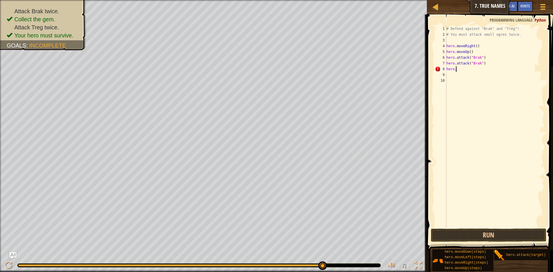
drag, startPoint x: 461, startPoint y: 66, endPoint x: 463, endPoint y: 72, distance: 6.1
click at [463, 70] on div "# Defend against "Brak" and "Treg"! # You must attack small ogres twice. hero .…" at bounding box center [494, 132] width 99 height 213
type textarea "hero.m"
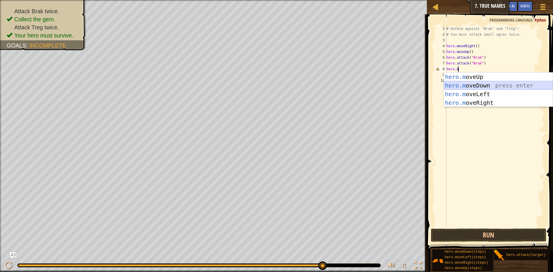
click at [474, 86] on div "hero.m oveUp press enter hero.m oveDown press enter hero.m oveLeft press enter …" at bounding box center [498, 99] width 109 height 52
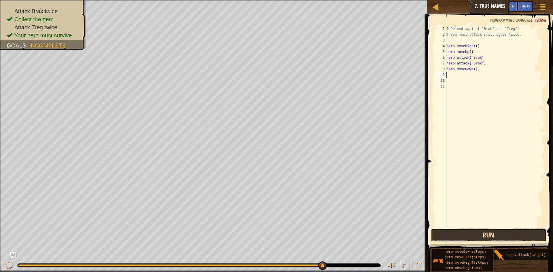
click at [497, 234] on button "Run" at bounding box center [488, 235] width 115 height 13
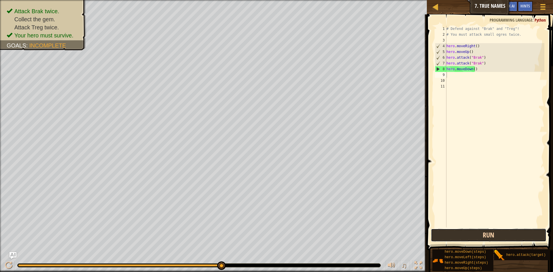
click at [498, 235] on button "Run" at bounding box center [488, 235] width 115 height 13
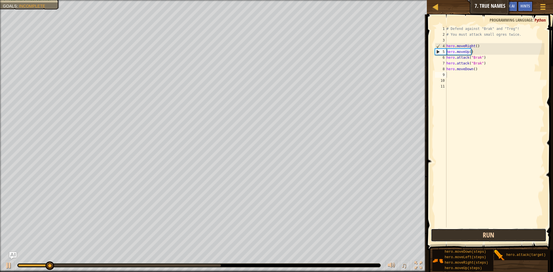
click at [498, 233] on button "Run" at bounding box center [488, 235] width 115 height 13
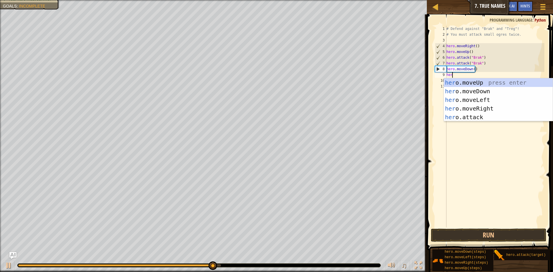
scroll to position [3, 0]
type textarea "hero"
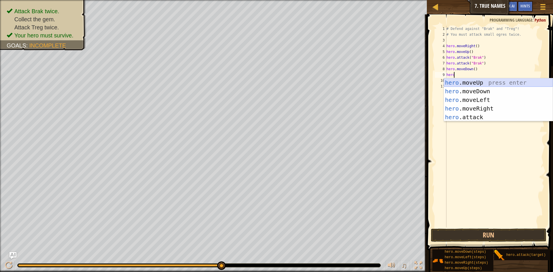
click at [465, 82] on div "hero .moveUp press enter hero .moveDown press enter hero .moveLeft press enter …" at bounding box center [498, 108] width 109 height 60
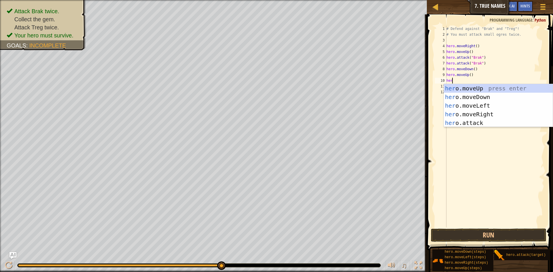
type textarea "hero"
click at [470, 114] on div "hero .moveUp press enter hero .moveDown press enter hero .moveLeft press enter …" at bounding box center [498, 114] width 109 height 60
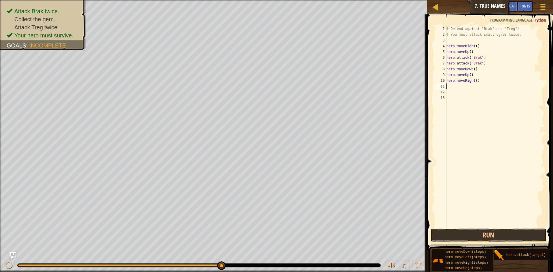
scroll to position [3, 0]
click at [446, 76] on div "9" at bounding box center [441, 75] width 12 height 6
type textarea "hero.moveUp()"
click at [472, 76] on div "# Defend against "Brak" and "Treg"! # You must attack small ogres twice. hero .…" at bounding box center [494, 132] width 99 height 213
click at [454, 87] on div "# Defend against "Brak" and "Treg"! # You must attack small ogres twice. hero .…" at bounding box center [494, 132] width 99 height 213
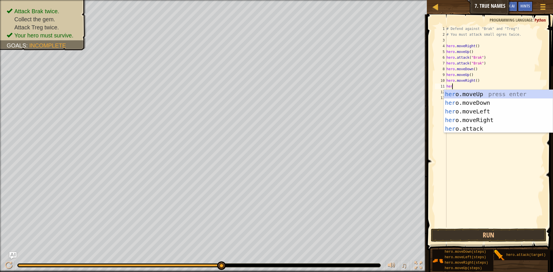
scroll to position [3, 0]
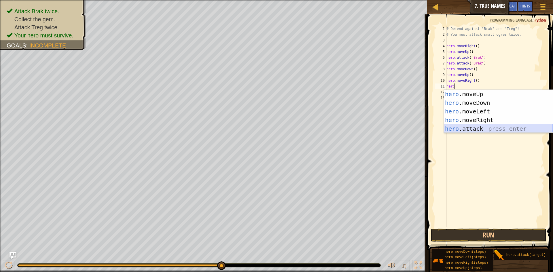
click at [479, 132] on div "hero .moveUp press enter hero .moveDown press enter hero .moveLeft press enter …" at bounding box center [498, 120] width 109 height 60
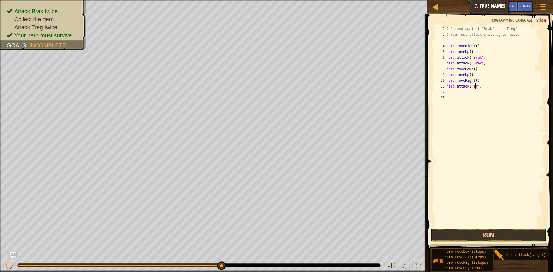
scroll to position [3, 3]
type textarea "hero.attack("Treg")"
click at [479, 233] on button "Run" at bounding box center [488, 235] width 115 height 13
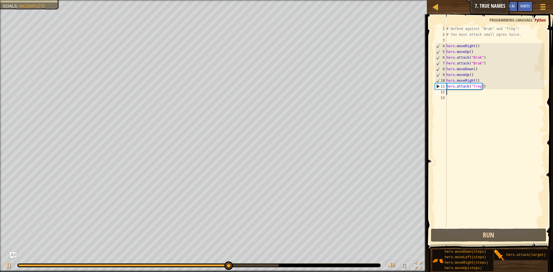
click at [458, 92] on div "# Defend against "Brak" and "Treg"! # You must attack small ogres twice. hero .…" at bounding box center [494, 132] width 99 height 213
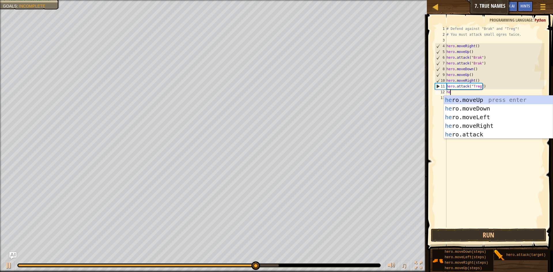
scroll to position [3, 0]
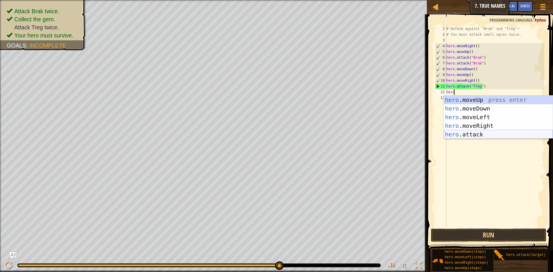
click at [466, 136] on div "hero .moveUp press enter hero .moveDown press enter hero .moveLeft press enter …" at bounding box center [498, 126] width 109 height 60
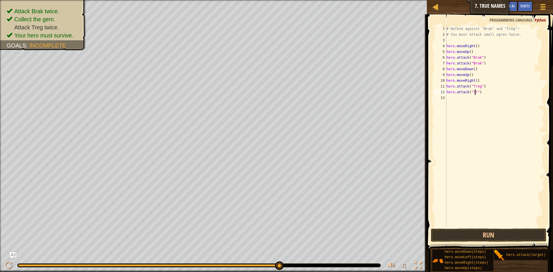
scroll to position [3, 3]
type textarea "hero.attack("Treg")"
click at [472, 234] on button "Run" at bounding box center [488, 235] width 115 height 13
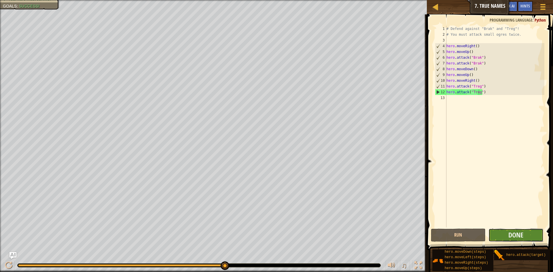
click at [500, 236] on button "Done" at bounding box center [515, 235] width 55 height 13
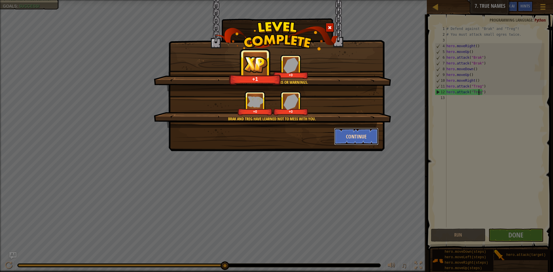
click at [357, 137] on button "Continue" at bounding box center [356, 136] width 45 height 17
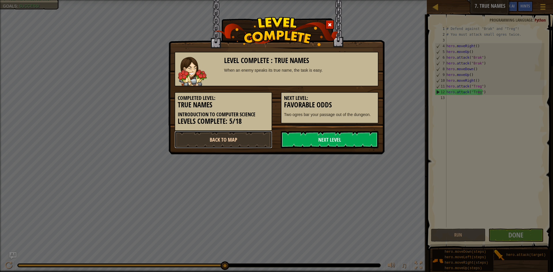
click at [241, 137] on link "Back to Map" at bounding box center [223, 139] width 98 height 17
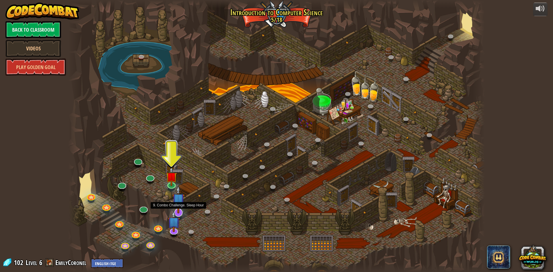
click at [180, 212] on img at bounding box center [178, 199] width 12 height 28
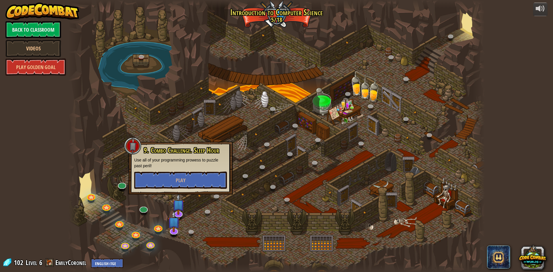
click at [136, 148] on div at bounding box center [132, 145] width 17 height 17
drag, startPoint x: 203, startPoint y: 132, endPoint x: 207, endPoint y: 140, distance: 9.3
click at [204, 132] on div at bounding box center [276, 136] width 416 height 272
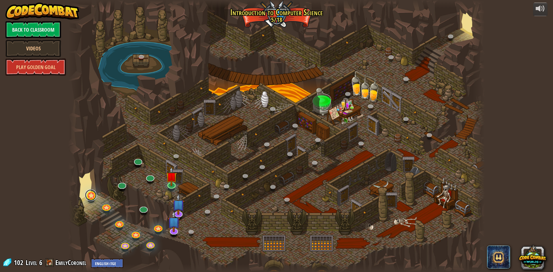
click at [90, 194] on link at bounding box center [91, 195] width 12 height 12
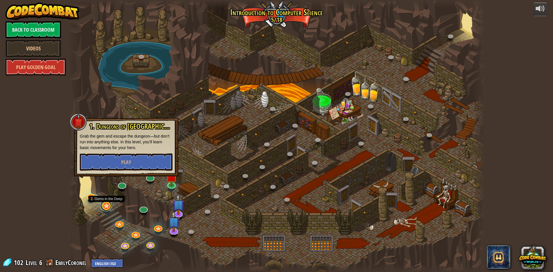
click at [104, 206] on link at bounding box center [106, 206] width 12 height 12
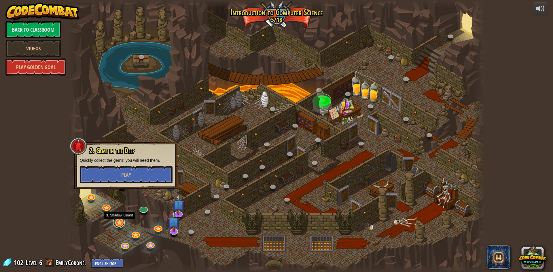
click at [119, 223] on link at bounding box center [119, 222] width 12 height 12
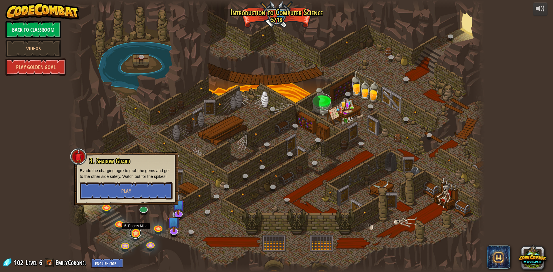
click at [135, 234] on link at bounding box center [136, 233] width 12 height 12
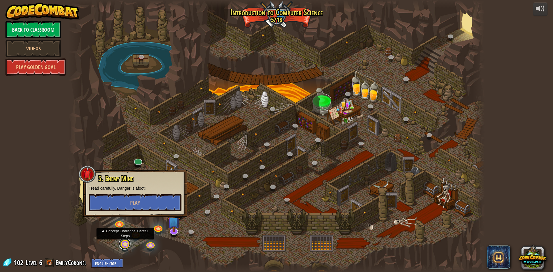
click at [123, 243] on link at bounding box center [125, 244] width 12 height 12
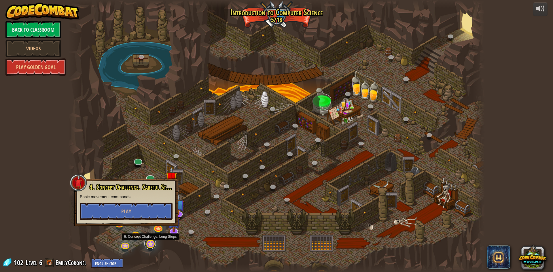
click at [149, 243] on link at bounding box center [150, 244] width 12 height 12
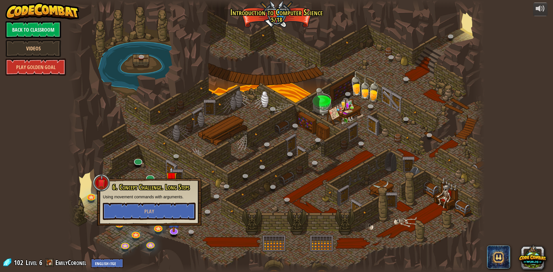
click at [119, 225] on div "6. Concept Challenge. Long Steps Using movement commands with arguments. Play" at bounding box center [149, 201] width 104 height 47
drag, startPoint x: 120, startPoint y: 225, endPoint x: 119, endPoint y: 221, distance: 3.8
click at [119, 222] on div "6. Concept Challenge. Long Steps Using movement commands with arguments. Play" at bounding box center [149, 201] width 104 height 47
click at [105, 181] on div at bounding box center [101, 182] width 17 height 17
click at [121, 174] on div at bounding box center [276, 136] width 416 height 272
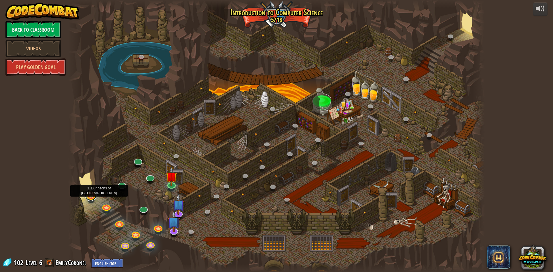
click at [92, 194] on link at bounding box center [91, 195] width 12 height 12
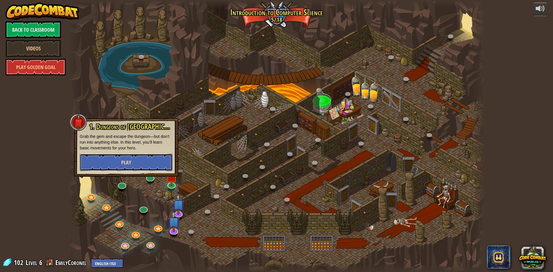
click at [119, 161] on button "Play" at bounding box center [126, 162] width 93 height 17
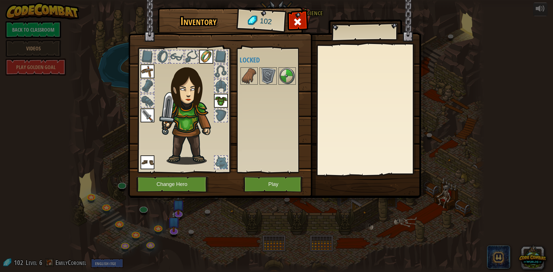
click at [261, 193] on img at bounding box center [274, 93] width 293 height 209
click at [263, 188] on button "Play" at bounding box center [273, 184] width 60 height 16
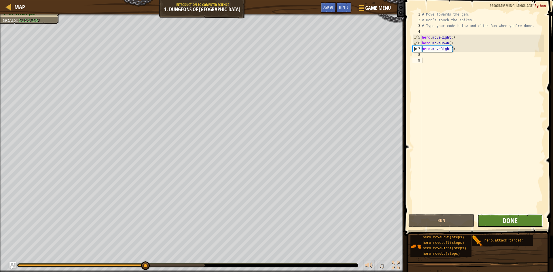
click at [503, 223] on span "Done" at bounding box center [509, 220] width 15 height 9
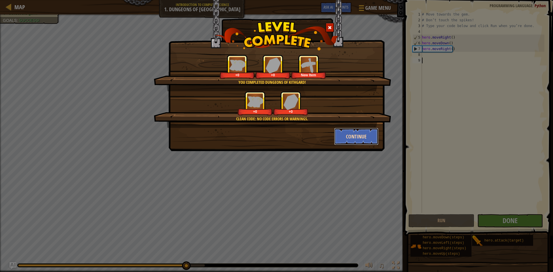
click at [344, 136] on button "Continue" at bounding box center [356, 136] width 45 height 17
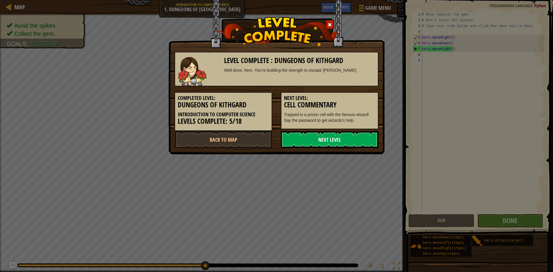
click at [342, 138] on link "Next Level" at bounding box center [330, 139] width 98 height 17
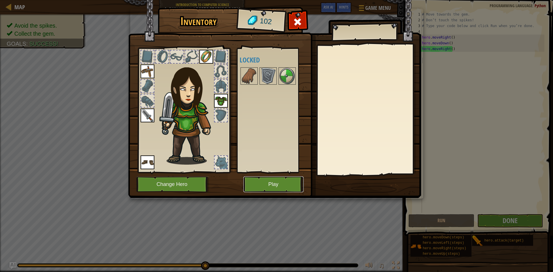
click at [268, 181] on button "Play" at bounding box center [273, 184] width 60 height 16
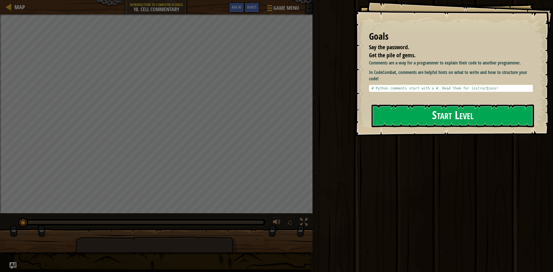
click at [379, 116] on button "Start Level" at bounding box center [452, 115] width 162 height 23
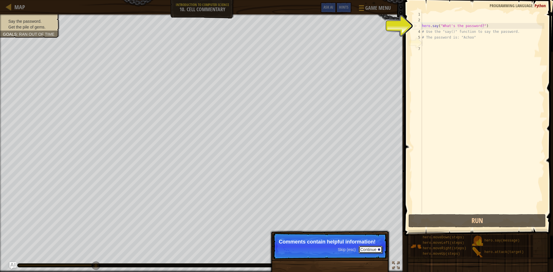
click at [370, 248] on button "Continue" at bounding box center [370, 249] width 24 height 7
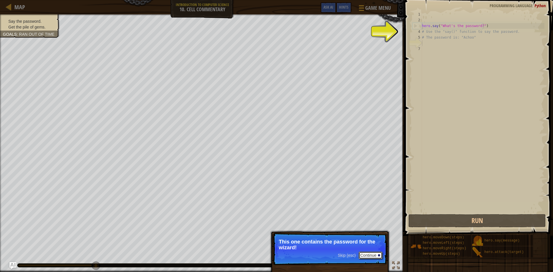
click at [371, 253] on button "Continue" at bounding box center [370, 255] width 24 height 7
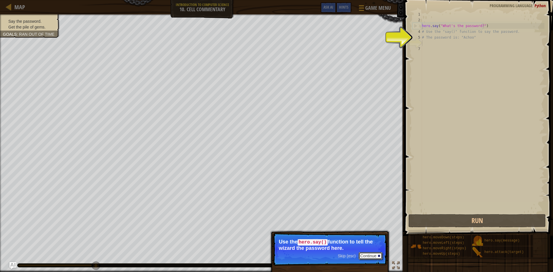
click at [373, 253] on button "Continue" at bounding box center [370, 255] width 24 height 7
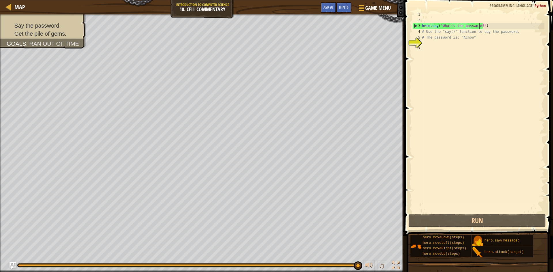
click at [479, 26] on div "hero . say ( "What's the password?" ) # Use the "say()" function to say the pas…" at bounding box center [482, 118] width 123 height 213
click at [481, 24] on div "hero . say ( "What's the password?" ) # Use the "say()" function to say the pas…" at bounding box center [482, 118] width 123 height 213
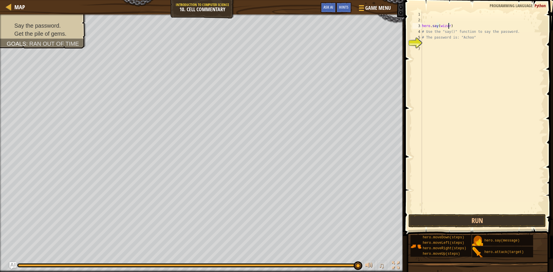
scroll to position [3, 2]
click at [437, 216] on button "Run" at bounding box center [476, 220] width 137 height 13
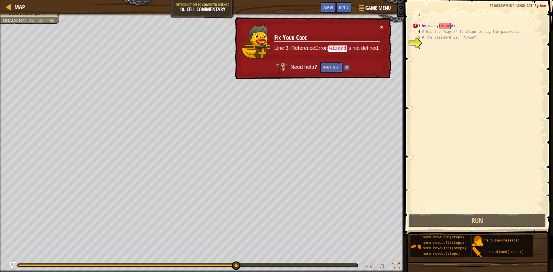
click at [383, 28] on button "×" at bounding box center [381, 27] width 3 height 6
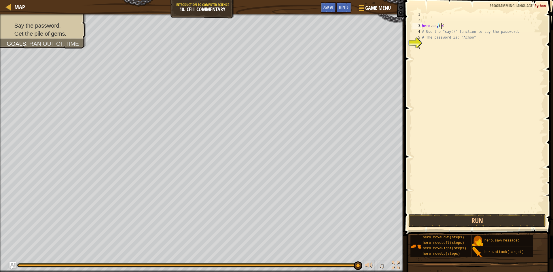
scroll to position [3, 1]
click at [345, 4] on div "Hints" at bounding box center [343, 7] width 15 height 11
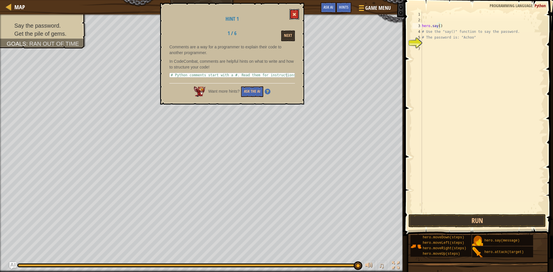
drag, startPoint x: 290, startPoint y: 9, endPoint x: 297, endPoint y: 15, distance: 9.3
click at [289, 9] on button at bounding box center [294, 14] width 10 height 11
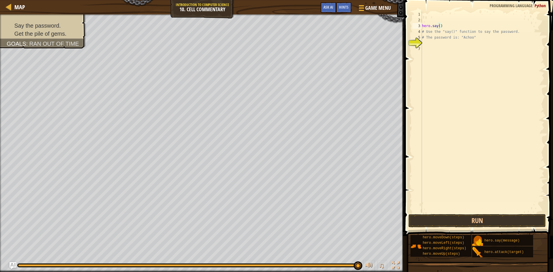
click at [438, 26] on div "hero . say ( ) # Use the "say()" function to say the password. # The password i…" at bounding box center [482, 118] width 123 height 213
click at [443, 218] on button "Run" at bounding box center [476, 220] width 137 height 13
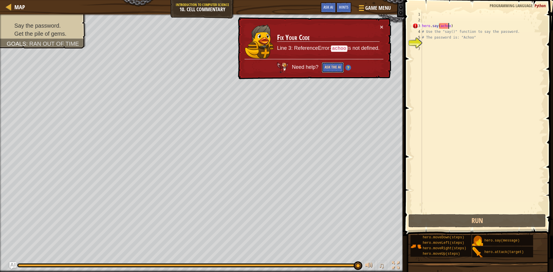
click at [334, 64] on button "Ask the AI" at bounding box center [333, 67] width 22 height 11
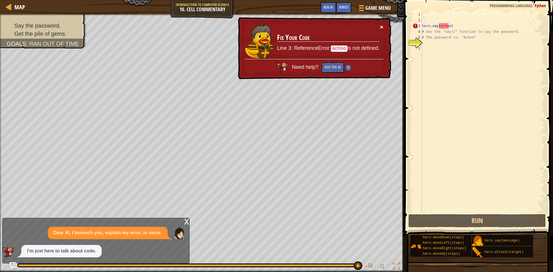
click at [380, 25] on button "×" at bounding box center [381, 27] width 3 height 6
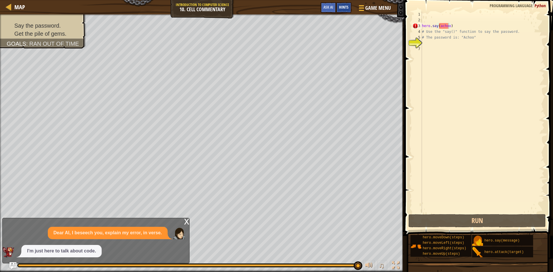
drag, startPoint x: 348, startPoint y: 5, endPoint x: 342, endPoint y: 4, distance: 6.4
click at [348, 5] on div "Hints" at bounding box center [343, 7] width 15 height 11
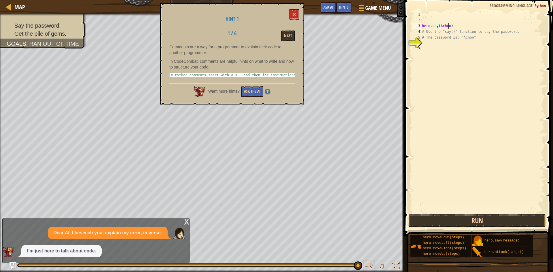
type textarea "hero.say(Achoo)"
click at [466, 216] on button "Run" at bounding box center [476, 220] width 137 height 13
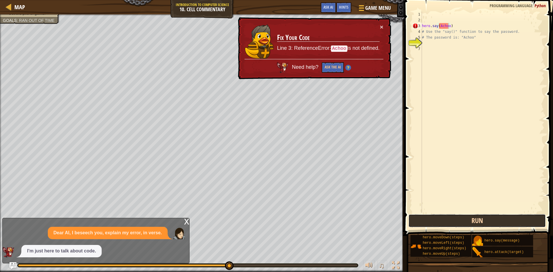
click at [446, 219] on button "Run" at bounding box center [476, 220] width 137 height 13
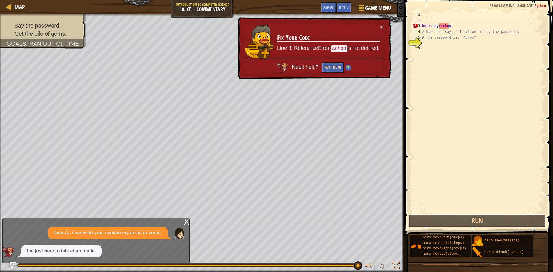
drag, startPoint x: 465, startPoint y: 219, endPoint x: 472, endPoint y: 195, distance: 25.3
click at [467, 218] on button "Run" at bounding box center [476, 220] width 137 height 13
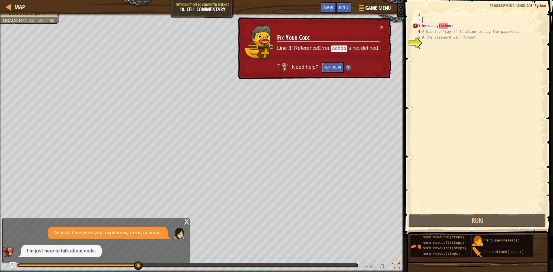
click at [422, 17] on div "hero . say ( Achoo ) # Use the "say()" function to say the password. # The pass…" at bounding box center [482, 118] width 123 height 213
click at [423, 14] on div "hero . say ( Achoo ) # Use the "say()" function to say the password. # The pass…" at bounding box center [482, 118] width 123 height 213
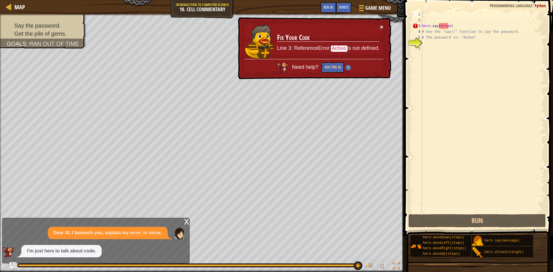
click at [381, 24] on button "×" at bounding box center [381, 27] width 3 height 6
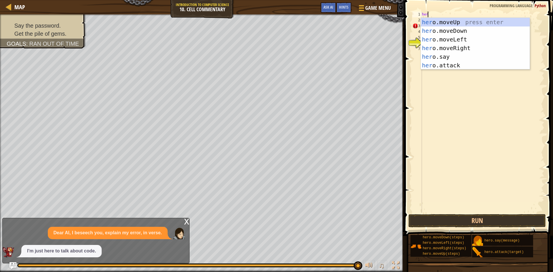
scroll to position [3, 0]
type textarea "hero"
click at [451, 21] on div "hero .moveUp press enter hero .moveDown press enter hero .moveLeft press enter …" at bounding box center [475, 52] width 109 height 69
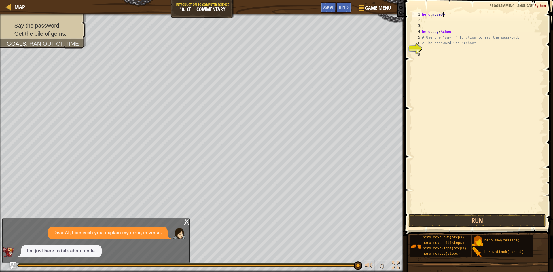
click at [443, 14] on div "hero . moveUp ( ) hero . say ( Achoo ) # Use the "say()" function to say the pa…" at bounding box center [482, 118] width 123 height 213
click at [445, 14] on div "hero . moveUp ( ) hero . say ( Achoo ) # Use the "say()" function to say the pa…" at bounding box center [482, 118] width 123 height 213
click at [492, 219] on button "Run" at bounding box center [476, 220] width 137 height 13
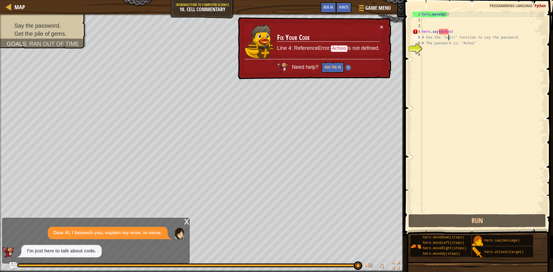
drag, startPoint x: 448, startPoint y: 37, endPoint x: 452, endPoint y: 37, distance: 4.1
click at [452, 37] on div "hero . moveUp ( ) hero . say ( Achoo ) # Use the "say()" function to say the pa…" at bounding box center [482, 118] width 123 height 213
click at [450, 32] on div "hero . moveUp ( ) hero . say ( Achoo ) # Use the "say()" function to say the pa…" at bounding box center [482, 118] width 123 height 213
click at [450, 33] on div "hero . moveUp ( ) hero . say ( Achoo ) # Use the "say()" function to say the pa…" at bounding box center [482, 118] width 123 height 213
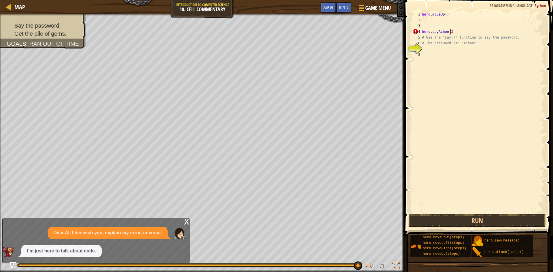
scroll to position [3, 2]
click at [462, 217] on button "Run" at bounding box center [476, 220] width 137 height 13
type textarea "hero.say(Achoo)"
click at [461, 223] on button "Run" at bounding box center [476, 220] width 137 height 13
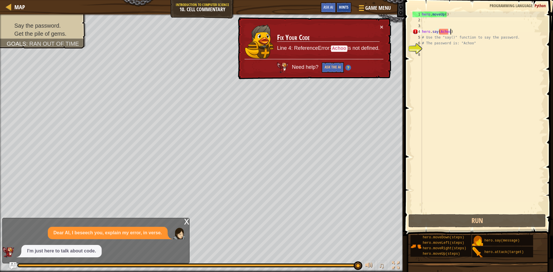
click at [349, 5] on div "Hints" at bounding box center [343, 7] width 15 height 11
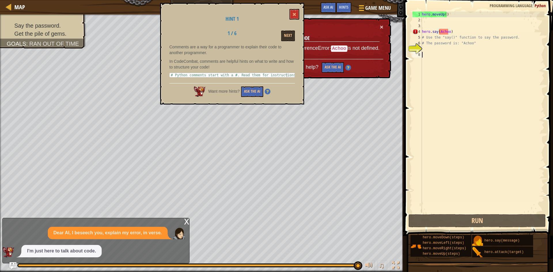
click at [434, 122] on div "hero . moveUp ( ) hero . say ( Achoo ) # Use the "say()" function to say the pa…" at bounding box center [482, 118] width 123 height 213
click at [447, 32] on div "hero . moveUp ( ) hero . say ( Achoo ) # Use the "say()" function to say the pa…" at bounding box center [482, 118] width 123 height 213
click at [448, 29] on div "hero . moveUp ( ) hero . say ( Achoo ) # Use the "say()" function to say the pa…" at bounding box center [482, 118] width 123 height 213
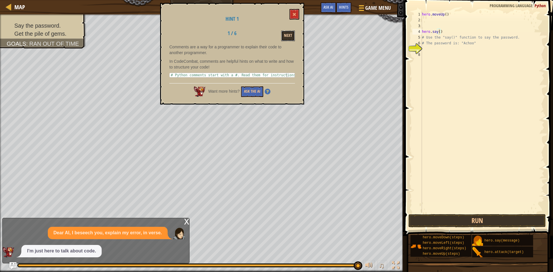
click at [287, 32] on button "Next" at bounding box center [288, 36] width 14 height 11
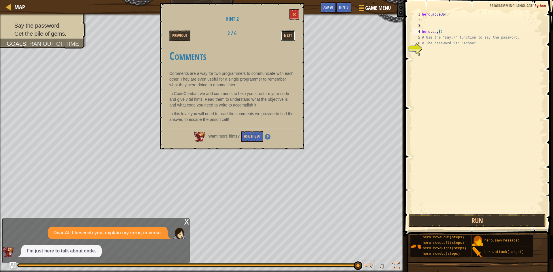
click at [292, 35] on button "Next" at bounding box center [288, 36] width 14 height 11
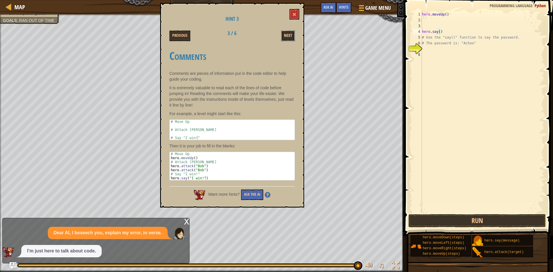
click at [286, 33] on button "Next" at bounding box center [288, 36] width 14 height 11
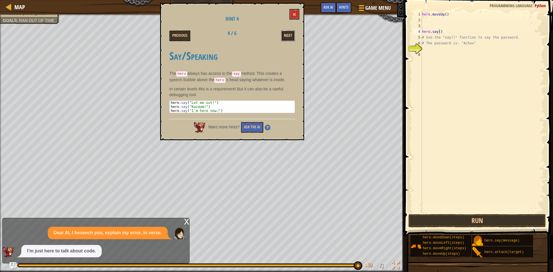
click at [286, 33] on button "Next" at bounding box center [288, 36] width 14 height 11
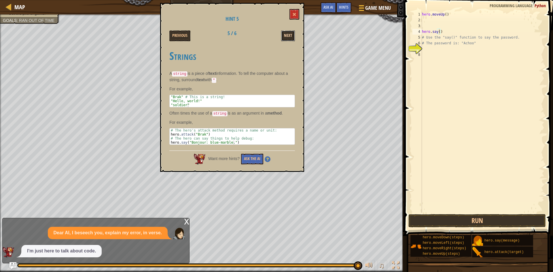
click at [286, 35] on button "Next" at bounding box center [288, 36] width 14 height 11
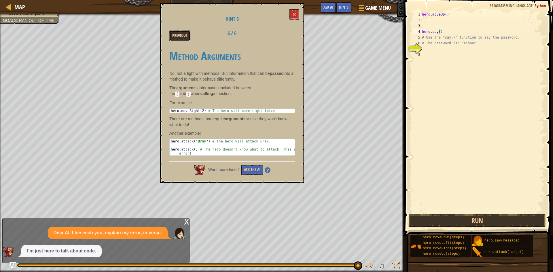
click at [184, 35] on button "Previous" at bounding box center [179, 36] width 21 height 11
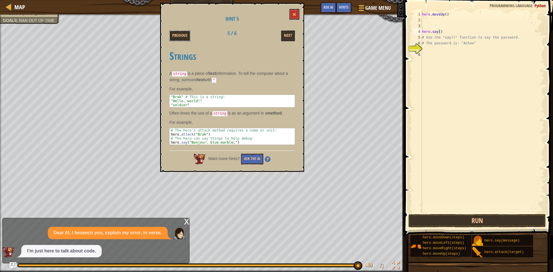
click at [184, 35] on button "Previous" at bounding box center [179, 36] width 21 height 11
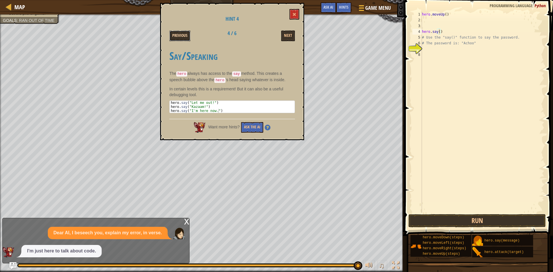
click at [185, 36] on button "Previous" at bounding box center [179, 36] width 21 height 11
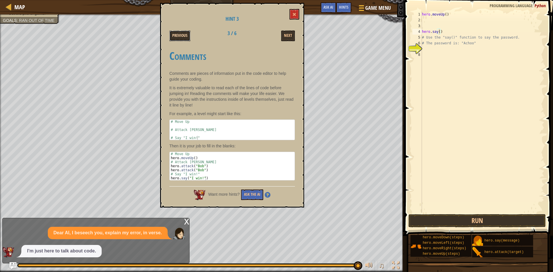
click at [185, 36] on button "Previous" at bounding box center [179, 36] width 21 height 11
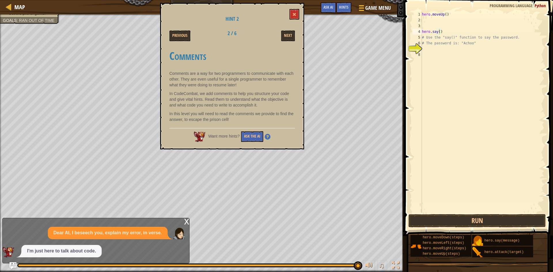
click at [185, 36] on button "Previous" at bounding box center [179, 36] width 21 height 11
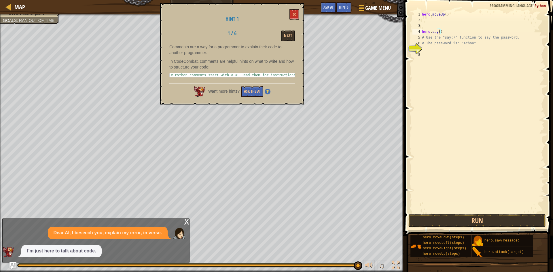
click at [185, 38] on div "1 / 6 Next" at bounding box center [232, 36] width 134 height 11
click at [291, 31] on button "Next" at bounding box center [288, 36] width 14 height 11
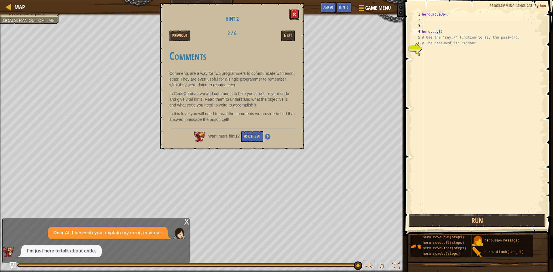
click at [295, 9] on button at bounding box center [294, 14] width 10 height 11
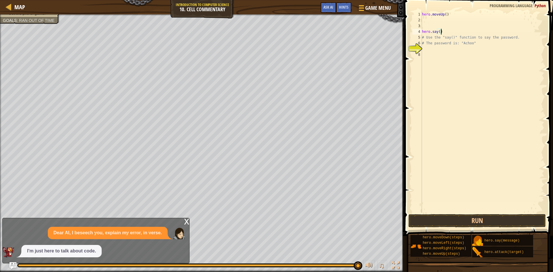
click at [442, 33] on div "hero . moveUp ( ) hero . say ( ) # Use the "say()" function to say the password…" at bounding box center [482, 118] width 123 height 213
type textarea "h"
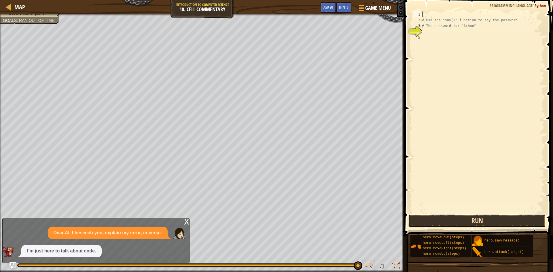
click at [418, 218] on button "Run" at bounding box center [476, 220] width 137 height 13
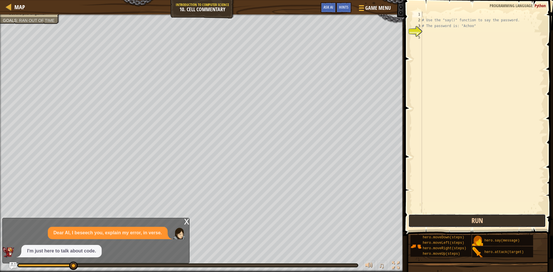
click at [421, 220] on button "Run" at bounding box center [476, 220] width 137 height 13
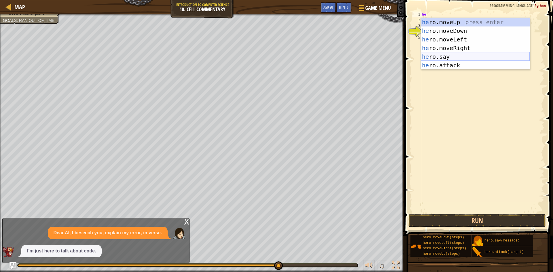
click at [442, 53] on div "he ro.moveUp press enter he ro.moveDown press enter he ro.moveLeft press enter …" at bounding box center [475, 52] width 109 height 69
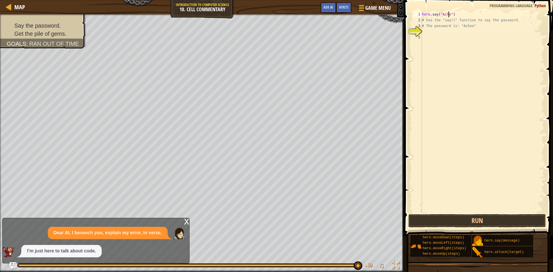
scroll to position [3, 2]
type textarea "hero.say("Achoo")"
drag, startPoint x: 501, startPoint y: 222, endPoint x: 504, endPoint y: 219, distance: 3.9
click at [503, 221] on button "Run" at bounding box center [476, 220] width 137 height 13
